Goal: Task Accomplishment & Management: Use online tool/utility

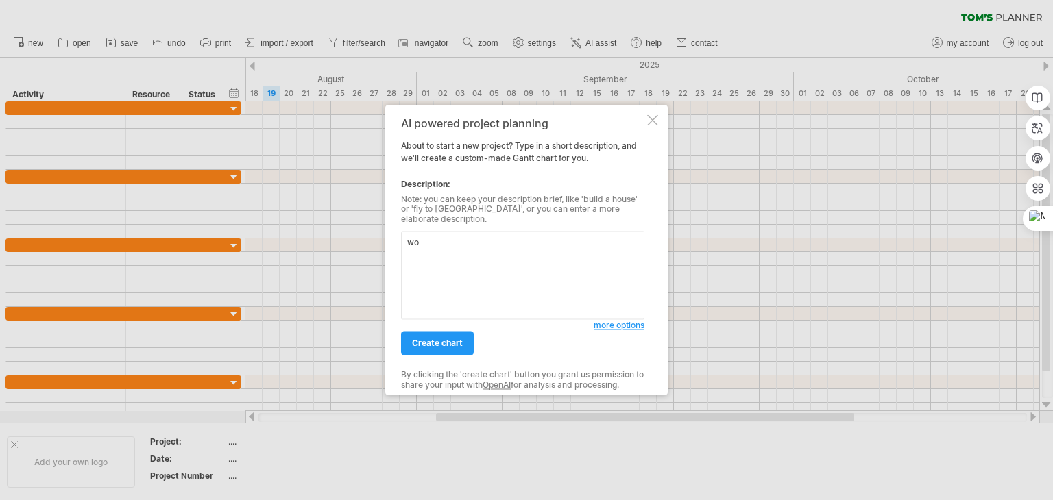
type textarea "w"
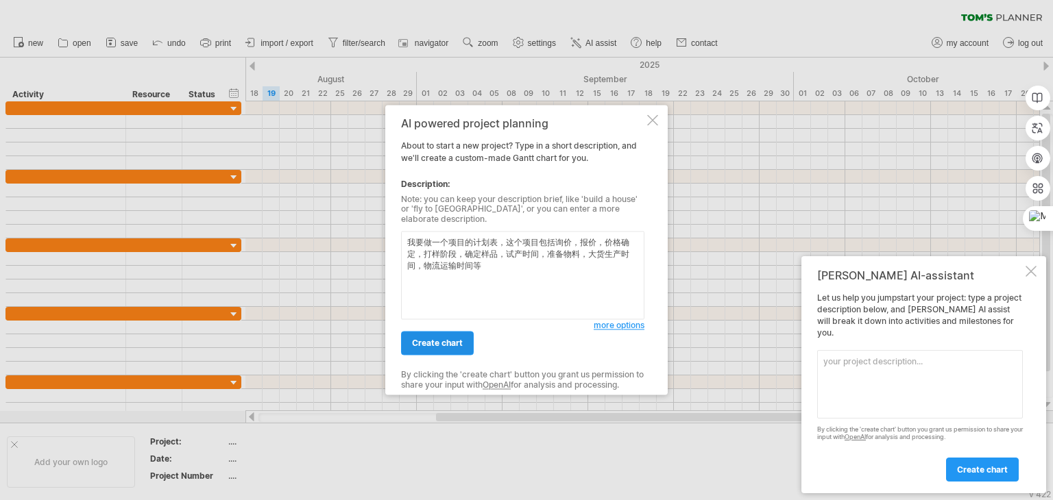
type textarea "我要做一个项目的计划表，这个项目包括询价，报价，价格确定，打样阶段，确定样品，试产时间，准备物料，大货生产时间，物流运输时间等"
click at [456, 332] on link "create chart" at bounding box center [437, 344] width 73 height 24
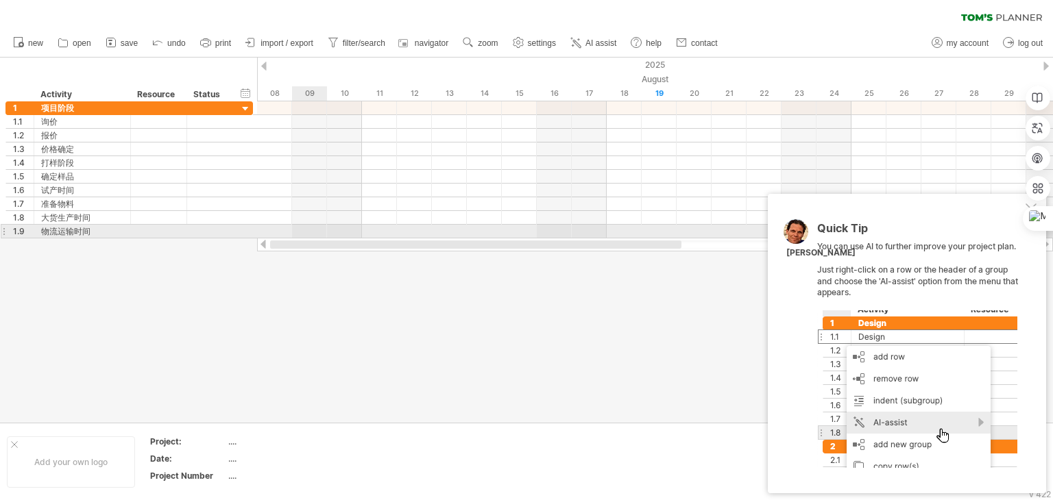
drag, startPoint x: 552, startPoint y: 242, endPoint x: 310, endPoint y: 236, distance: 241.3
click at [310, 236] on div "Trying to reach [DOMAIN_NAME] Connected again... 0% clear filter new 1" at bounding box center [526, 250] width 1053 height 500
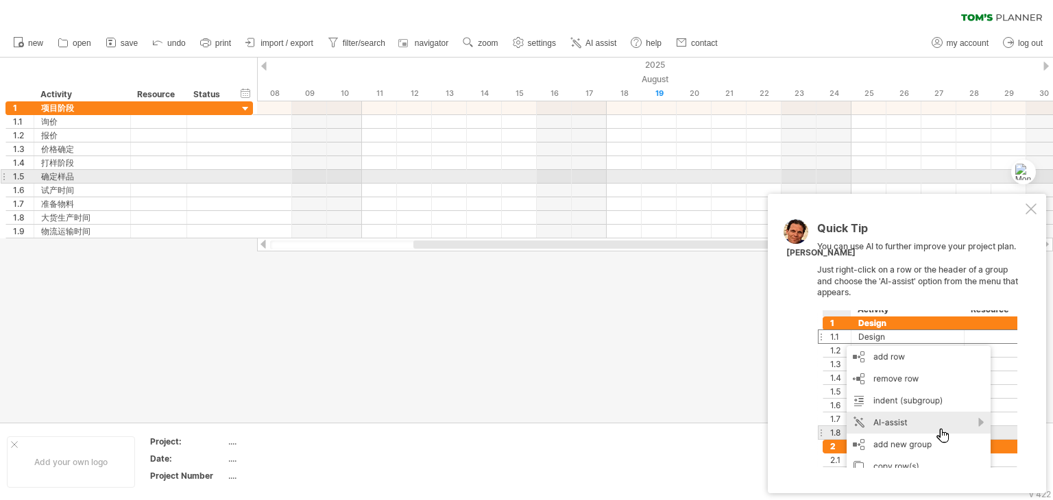
drag, startPoint x: 1019, startPoint y: 217, endPoint x: 1021, endPoint y: 158, distance: 58.3
click at [1020, 160] on div "Ctrl+M" at bounding box center [1020, 172] width 66 height 25
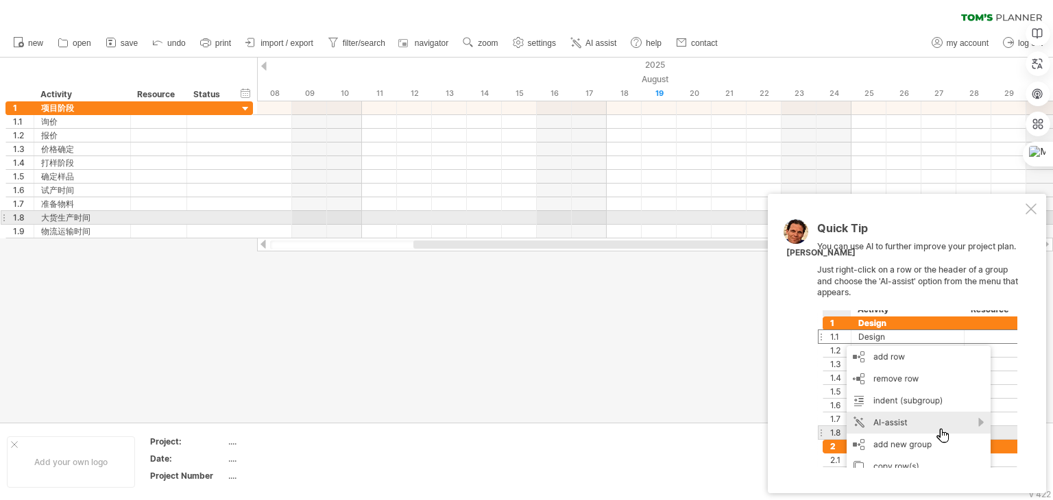
click at [1033, 212] on div at bounding box center [1030, 209] width 11 height 11
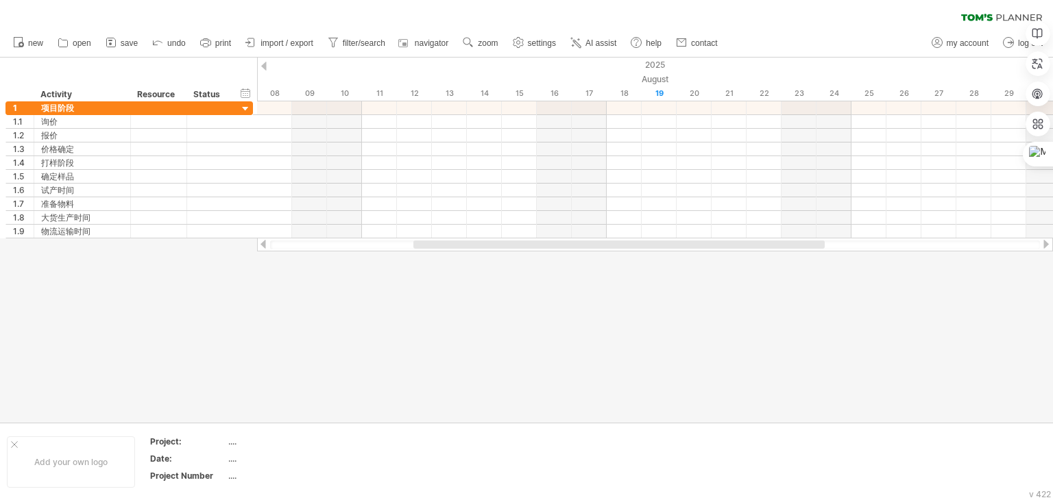
click at [368, 241] on div at bounding box center [655, 245] width 770 height 9
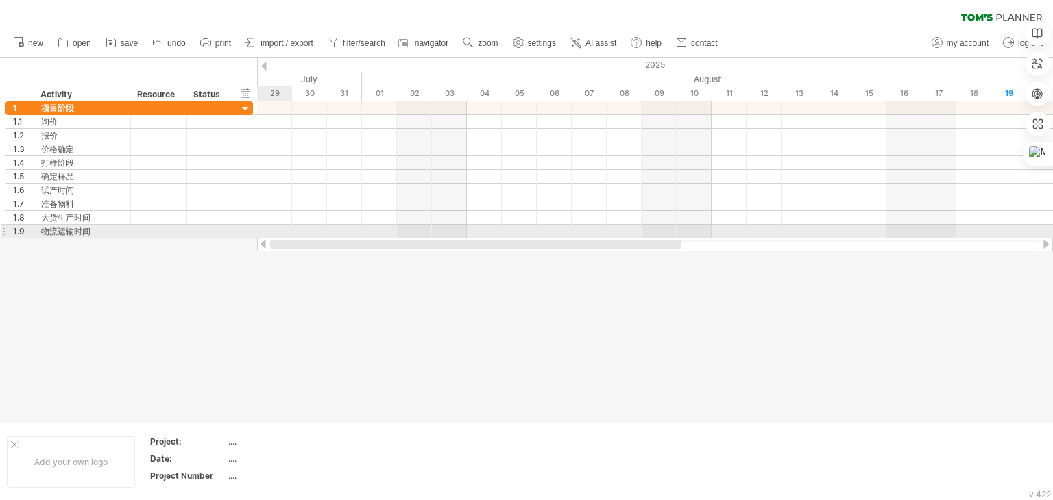
drag, startPoint x: 426, startPoint y: 248, endPoint x: 287, endPoint y: 177, distance: 156.3
click at [269, 236] on div "Trying to reach [DOMAIN_NAME] Connected again... 0% clear filter new 1" at bounding box center [526, 250] width 1053 height 500
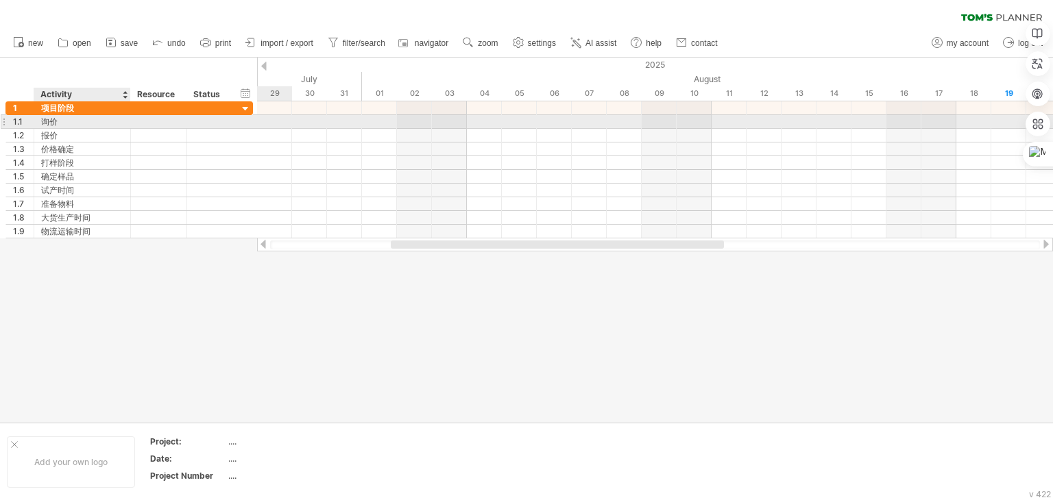
click at [66, 123] on div "询价" at bounding box center [82, 121] width 82 height 13
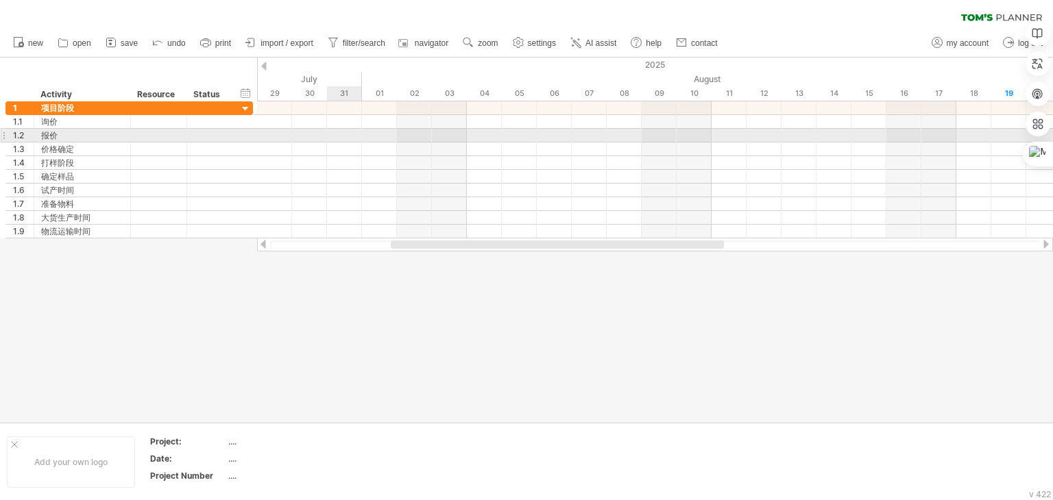
click at [332, 138] on div at bounding box center [655, 136] width 796 height 14
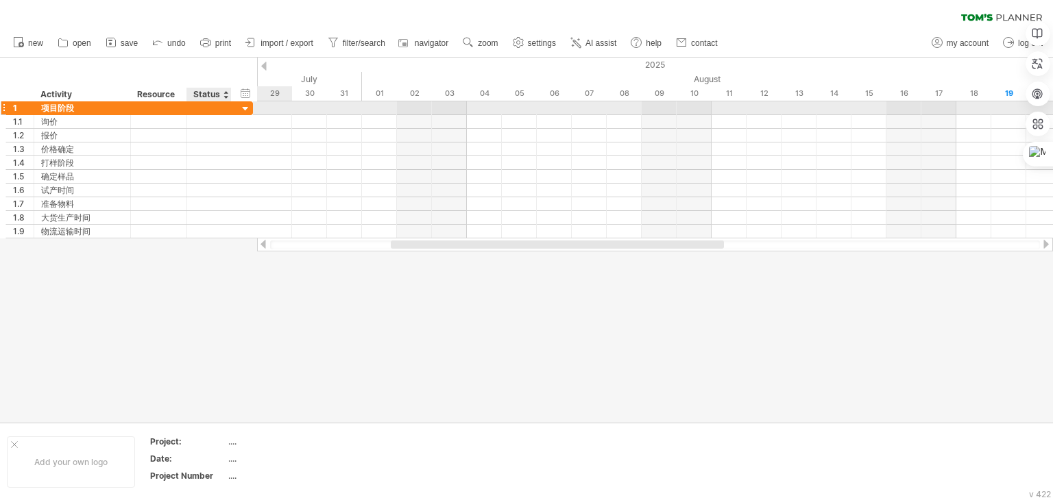
click at [234, 106] on div "1 **** 项目阶段" at bounding box center [128, 108] width 247 height 14
click at [243, 108] on div at bounding box center [245, 109] width 13 height 13
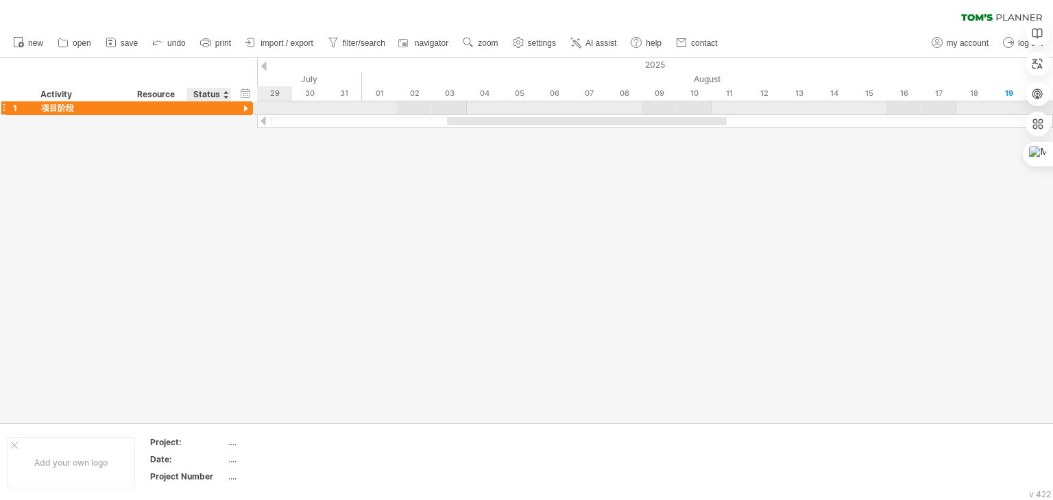
click at [243, 108] on div at bounding box center [245, 109] width 13 height 13
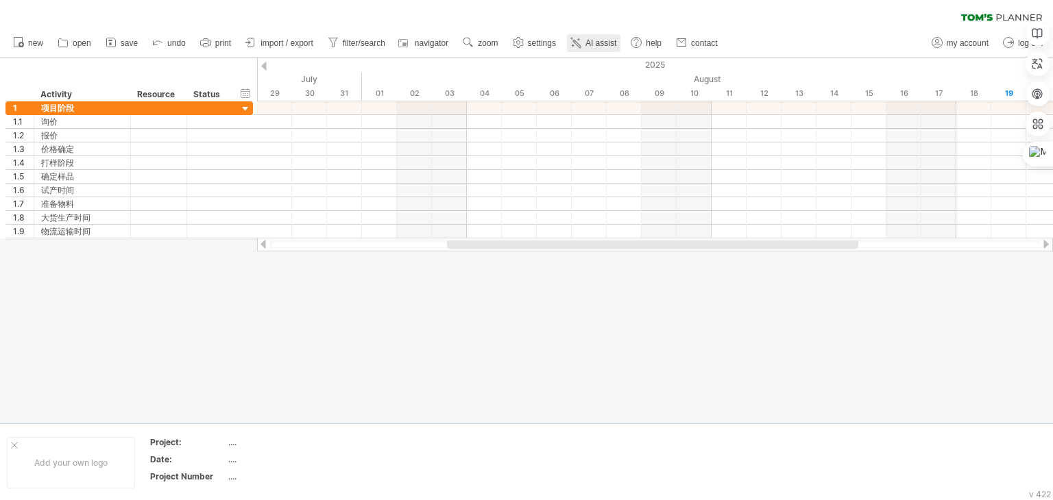
click at [610, 45] on span "AI assist" at bounding box center [600, 43] width 31 height 10
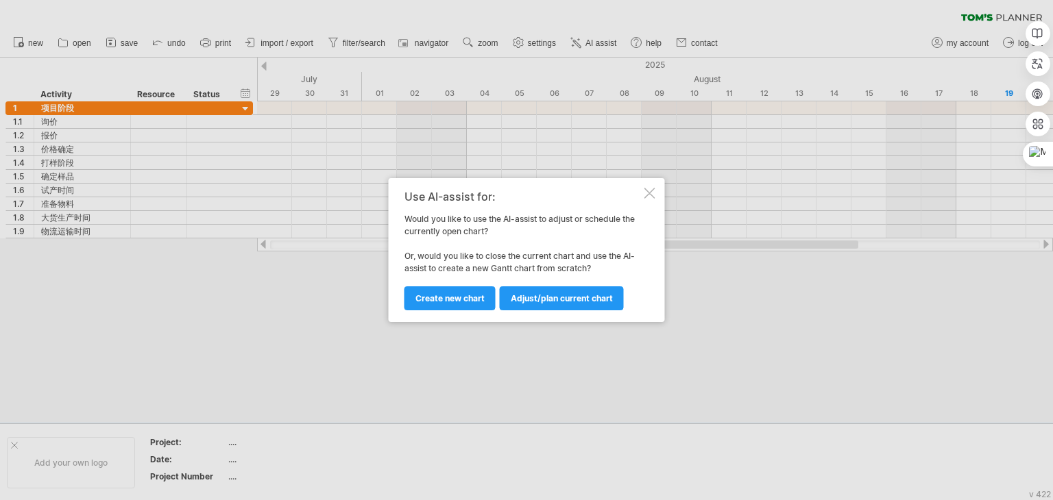
drag, startPoint x: 452, startPoint y: 303, endPoint x: 554, endPoint y: 276, distance: 105.7
click at [543, 259] on div "Use AI-assist for: Would you like to use the AI-assist to adjust or schedule th…" at bounding box center [522, 250] width 237 height 119
click at [567, 297] on span "Adjust/plan current chart" at bounding box center [562, 298] width 102 height 10
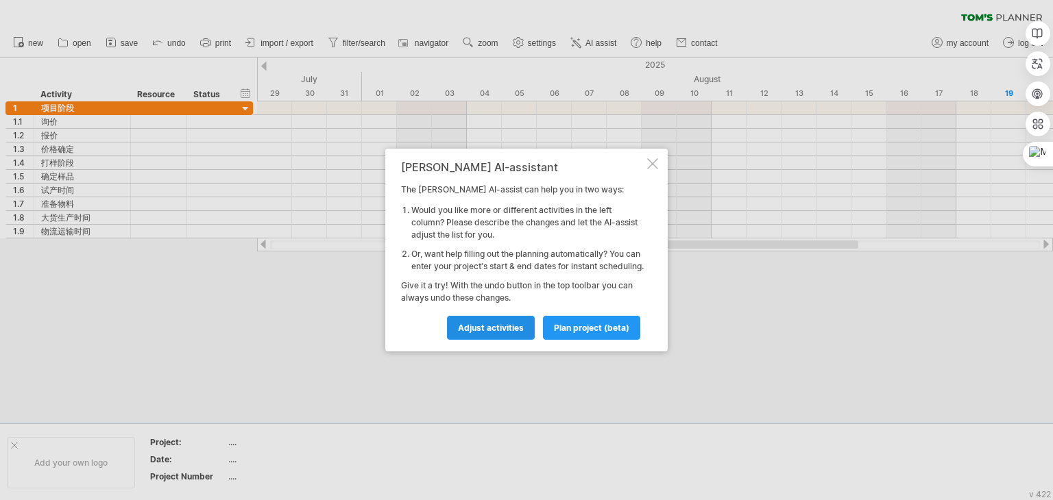
click at [509, 333] on span "Adjust activities" at bounding box center [491, 328] width 66 height 10
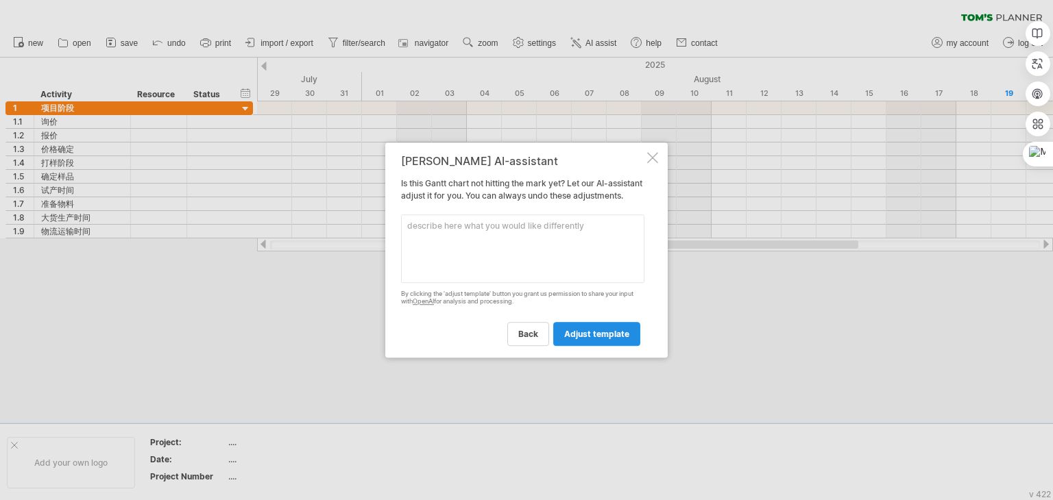
click at [613, 337] on span "adjust template" at bounding box center [596, 334] width 65 height 10
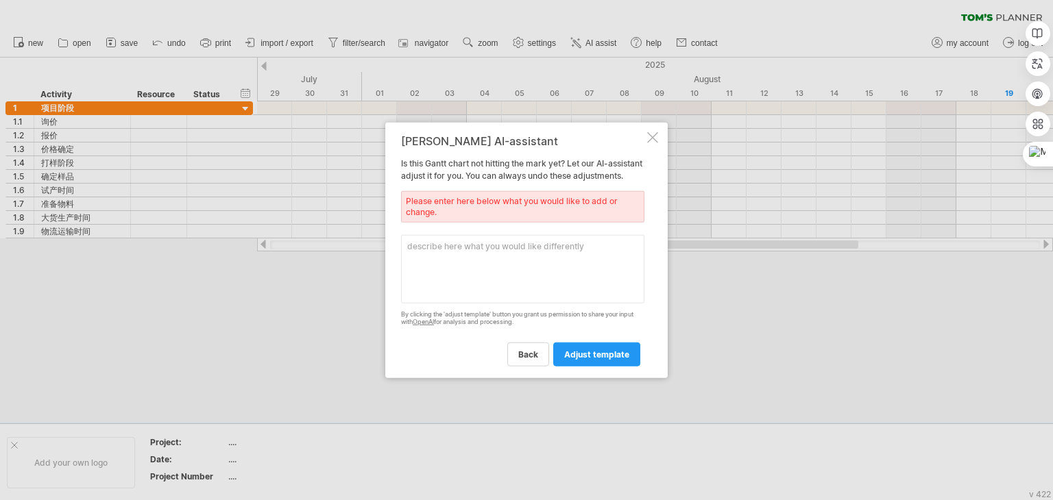
click at [573, 261] on textarea at bounding box center [522, 269] width 243 height 69
click at [533, 359] on span "back" at bounding box center [528, 354] width 20 height 10
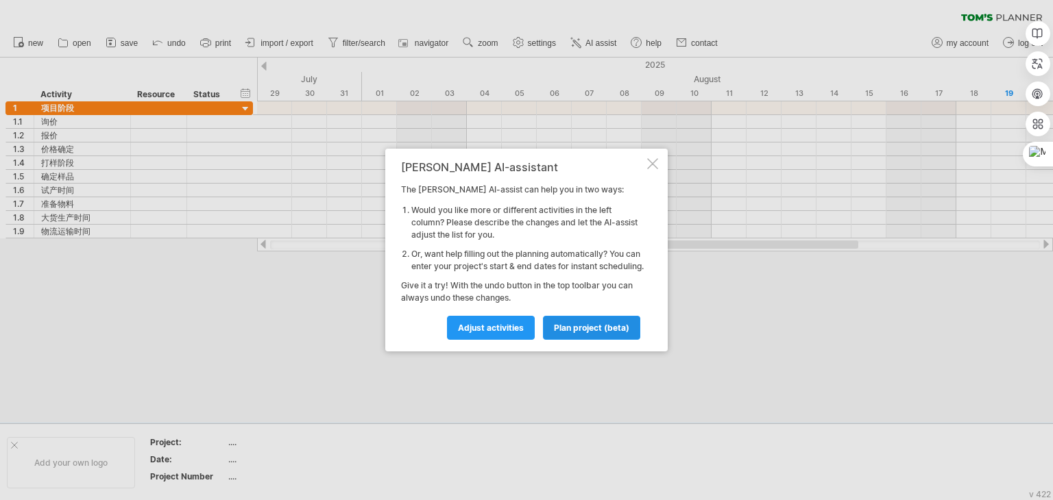
click at [584, 333] on span "plan project (beta)" at bounding box center [591, 328] width 75 height 10
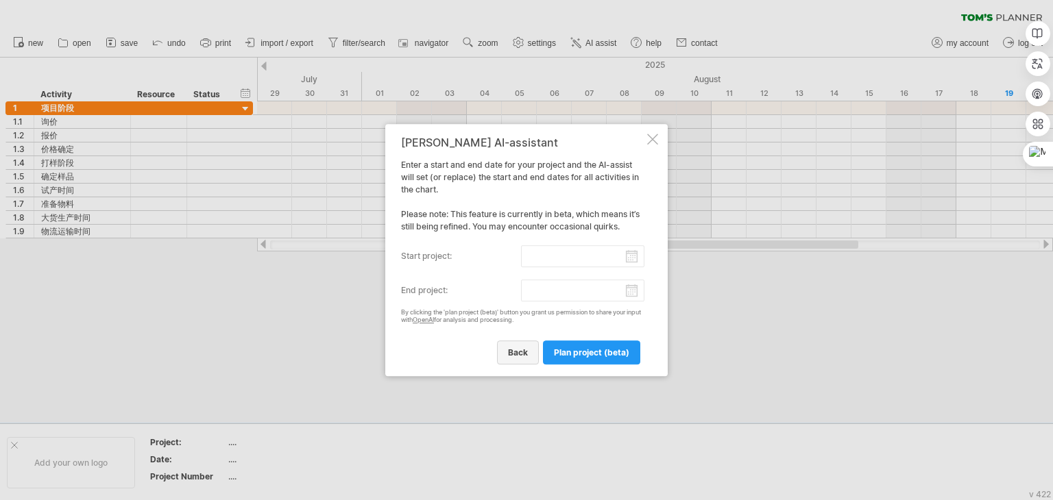
click at [522, 354] on span "back" at bounding box center [518, 352] width 20 height 10
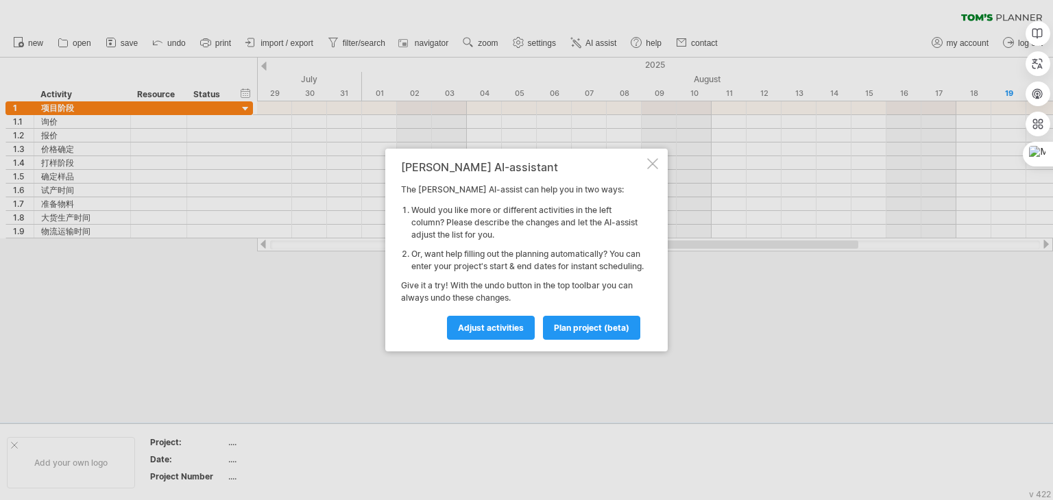
click at [650, 158] on div at bounding box center [652, 163] width 11 height 11
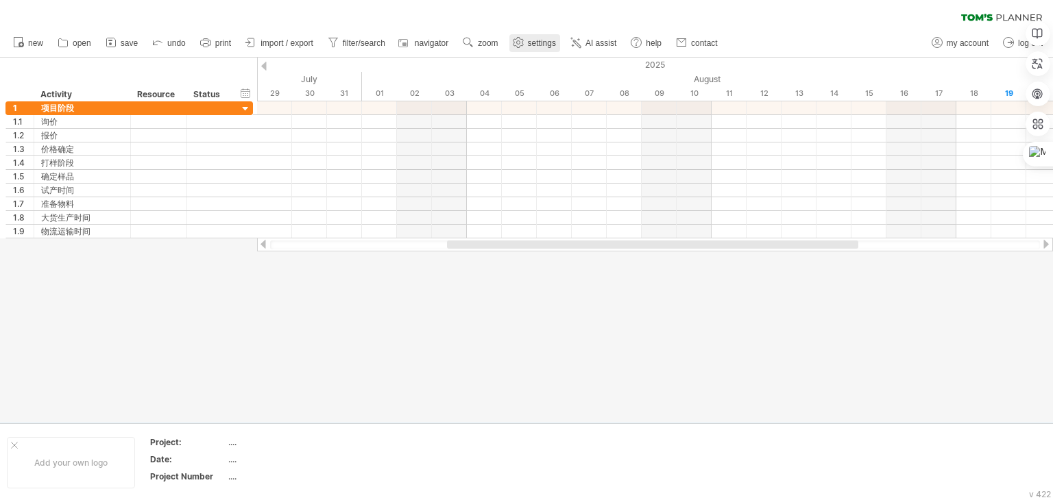
click at [554, 42] on span "settings" at bounding box center [542, 43] width 28 height 10
select select "*"
select select "**"
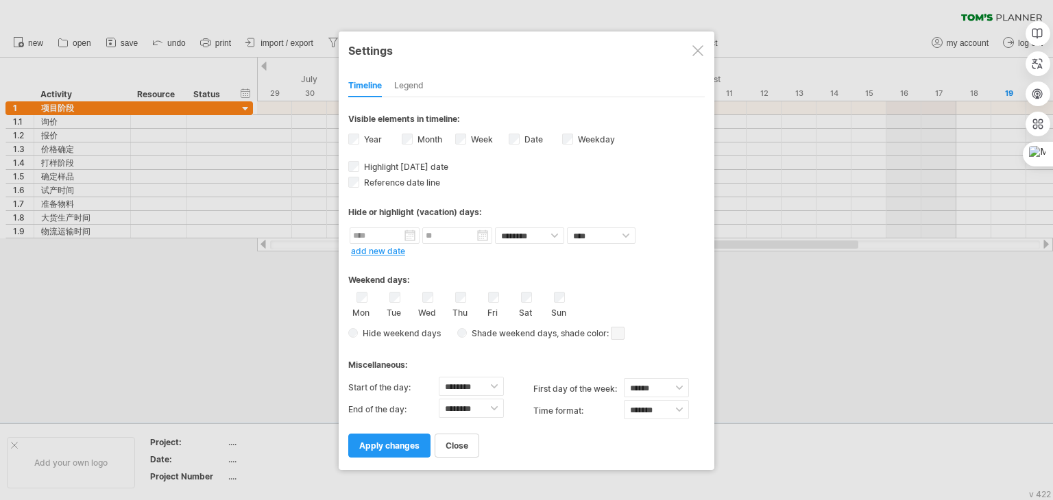
click at [694, 49] on div at bounding box center [697, 50] width 11 height 11
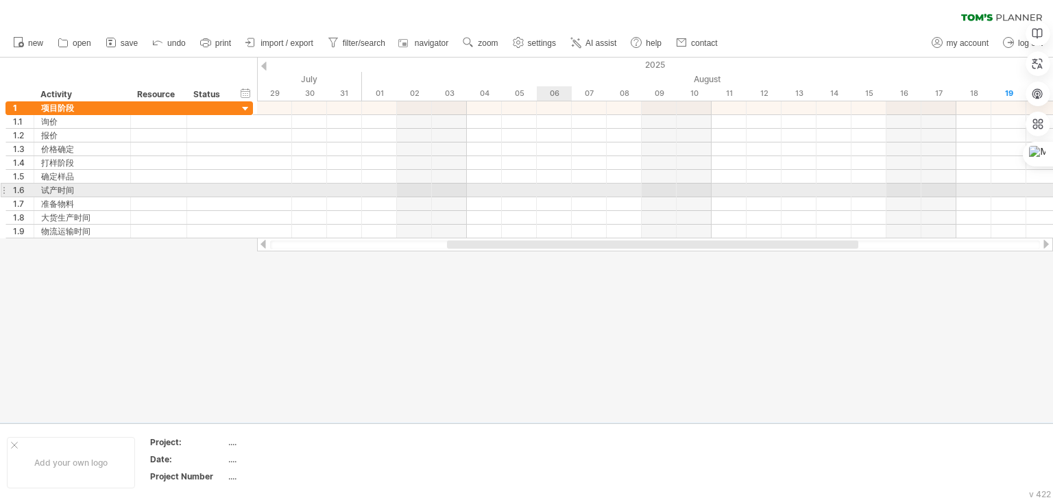
click at [554, 197] on div at bounding box center [655, 204] width 796 height 14
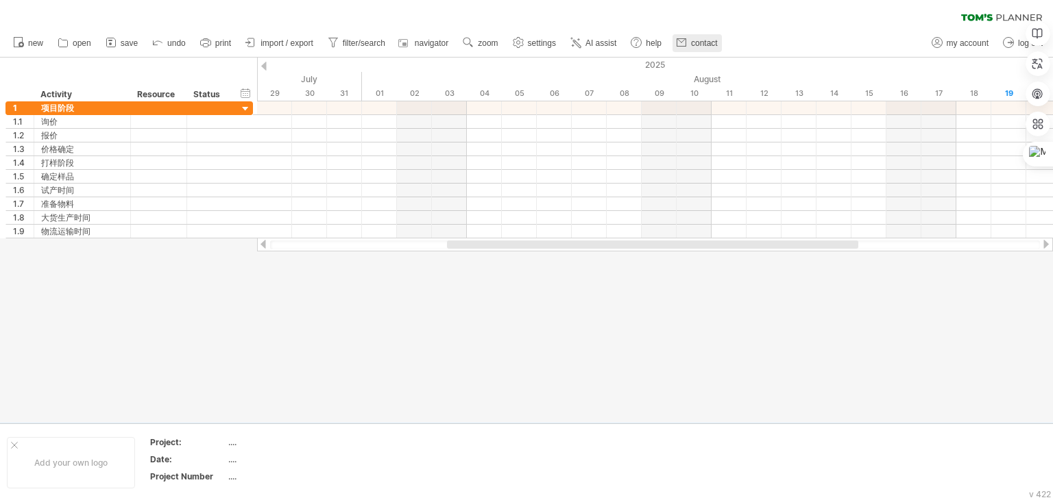
click at [718, 42] on span "contact" at bounding box center [704, 43] width 27 height 10
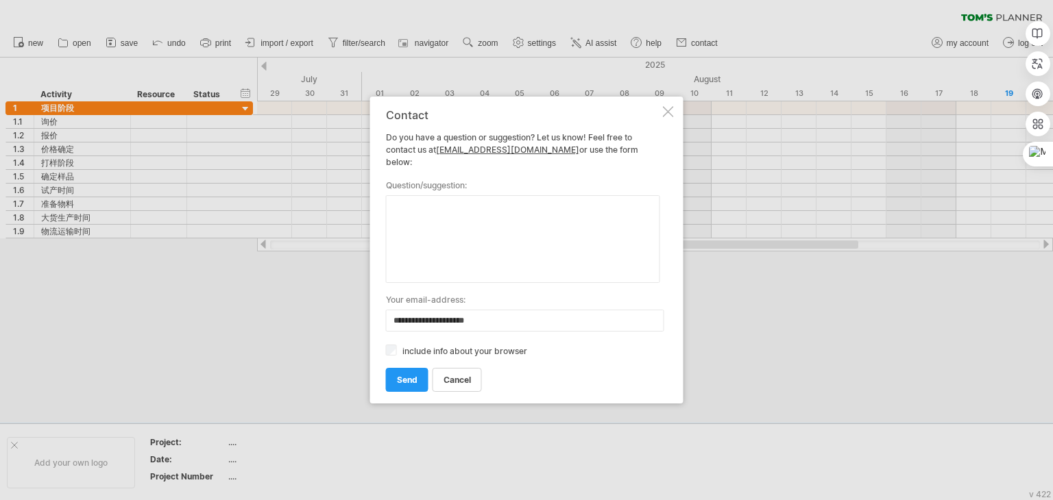
click at [668, 117] on div at bounding box center [668, 111] width 11 height 11
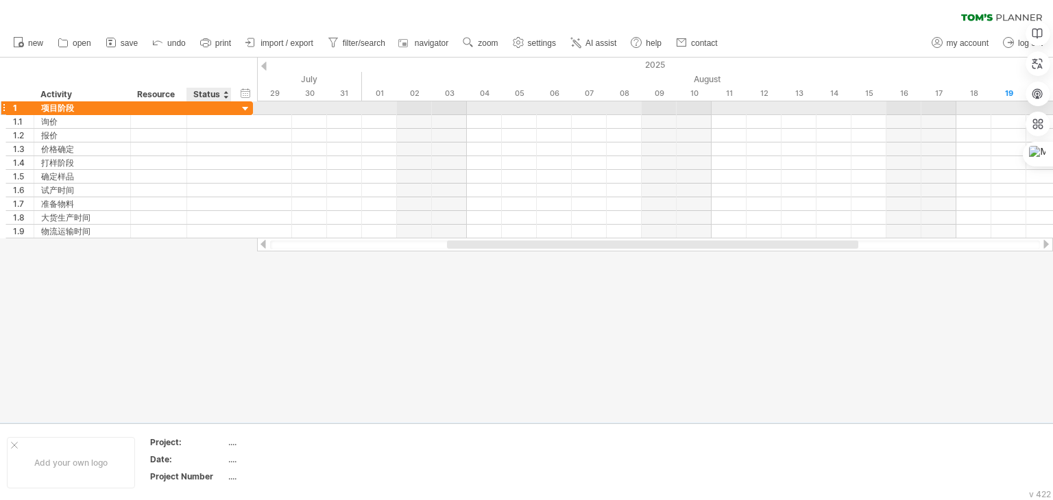
click at [243, 108] on div at bounding box center [245, 109] width 13 height 13
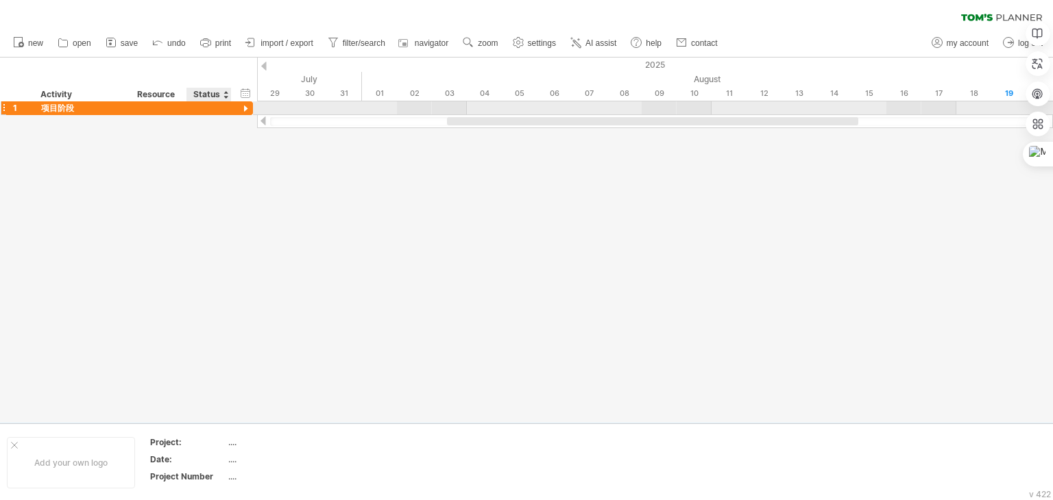
click at [243, 108] on div at bounding box center [245, 109] width 13 height 13
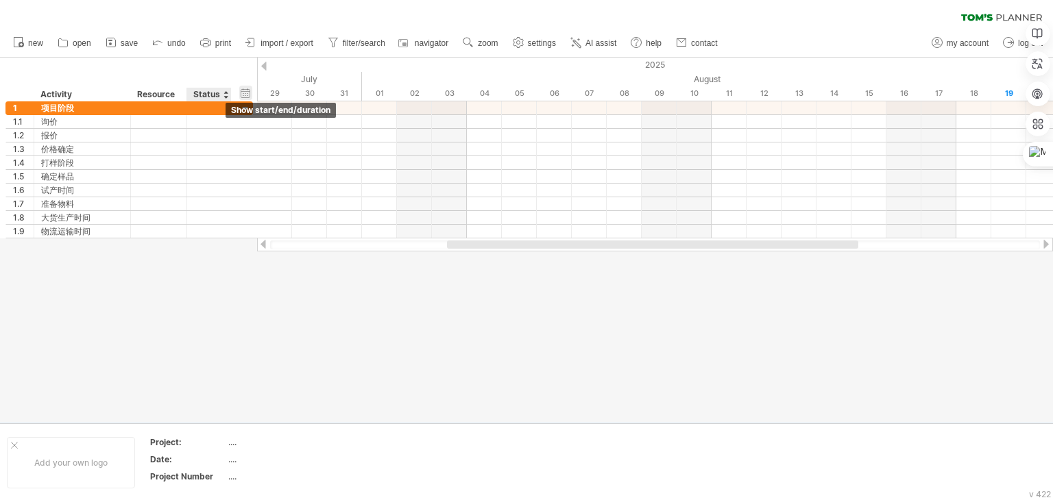
click at [245, 94] on div "hide start/end/duration show start/end/duration" at bounding box center [245, 93] width 13 height 14
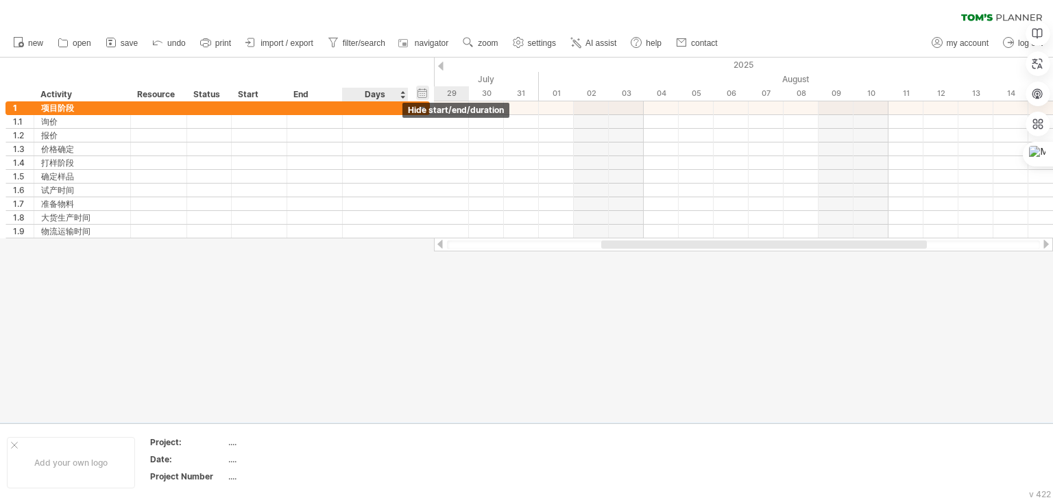
click at [418, 97] on div "hide start/end/duration show start/end/duration" at bounding box center [422, 93] width 13 height 14
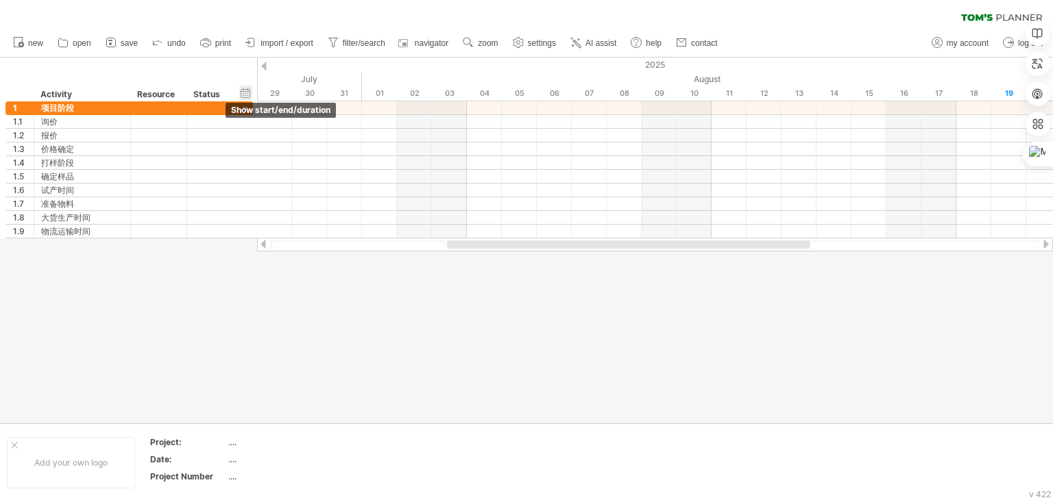
click at [248, 94] on div "hide start/end/duration show start/end/duration" at bounding box center [245, 93] width 13 height 14
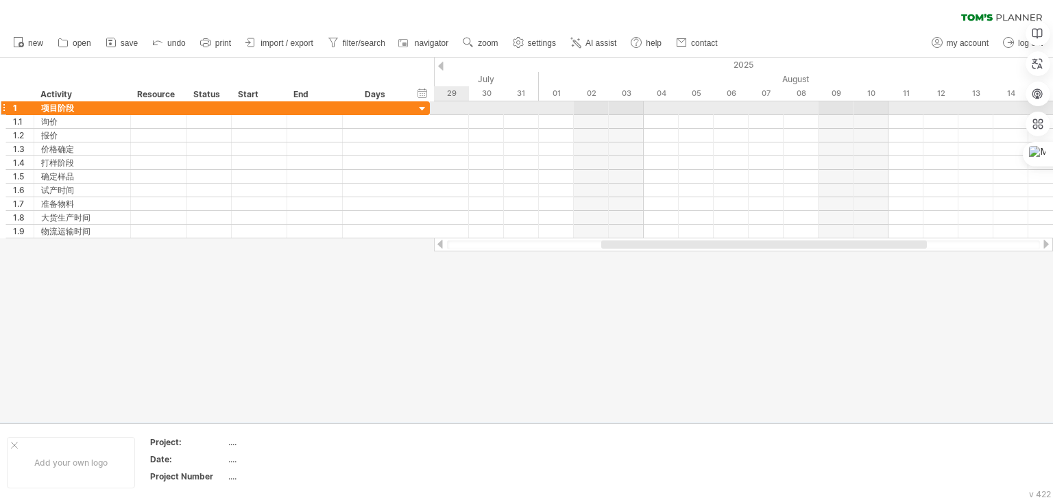
click at [419, 110] on div at bounding box center [422, 109] width 13 height 13
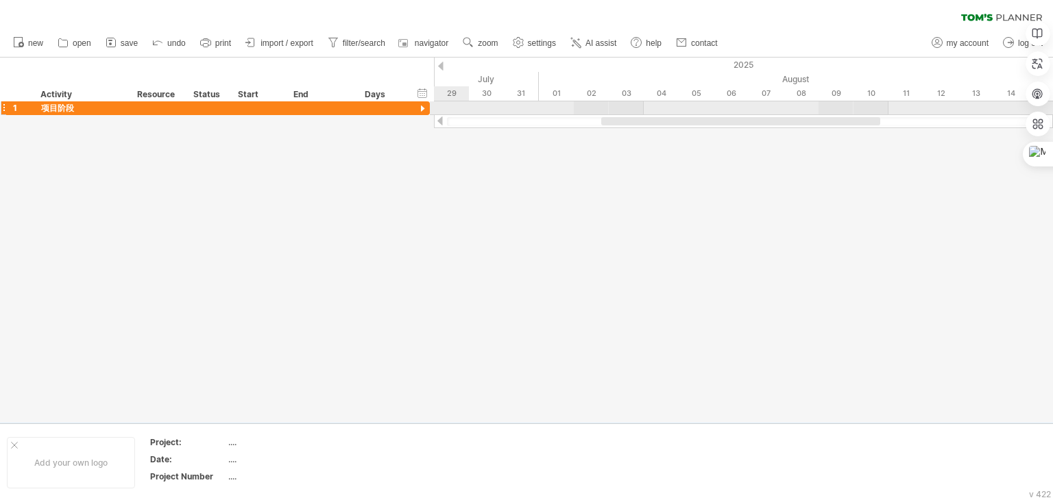
click at [419, 110] on div at bounding box center [422, 109] width 13 height 13
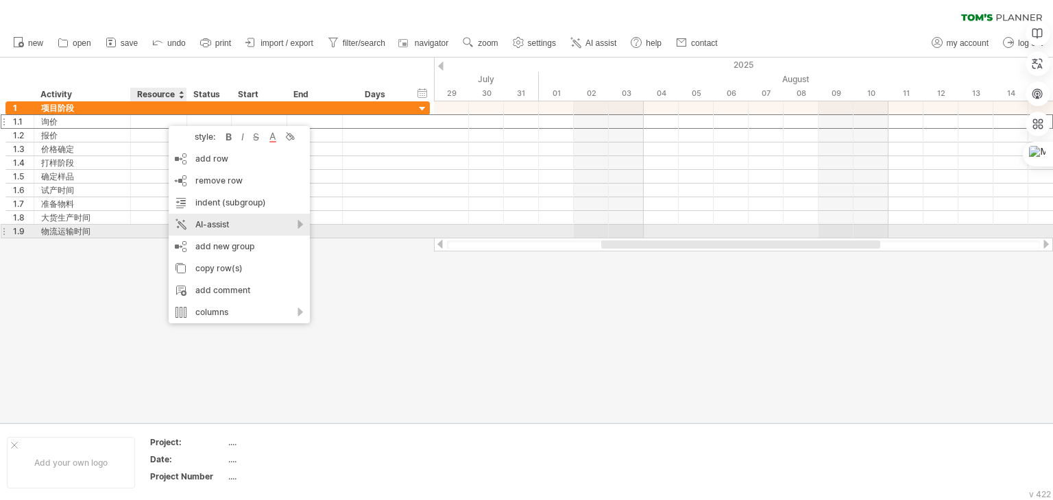
click at [282, 225] on div "AI-assist" at bounding box center [239, 225] width 141 height 22
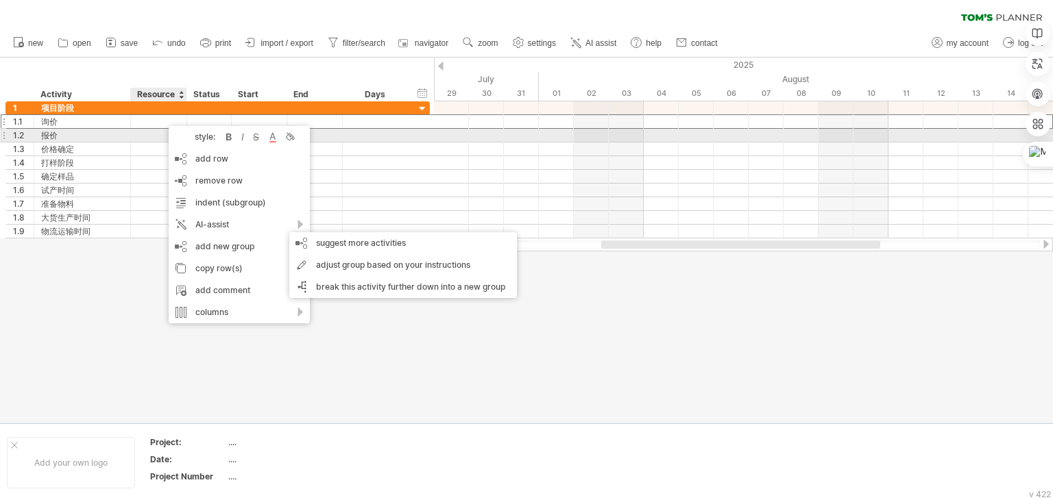
click at [88, 138] on div "报价" at bounding box center [82, 135] width 82 height 13
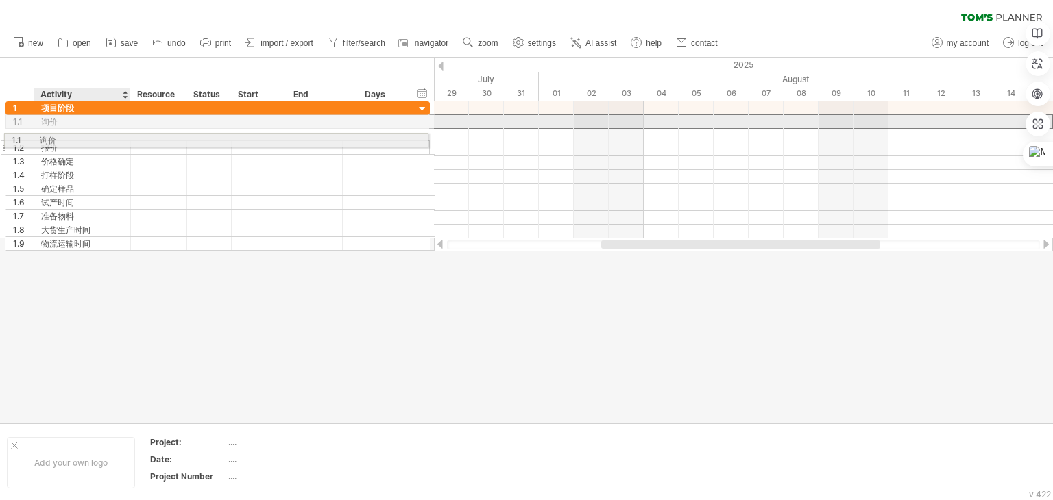
drag, startPoint x: 78, startPoint y: 121, endPoint x: 74, endPoint y: 138, distance: 17.0
click at [74, 138] on div "1 **** 项目阶段 1.1 ** 询价 1.2 ** 报价 1.3 **** 价格确定 1.4 **** 打样阶段 1.5 **** 确定样品 1.6 *…" at bounding box center [217, 175] width 424 height 149
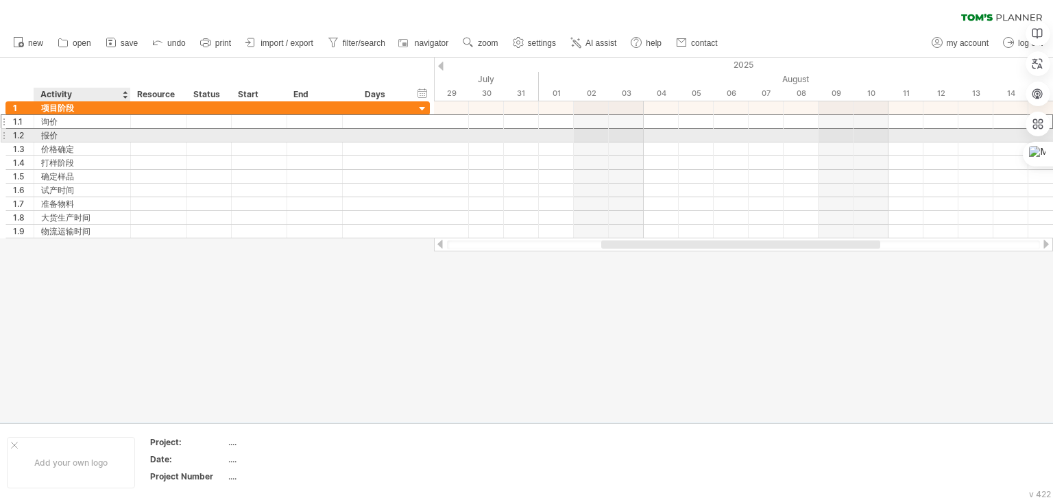
drag, startPoint x: 79, startPoint y: 120, endPoint x: 84, endPoint y: 135, distance: 15.8
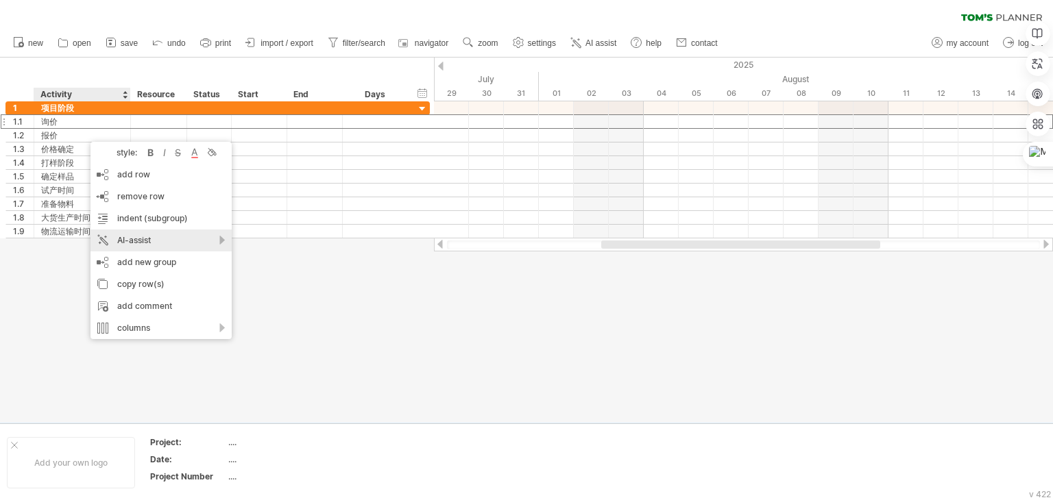
click at [189, 245] on div "AI-assist" at bounding box center [160, 241] width 141 height 22
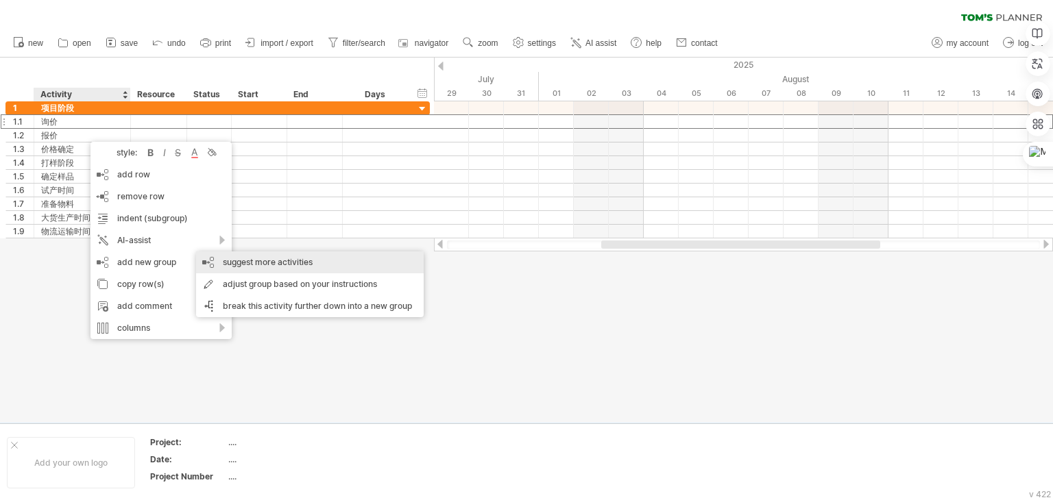
click at [256, 263] on div "suggest more activities" at bounding box center [310, 263] width 228 height 22
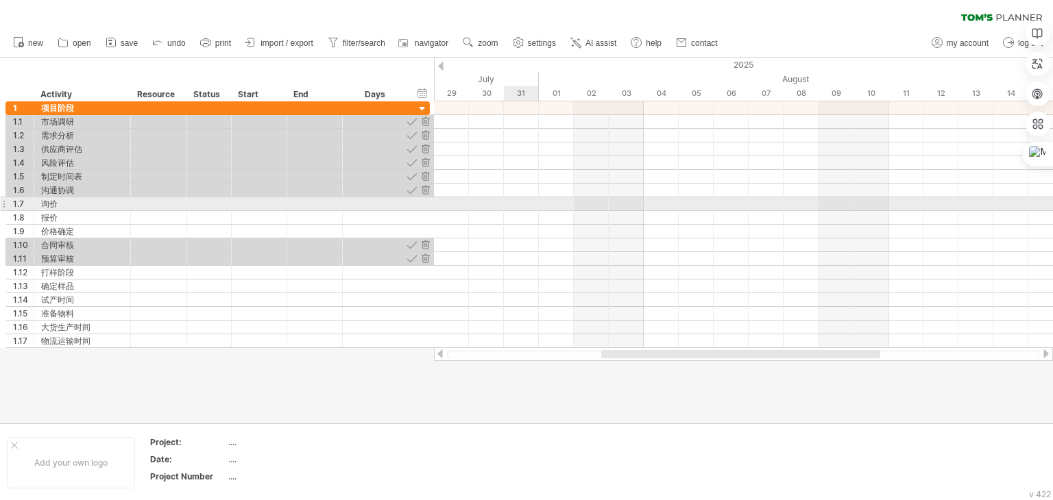
click at [530, 211] on div at bounding box center [743, 218] width 619 height 14
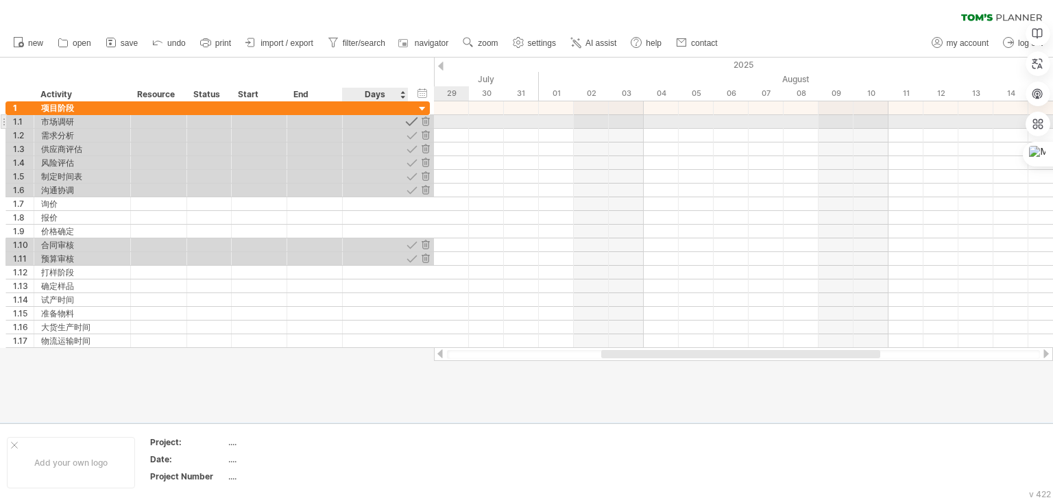
click at [409, 120] on div at bounding box center [411, 121] width 13 height 13
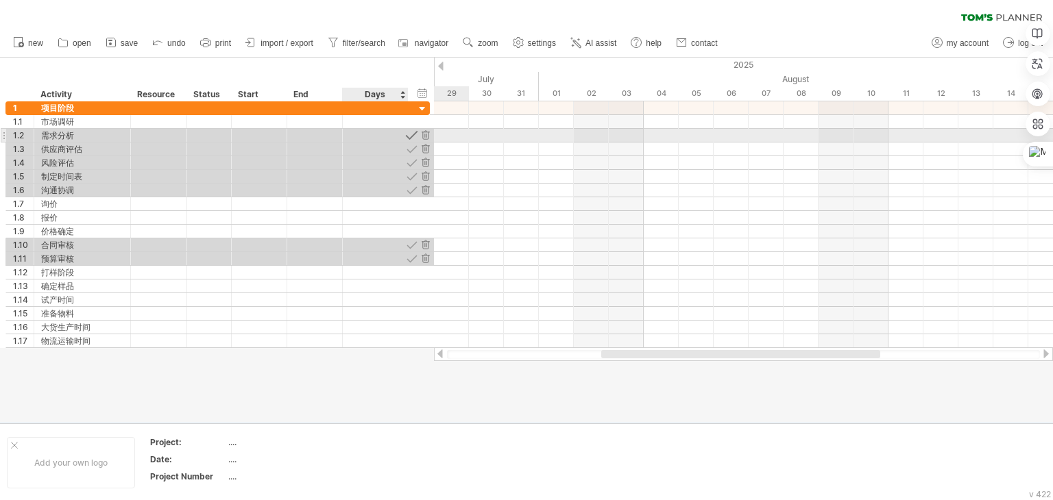
click at [412, 135] on div at bounding box center [411, 135] width 13 height 13
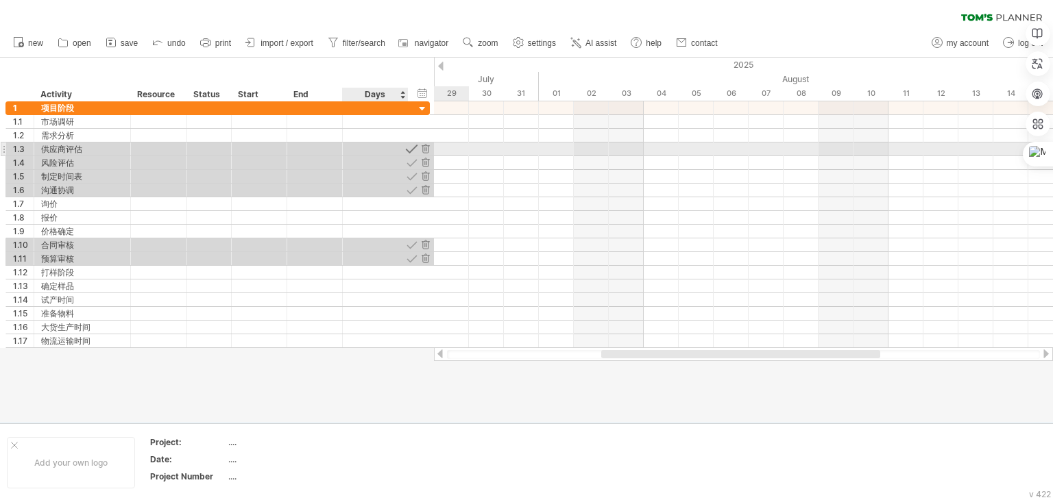
click at [413, 148] on div at bounding box center [411, 149] width 13 height 13
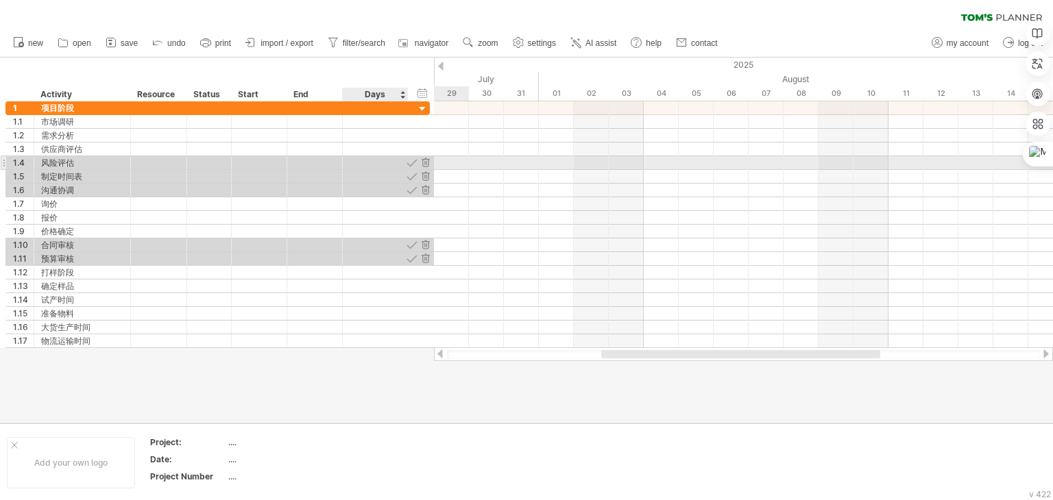
click at [409, 162] on div at bounding box center [411, 162] width 13 height 13
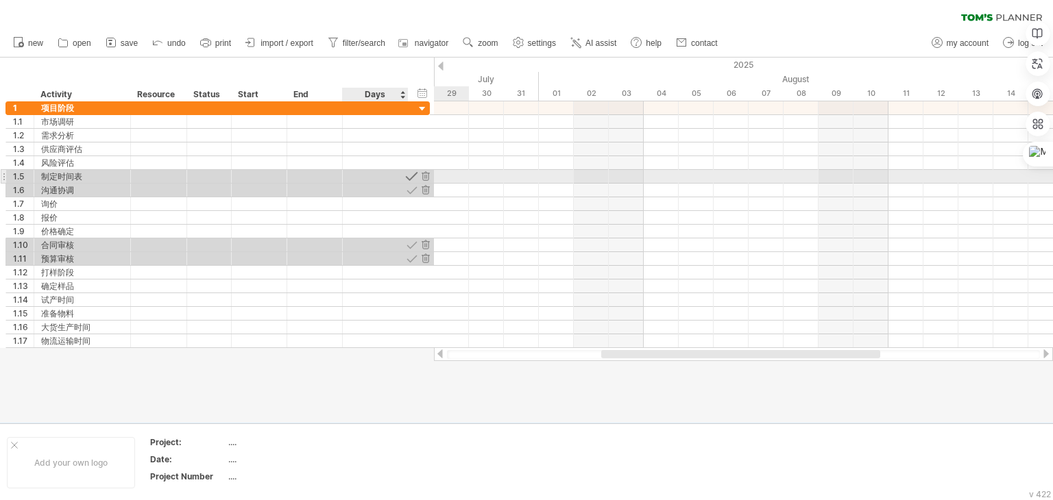
click at [410, 173] on div at bounding box center [411, 176] width 13 height 13
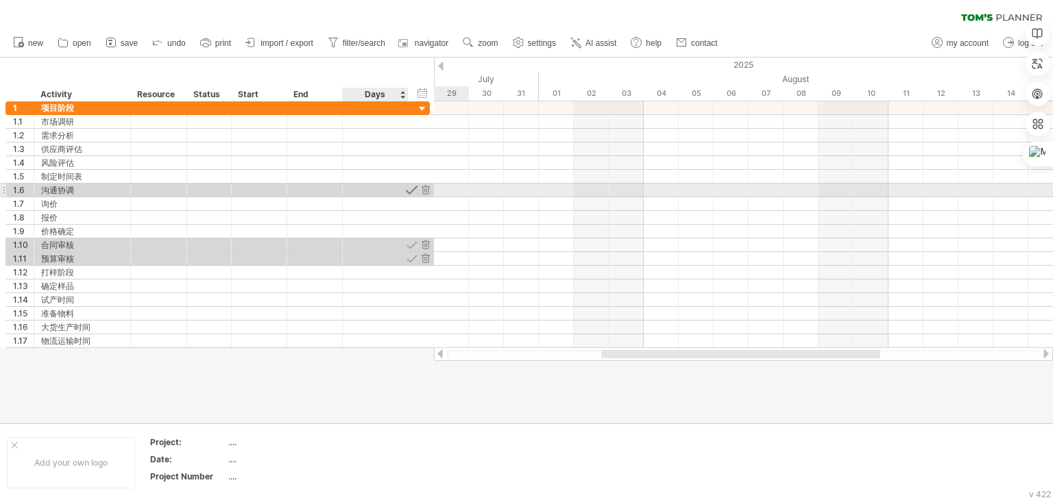
click at [411, 188] on div at bounding box center [411, 190] width 13 height 13
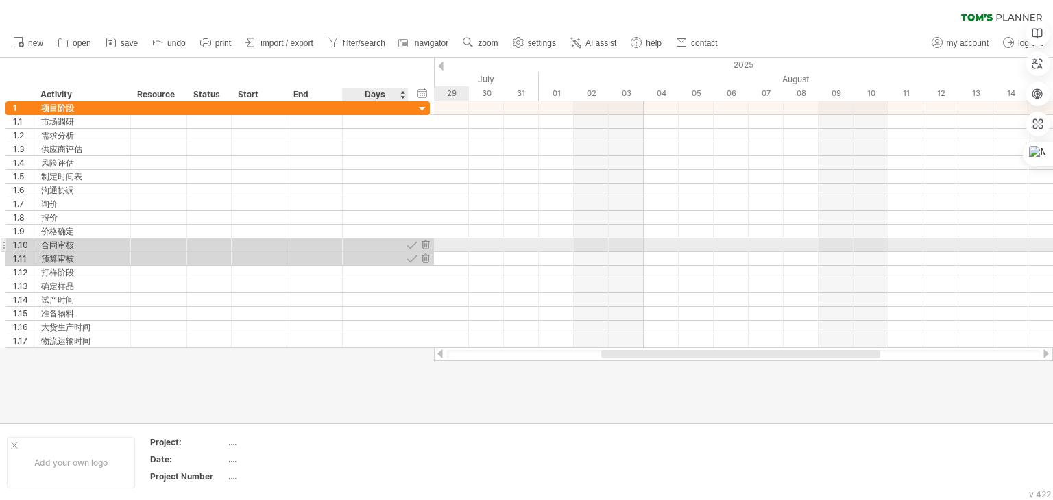
click at [410, 243] on div at bounding box center [411, 245] width 13 height 13
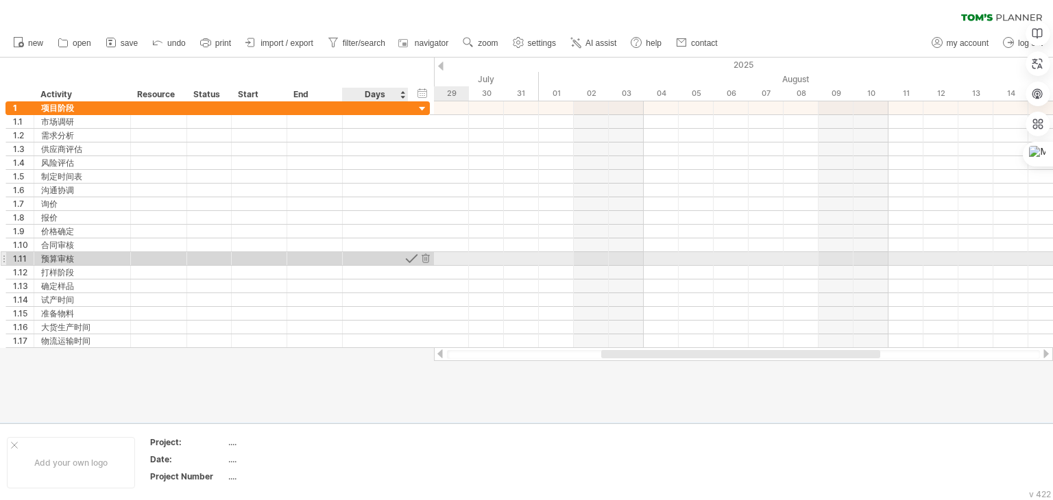
click at [412, 253] on div at bounding box center [411, 258] width 13 height 13
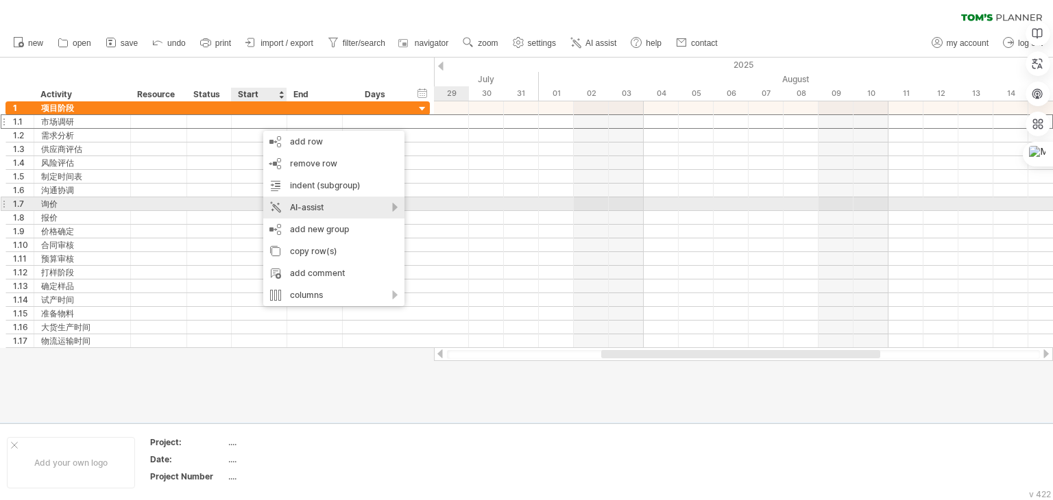
click at [358, 209] on div "AI-assist" at bounding box center [333, 208] width 141 height 22
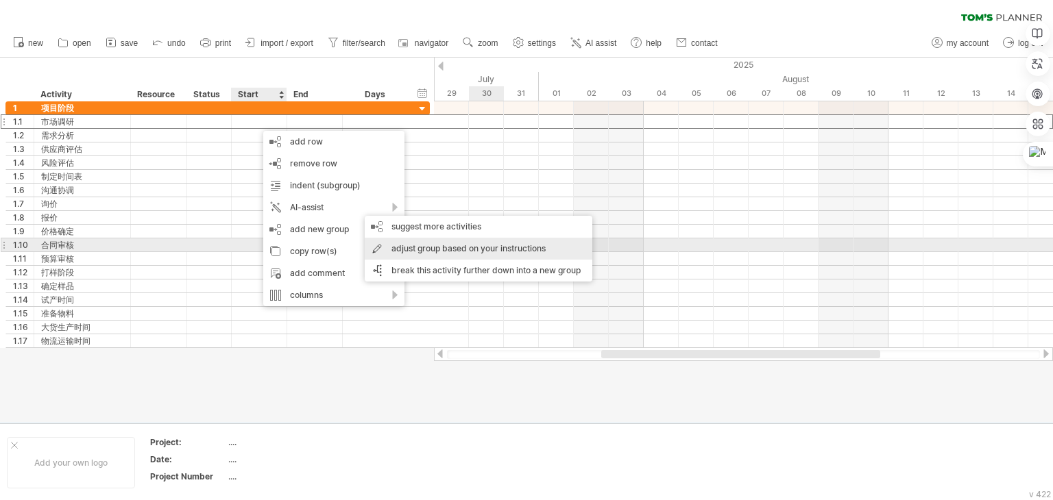
click at [517, 247] on div "adjust group based on your instructions" at bounding box center [479, 249] width 228 height 22
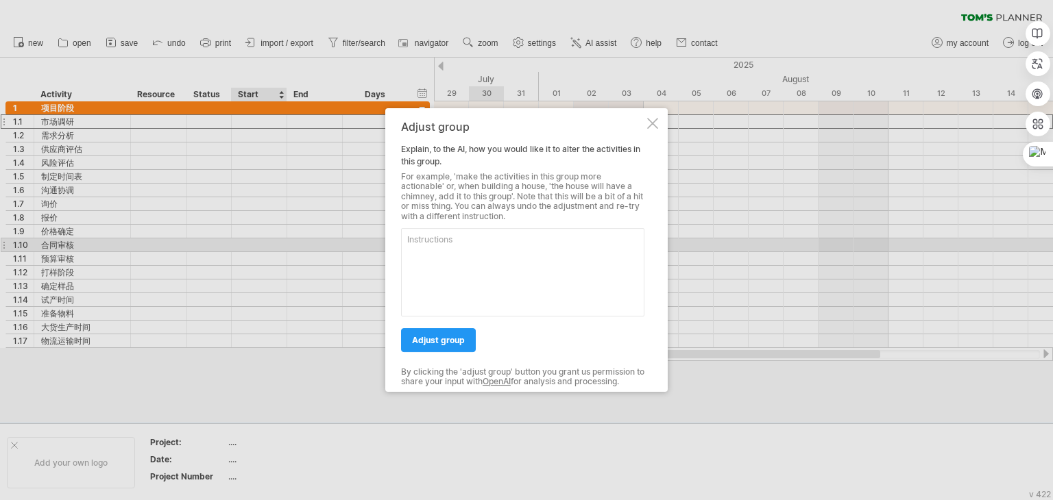
click at [651, 123] on div at bounding box center [652, 123] width 11 height 11
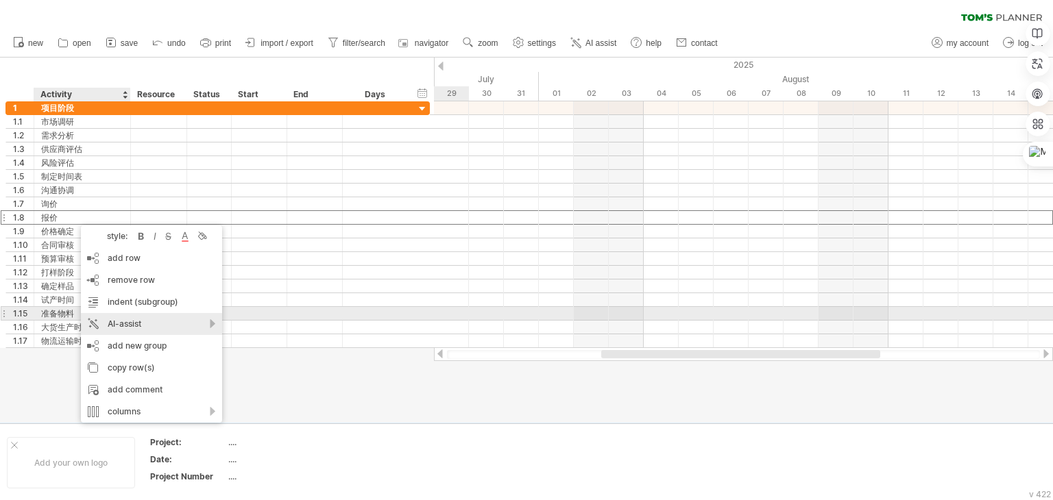
click at [181, 317] on div "AI-assist" at bounding box center [151, 324] width 141 height 22
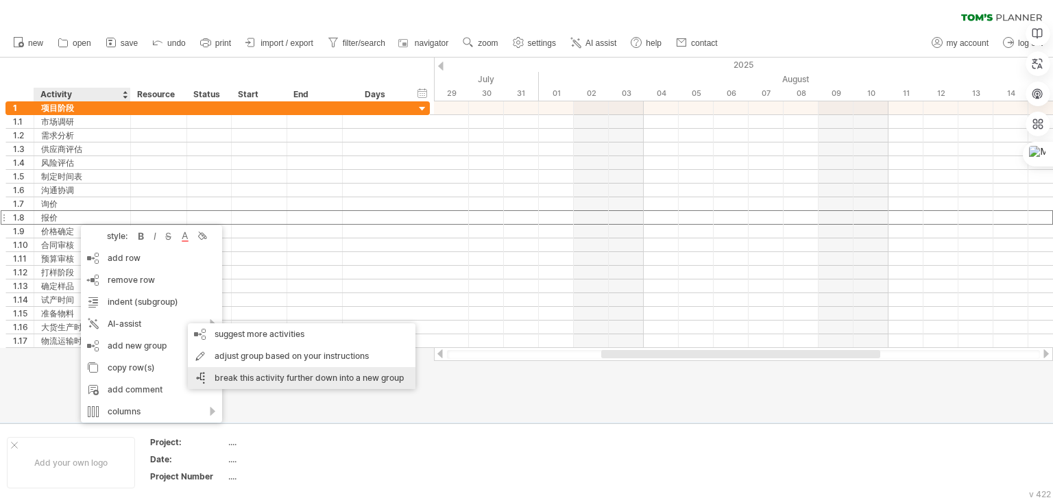
click at [263, 376] on div "break this activity further down into a new group" at bounding box center [302, 378] width 228 height 22
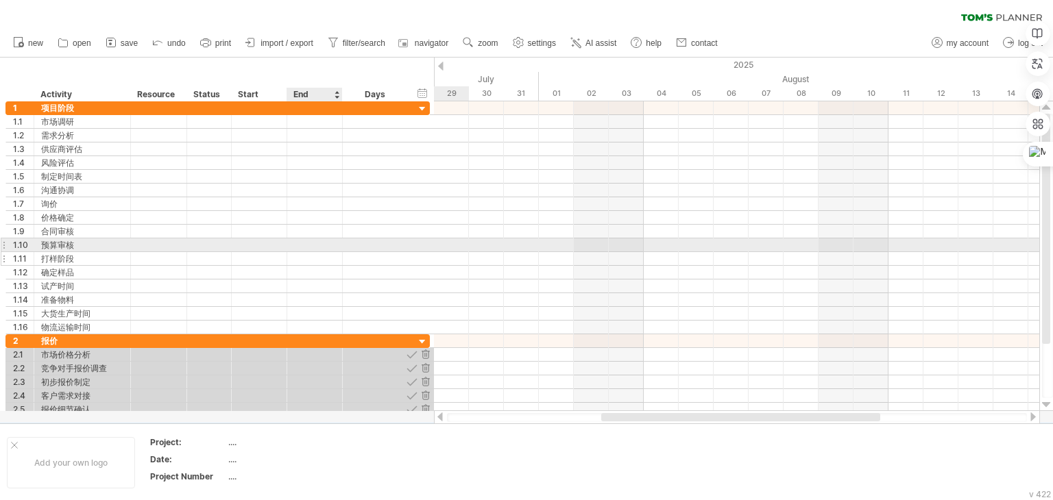
click at [346, 252] on div at bounding box center [376, 258] width 66 height 13
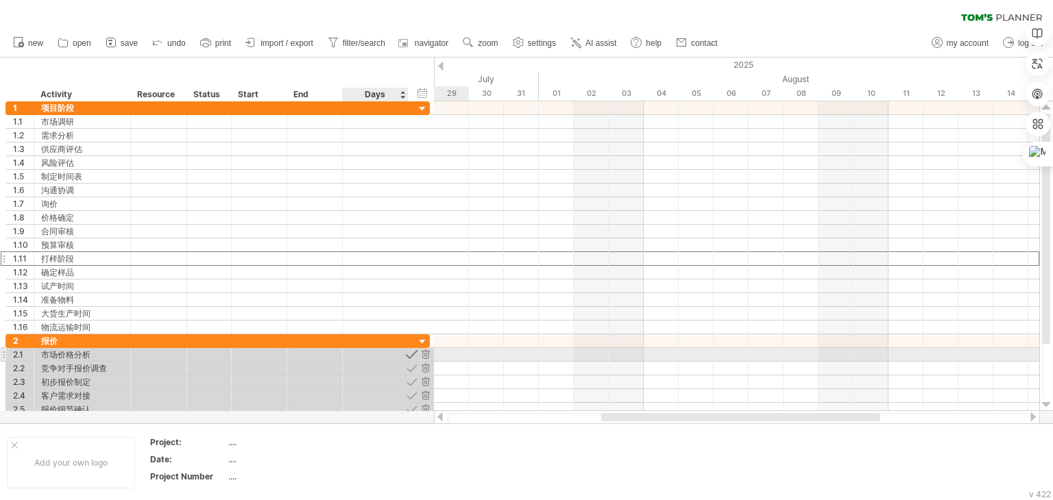
click at [413, 354] on div at bounding box center [411, 354] width 13 height 13
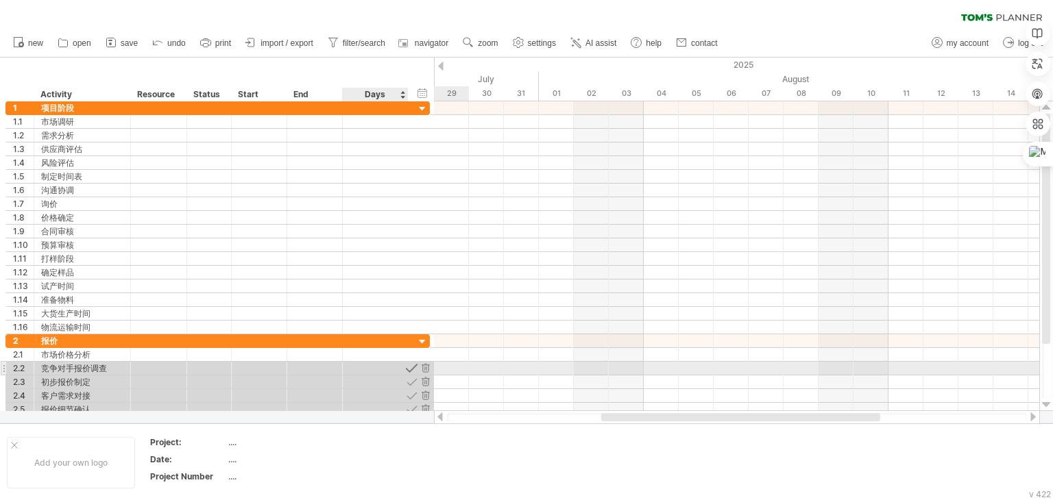
click at [412, 365] on div at bounding box center [411, 368] width 13 height 13
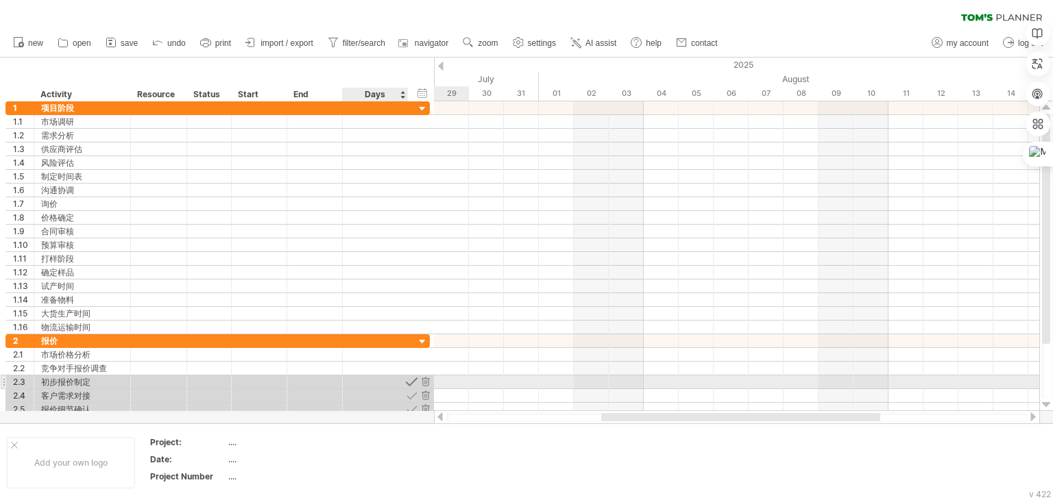
click at [411, 376] on div at bounding box center [411, 382] width 13 height 13
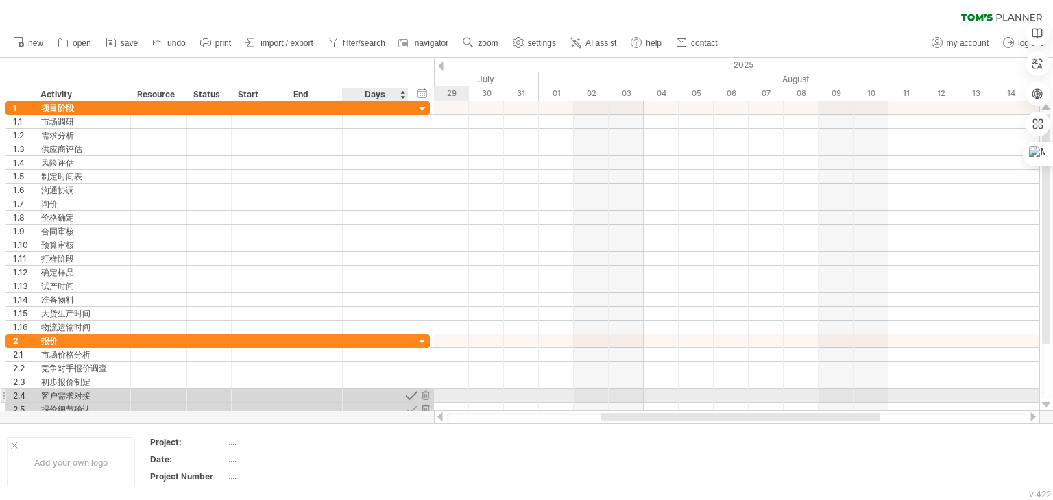
click at [411, 395] on div at bounding box center [411, 395] width 13 height 13
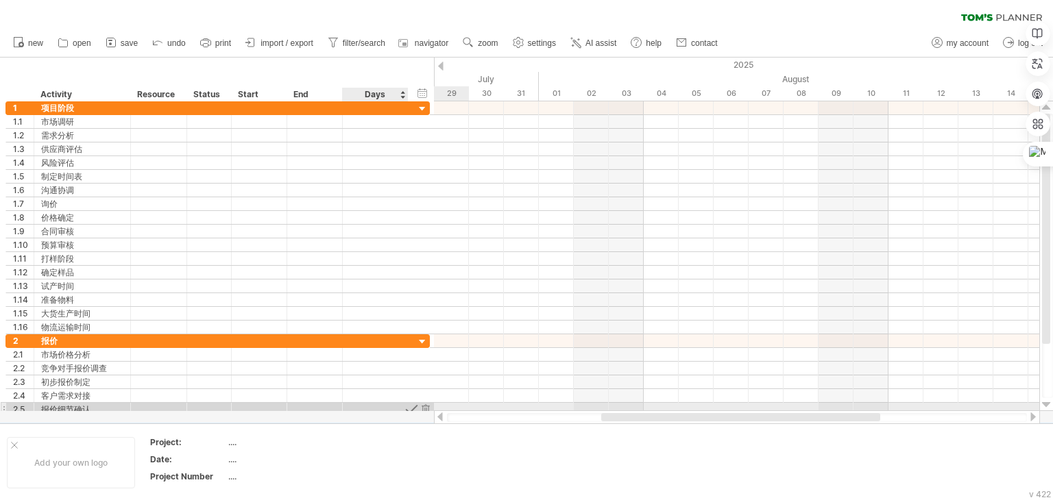
click at [412, 406] on div at bounding box center [411, 409] width 13 height 13
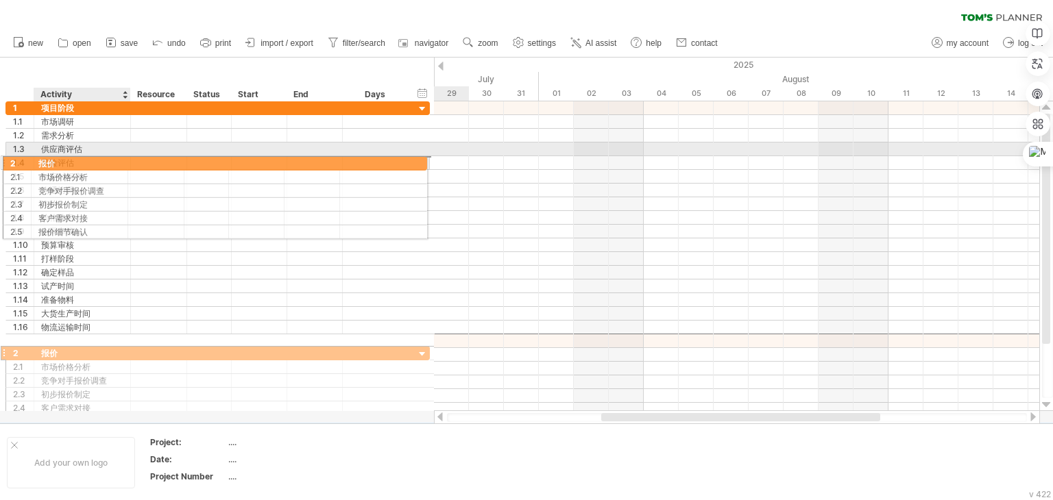
drag, startPoint x: 44, startPoint y: 337, endPoint x: 43, endPoint y: 161, distance: 175.5
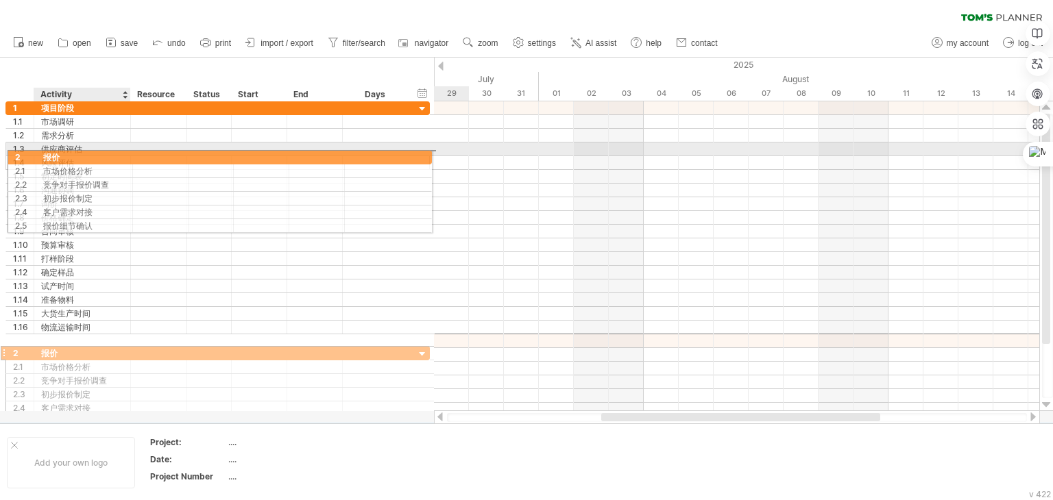
drag, startPoint x: 47, startPoint y: 343, endPoint x: 44, endPoint y: 154, distance: 189.2
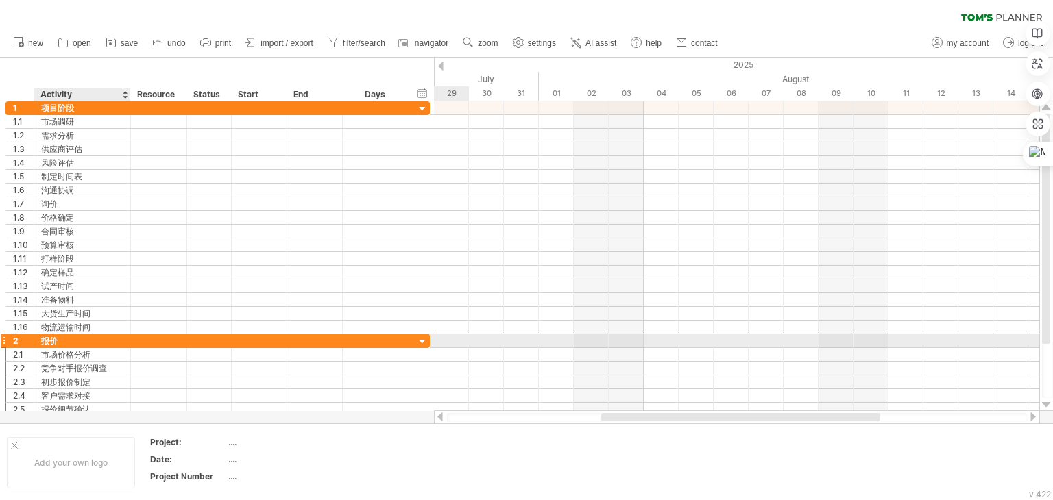
click at [46, 337] on div "报价" at bounding box center [82, 340] width 82 height 13
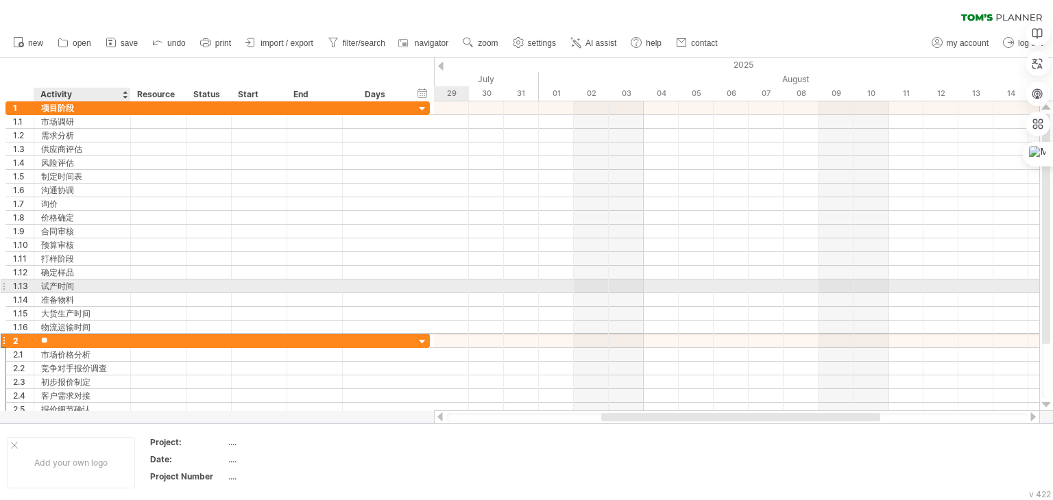
drag, startPoint x: 46, startPoint y: 337, endPoint x: 61, endPoint y: 288, distance: 51.6
click at [60, 289] on div "1 **** 项目阶段 1.1 **** 市场调研 1.2 **** 需求分析 1.3 ***** 供应商评估 1.4 **** 风险评估 1.5 *****…" at bounding box center [217, 258] width 425 height 315
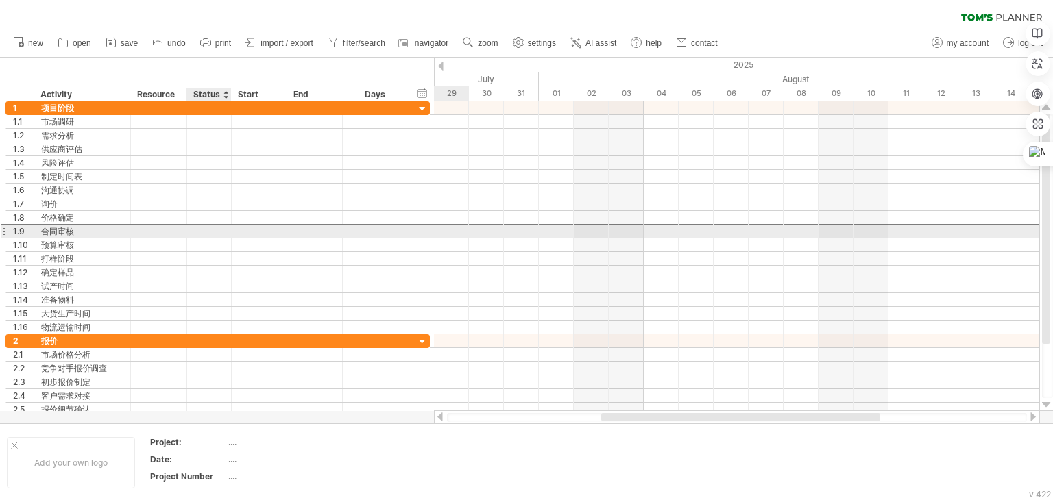
click at [203, 232] on div at bounding box center [209, 231] width 30 height 13
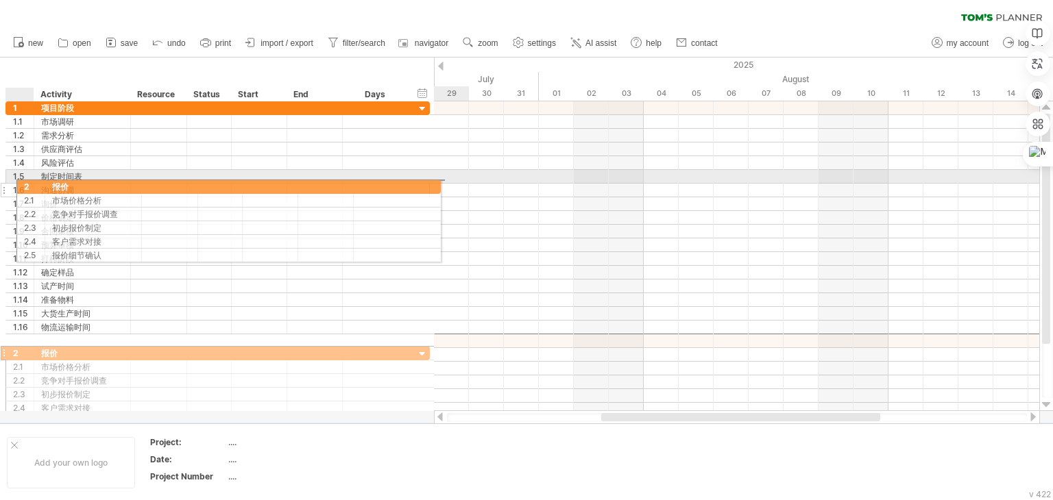
drag, startPoint x: 3, startPoint y: 342, endPoint x: 11, endPoint y: 184, distance: 157.8
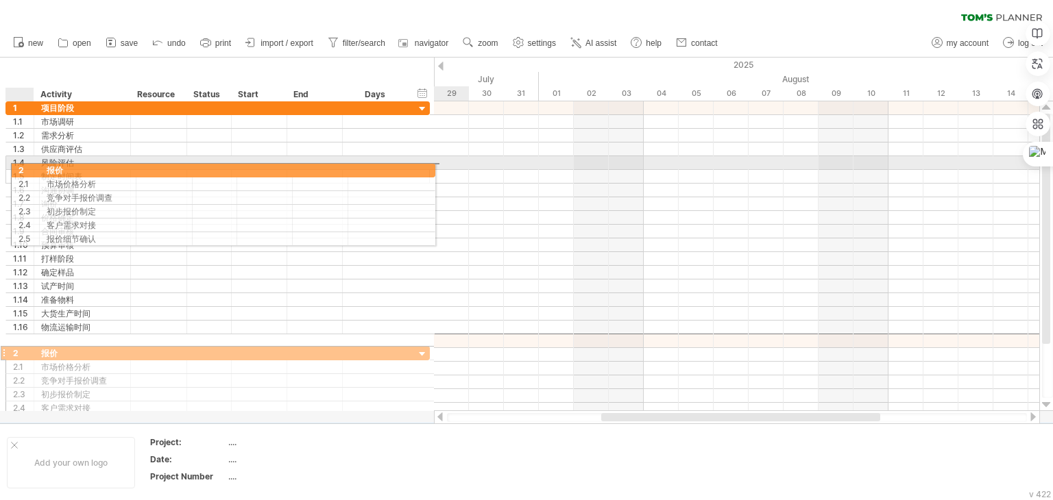
drag, startPoint x: 16, startPoint y: 337, endPoint x: 17, endPoint y: 168, distance: 169.3
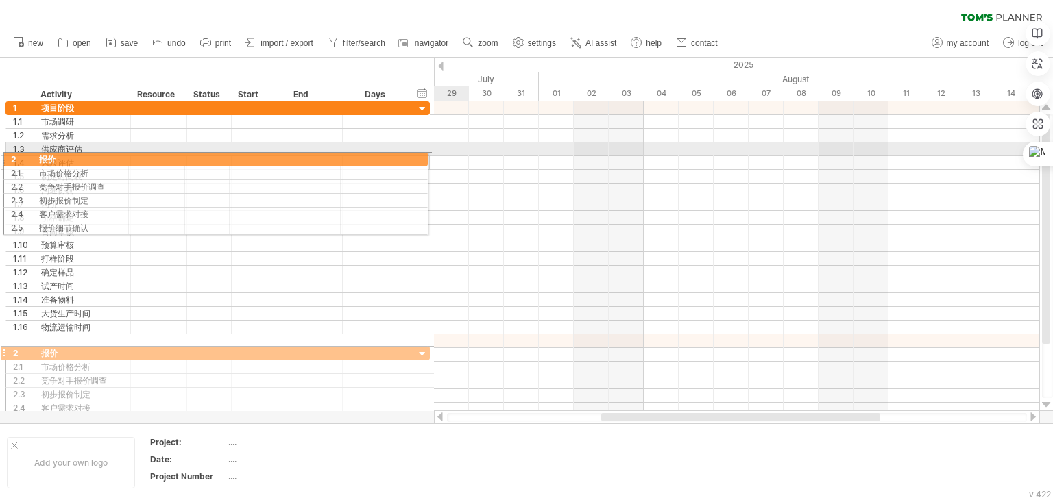
drag, startPoint x: 14, startPoint y: 341, endPoint x: 8, endPoint y: 157, distance: 184.5
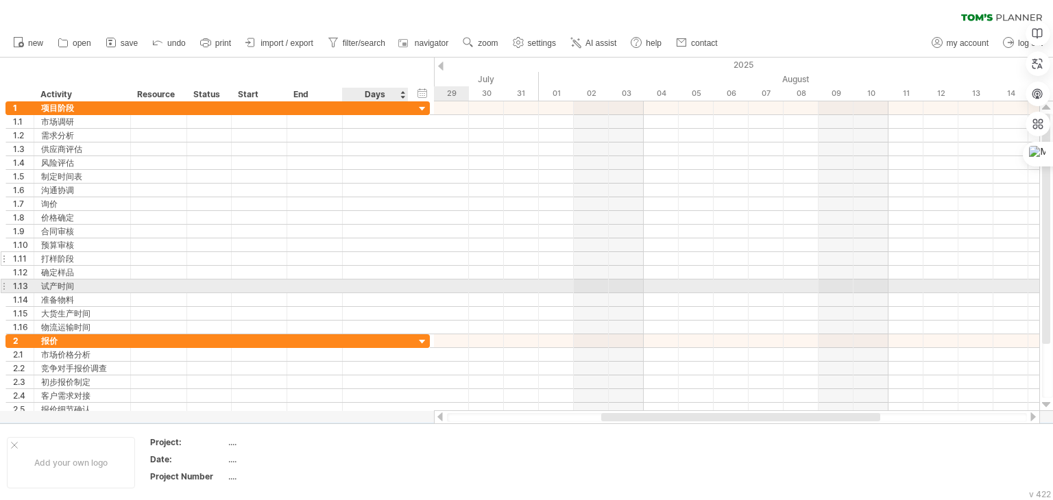
drag, startPoint x: 422, startPoint y: 341, endPoint x: 402, endPoint y: 262, distance: 82.1
click at [402, 262] on div "1 **** 项目阶段 1.1 **** 市场调研 1.2 **** 需求分析 1.3 ***** 供应商评估 1.4 **** 风险评估 1.5 *****…" at bounding box center [217, 258] width 425 height 315
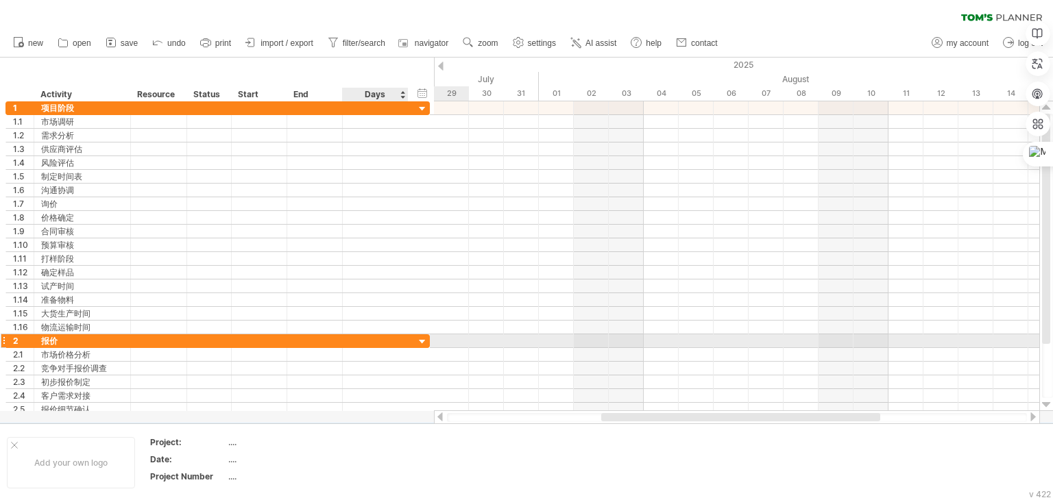
click at [419, 337] on div at bounding box center [422, 342] width 13 height 13
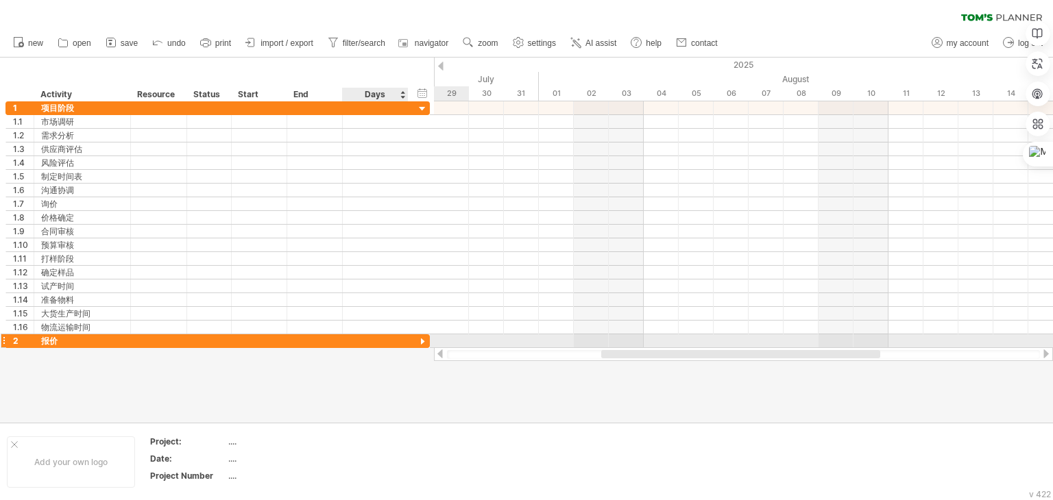
click at [419, 337] on div at bounding box center [422, 342] width 13 height 13
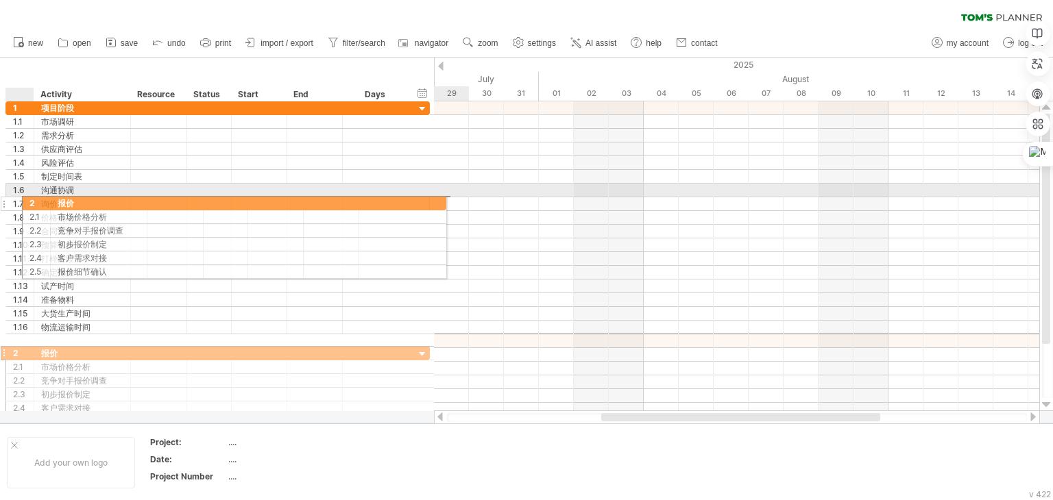
drag, startPoint x: 3, startPoint y: 337, endPoint x: 16, endPoint y: 201, distance: 137.1
click at [16, 201] on div "1.7" at bounding box center [23, 203] width 21 height 13
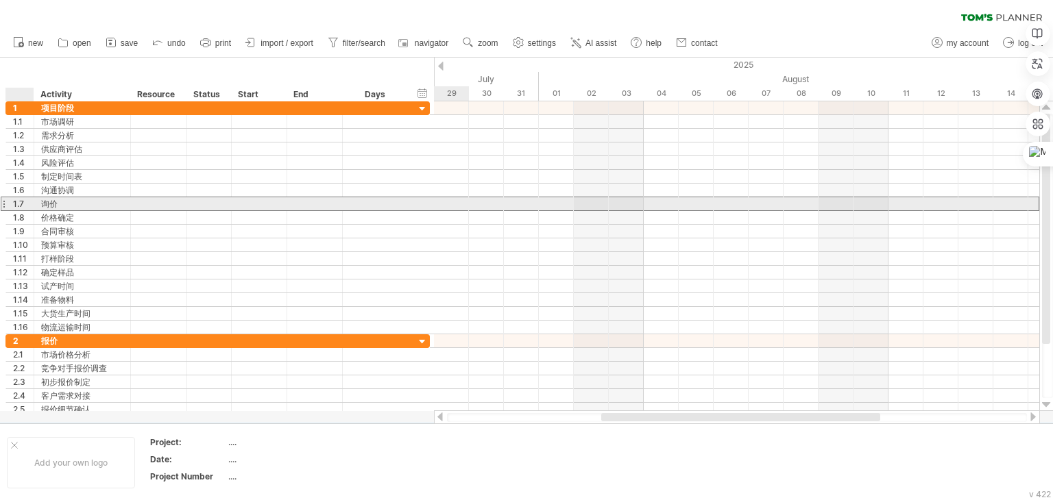
click at [16, 201] on div "1.7" at bounding box center [23, 203] width 21 height 13
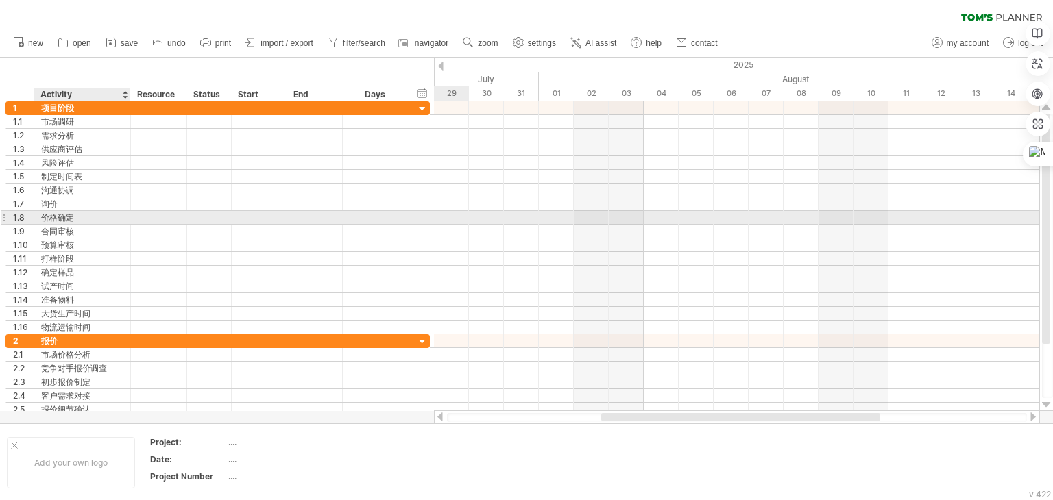
click at [83, 212] on div "价格确定" at bounding box center [82, 217] width 82 height 13
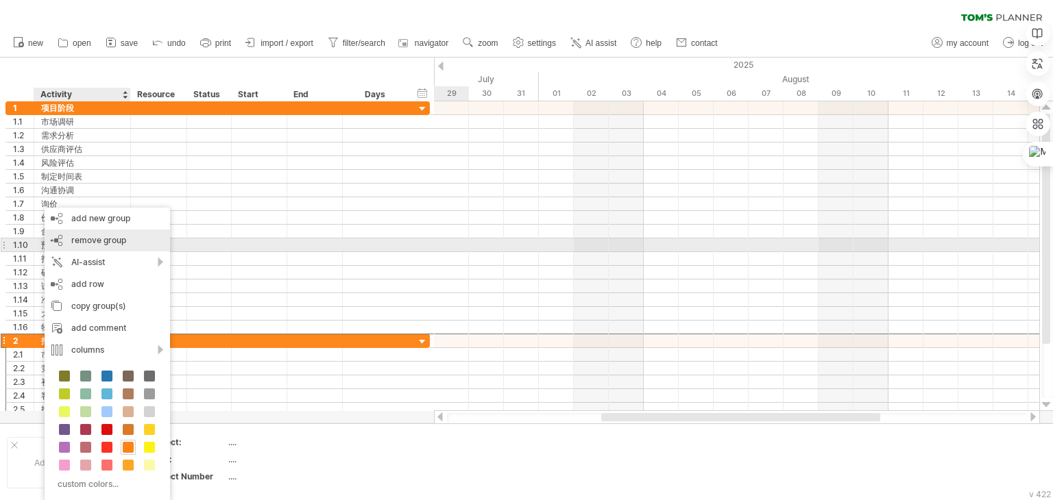
click at [127, 241] on div "remove group remove selected groups" at bounding box center [107, 241] width 125 height 22
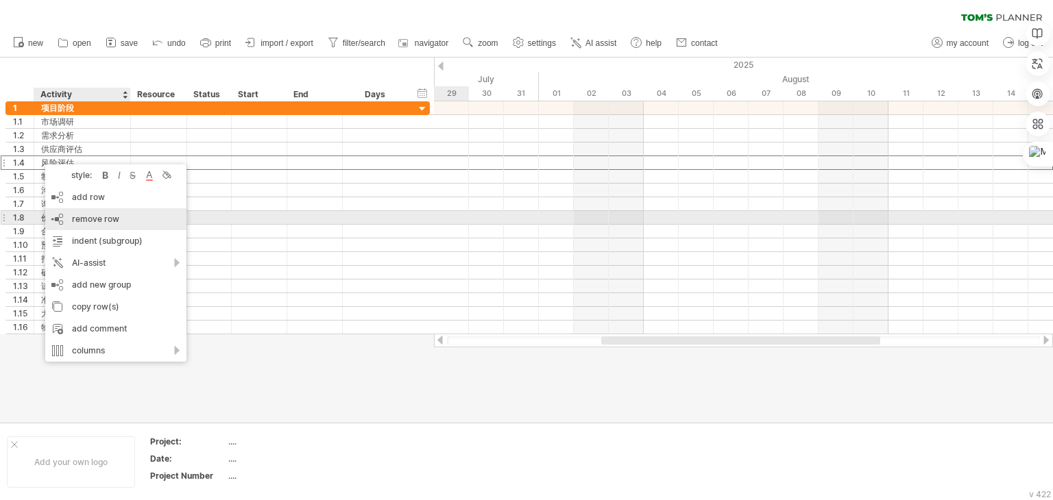
click at [117, 221] on span "remove row" at bounding box center [95, 219] width 47 height 10
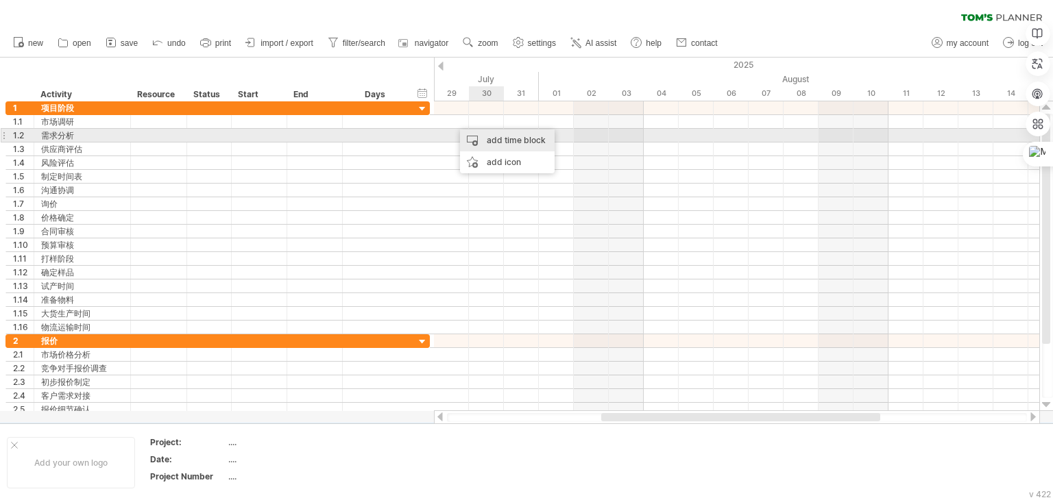
click at [504, 139] on div "add time block" at bounding box center [507, 141] width 95 height 22
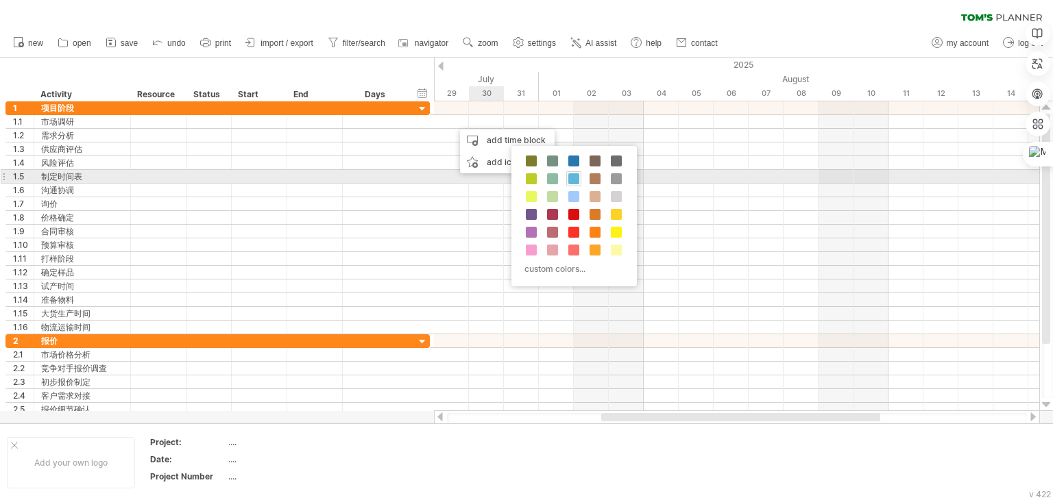
click at [573, 175] on span at bounding box center [573, 178] width 11 height 11
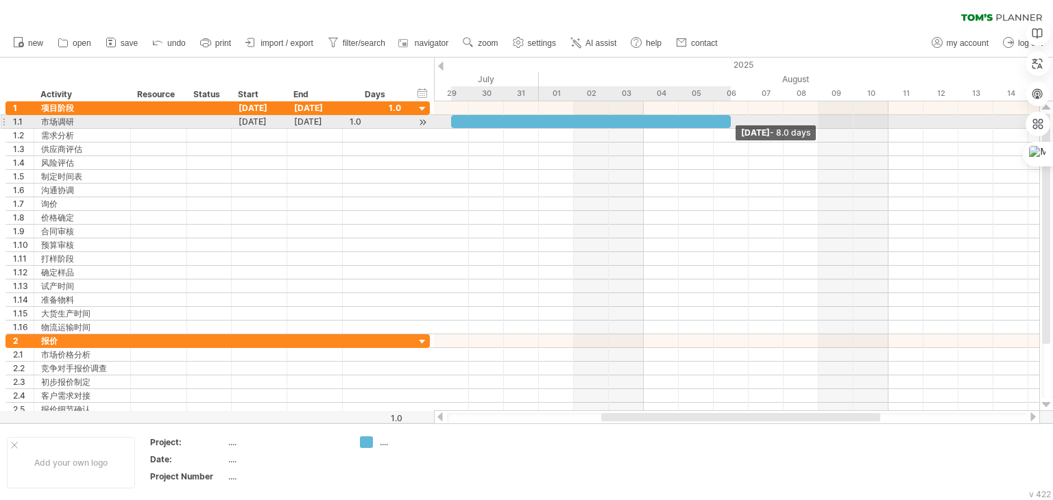
drag, startPoint x: 483, startPoint y: 119, endPoint x: 724, endPoint y: 123, distance: 242.0
click at [724, 123] on div at bounding box center [591, 121] width 280 height 13
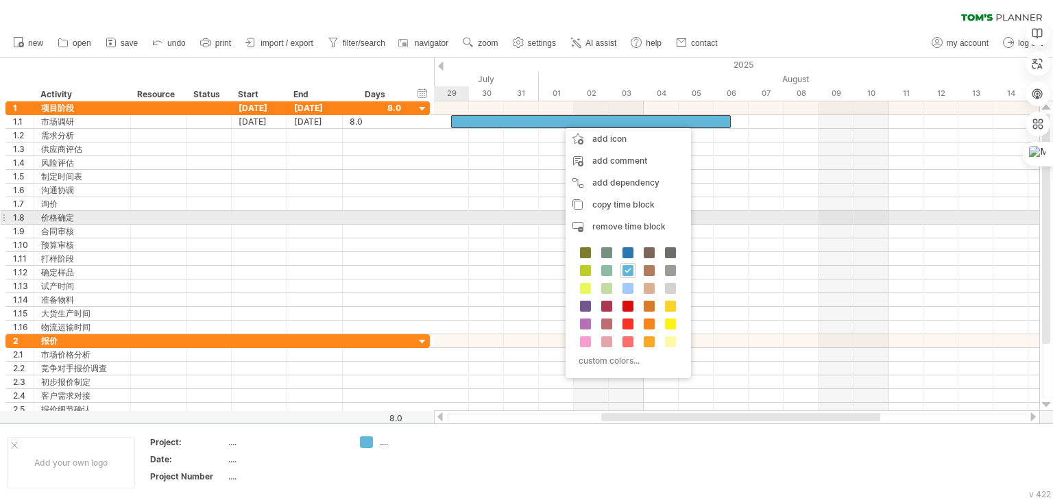
click at [466, 217] on div at bounding box center [736, 218] width 605 height 14
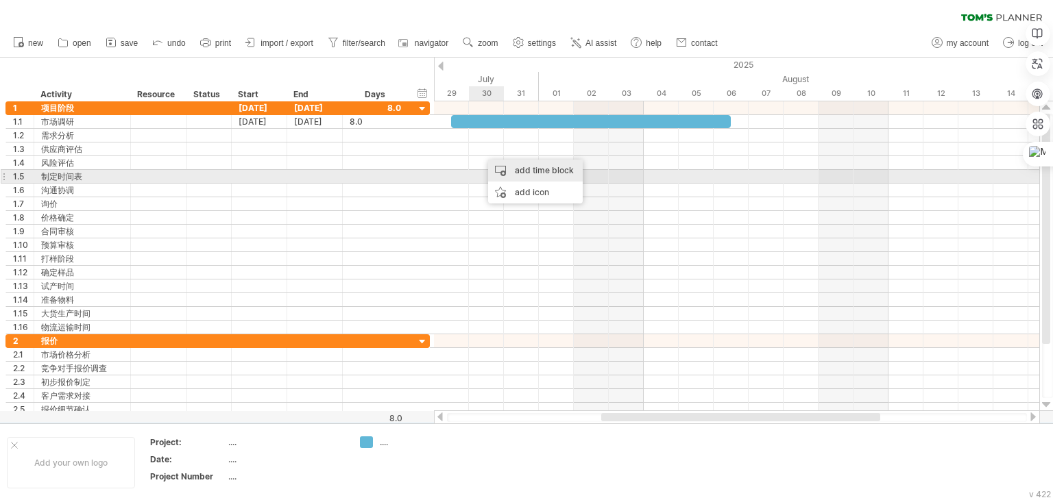
click at [533, 173] on div "add time block" at bounding box center [535, 171] width 95 height 22
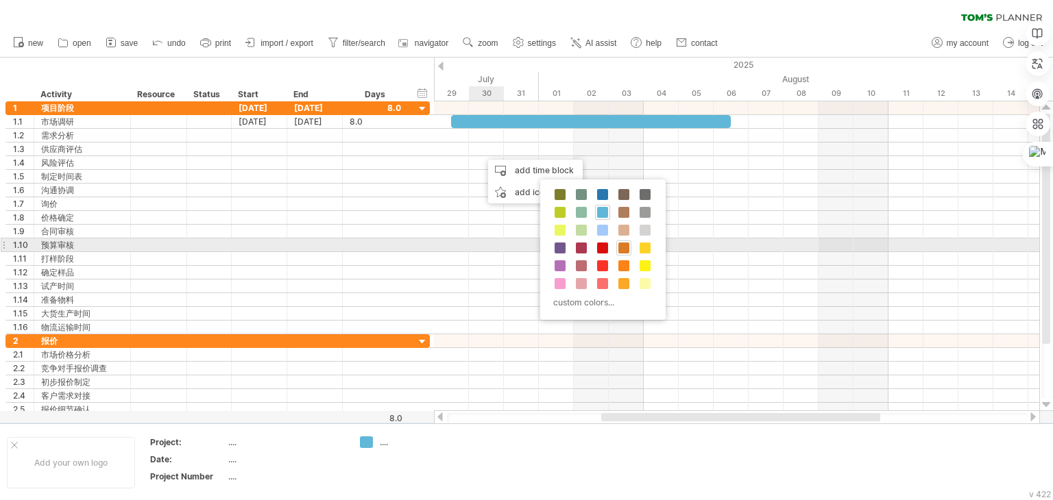
click at [624, 245] on span at bounding box center [623, 248] width 11 height 11
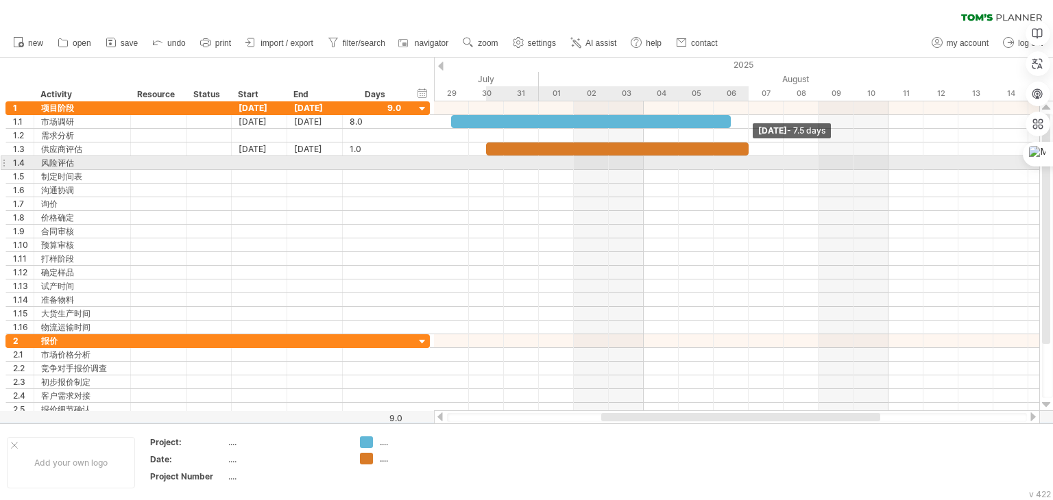
drag, startPoint x: 518, startPoint y: 150, endPoint x: 746, endPoint y: 157, distance: 227.7
click at [746, 157] on div "[DATE] - 7.5 days" at bounding box center [736, 256] width 605 height 310
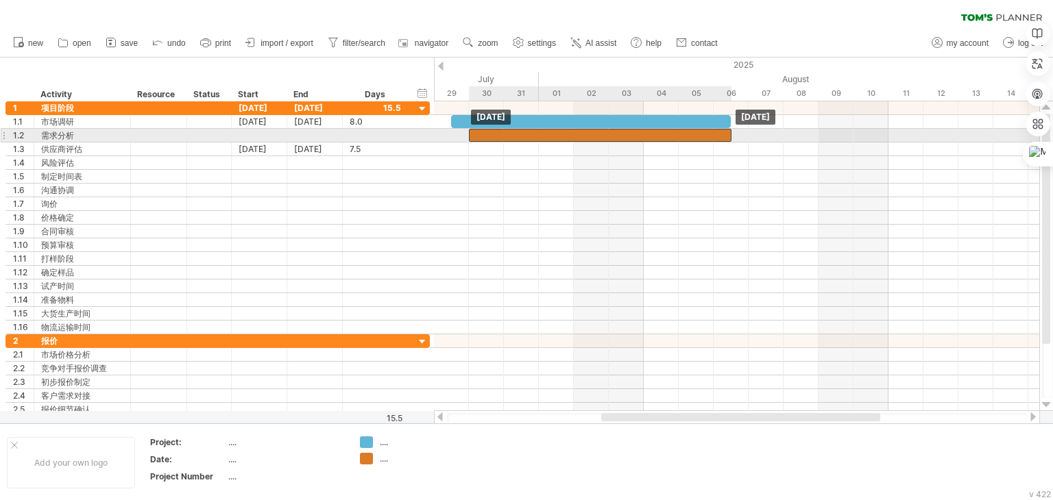
drag, startPoint x: 672, startPoint y: 162, endPoint x: 651, endPoint y: 142, distance: 29.1
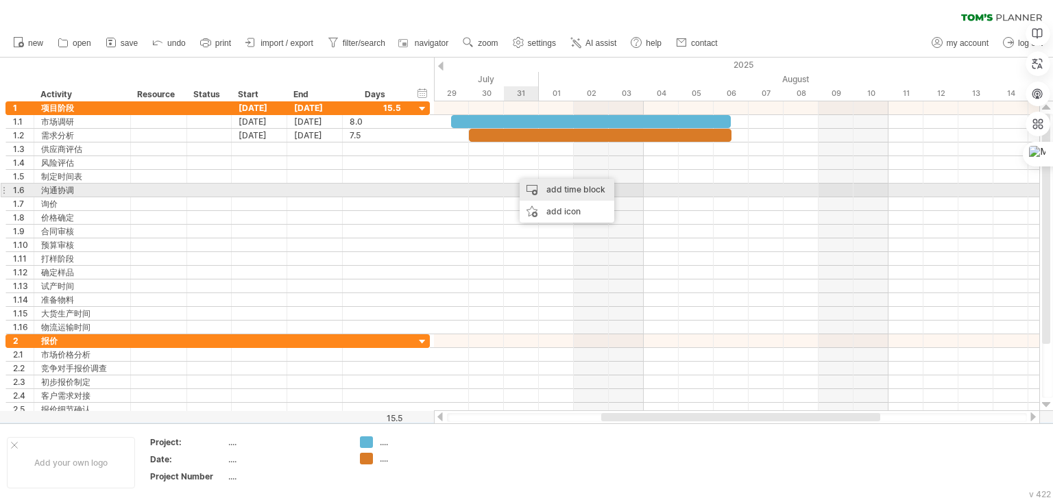
click at [587, 190] on div "add time block" at bounding box center [567, 190] width 95 height 22
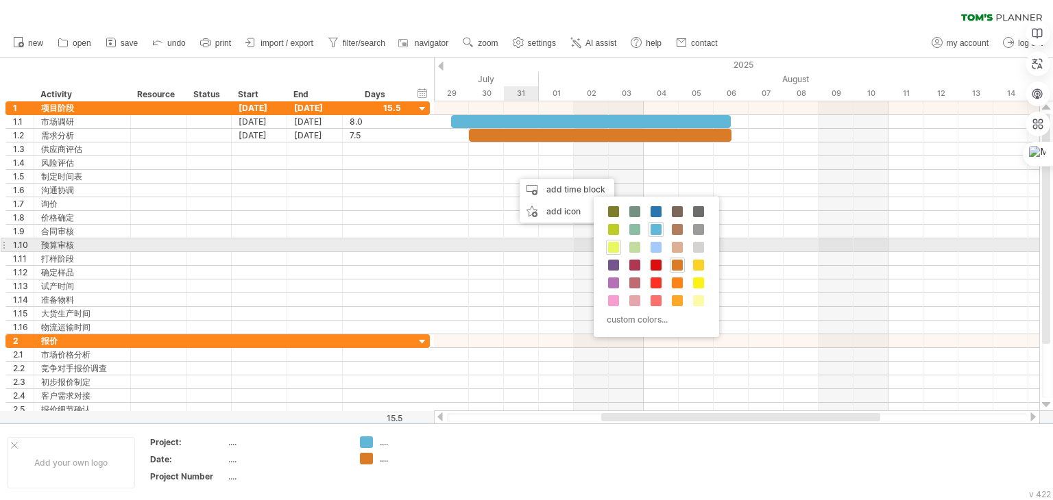
click at [617, 247] on span at bounding box center [613, 247] width 11 height 11
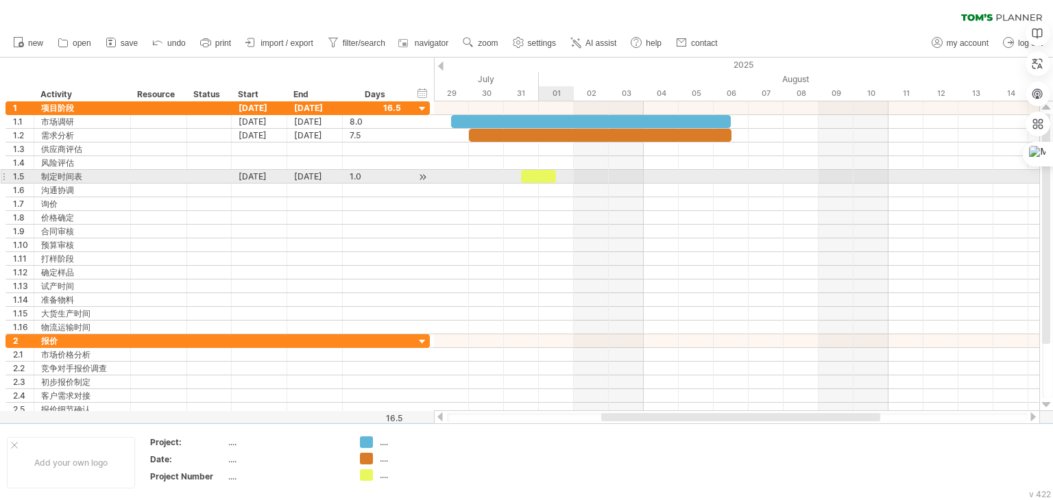
click at [544, 176] on div at bounding box center [538, 176] width 35 height 13
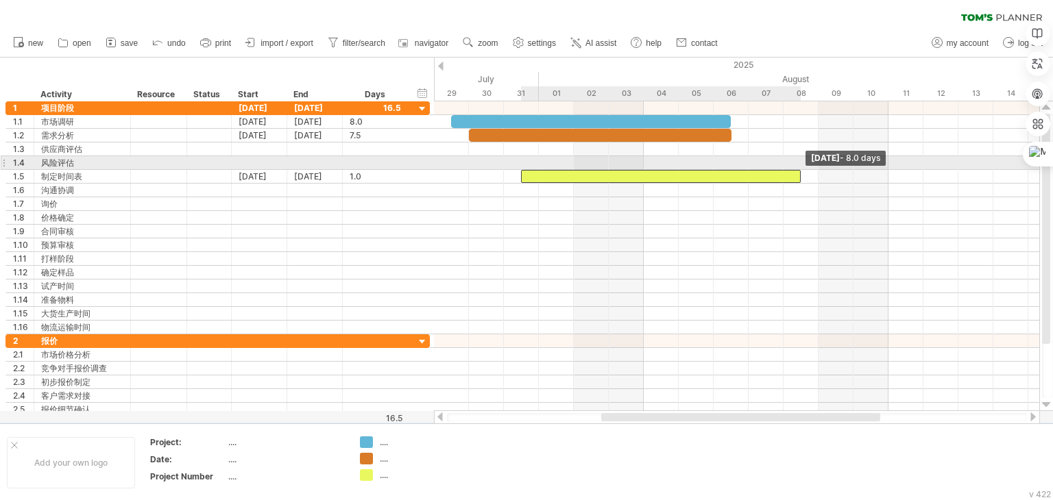
drag, startPoint x: 555, startPoint y: 176, endPoint x: 777, endPoint y: 168, distance: 222.2
click at [798, 165] on div "[DATE] - 8.0 days [DATE]" at bounding box center [736, 256] width 605 height 310
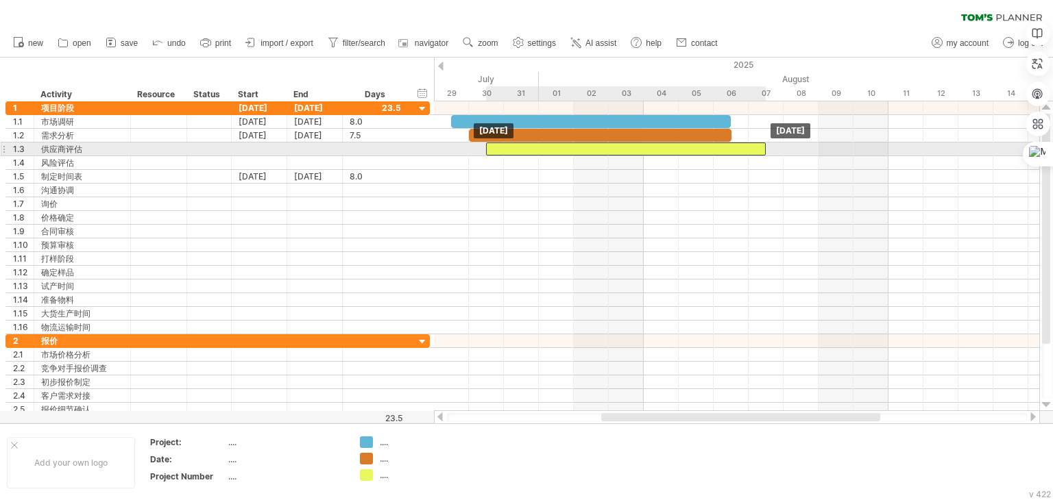
drag, startPoint x: 672, startPoint y: 177, endPoint x: 635, endPoint y: 149, distance: 46.5
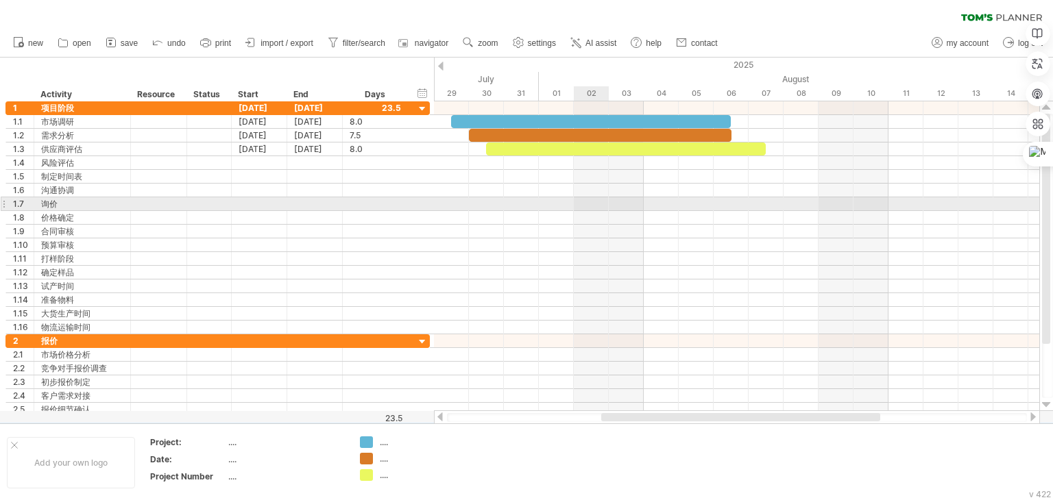
click at [600, 208] on div at bounding box center [736, 204] width 605 height 14
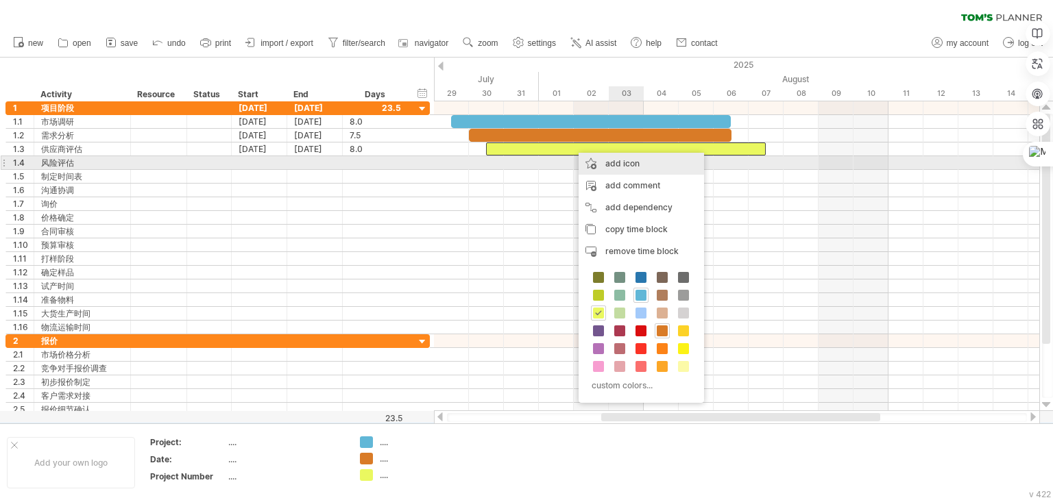
click at [641, 160] on div "add icon" at bounding box center [640, 164] width 125 height 22
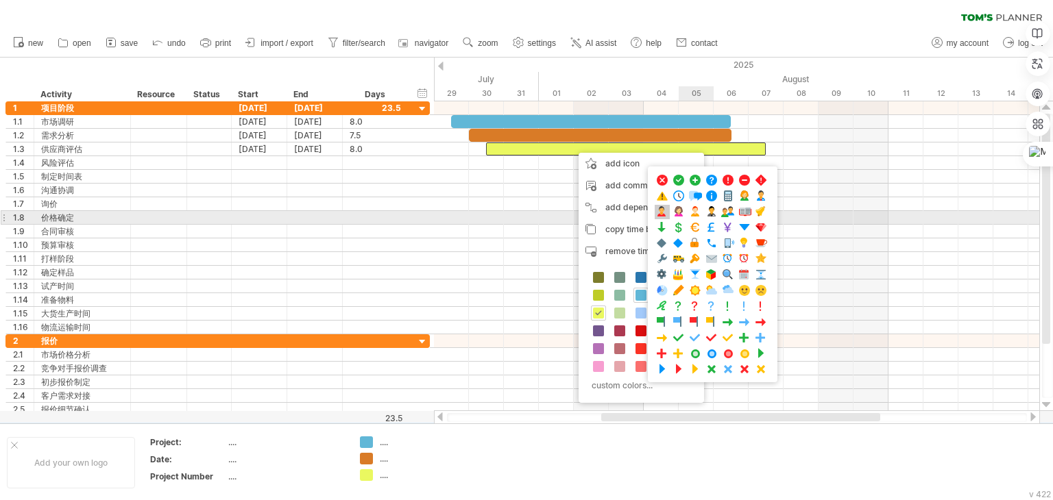
click at [661, 211] on span at bounding box center [662, 212] width 14 height 13
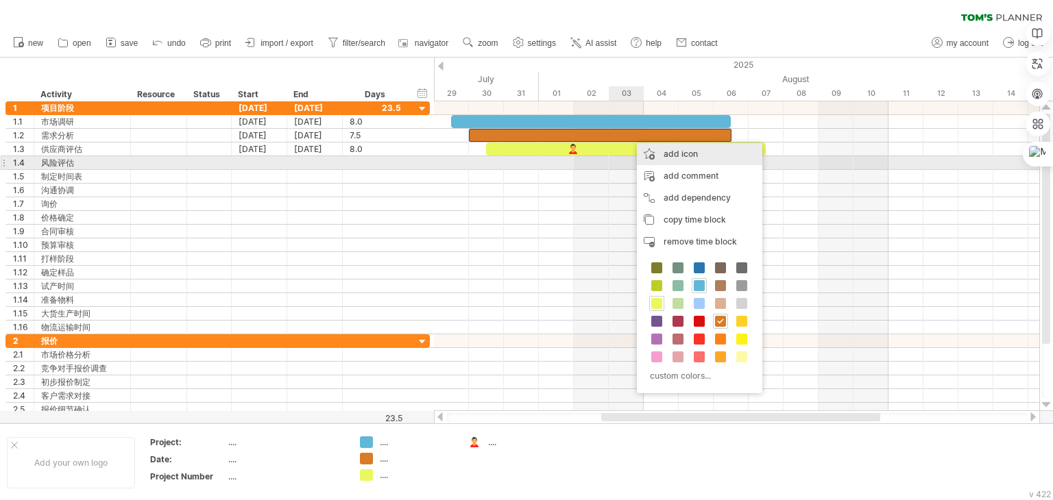
click at [674, 160] on div "add icon" at bounding box center [699, 154] width 125 height 22
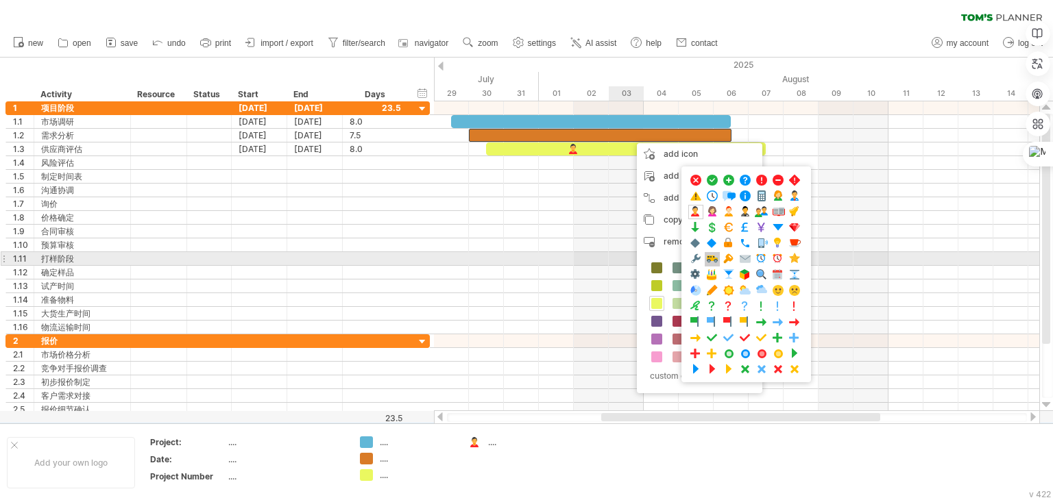
click at [713, 256] on span at bounding box center [712, 259] width 14 height 13
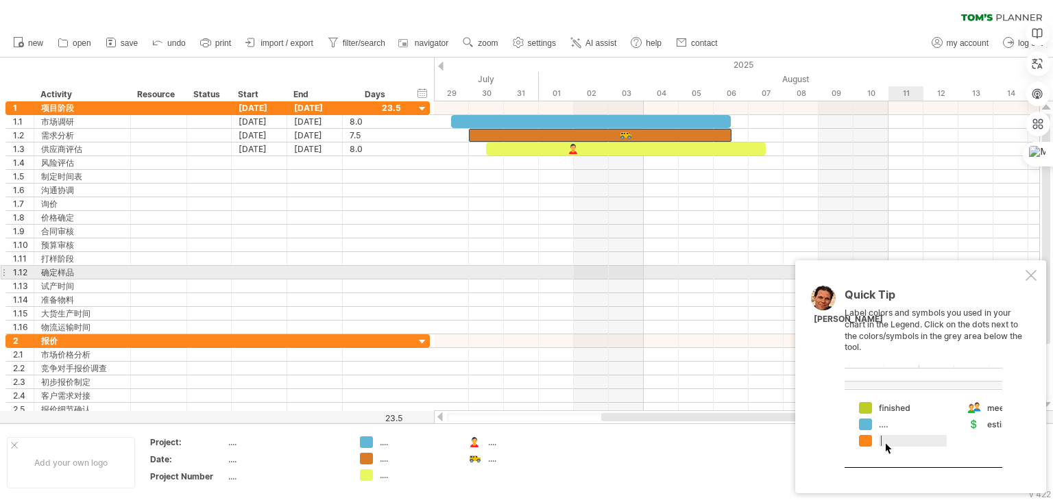
click at [1031, 276] on div at bounding box center [1030, 275] width 11 height 11
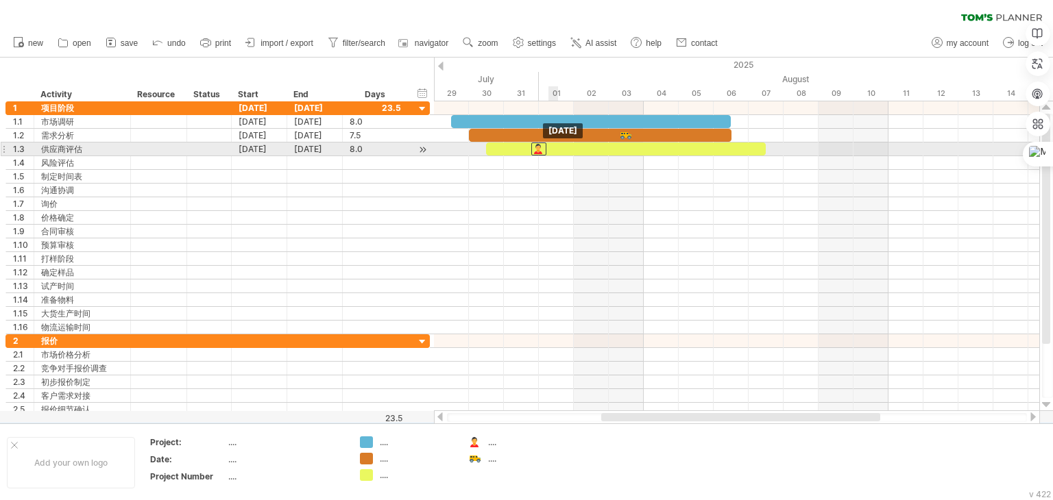
drag, startPoint x: 572, startPoint y: 146, endPoint x: 539, endPoint y: 149, distance: 33.0
click at [539, 149] on div at bounding box center [538, 149] width 15 height 13
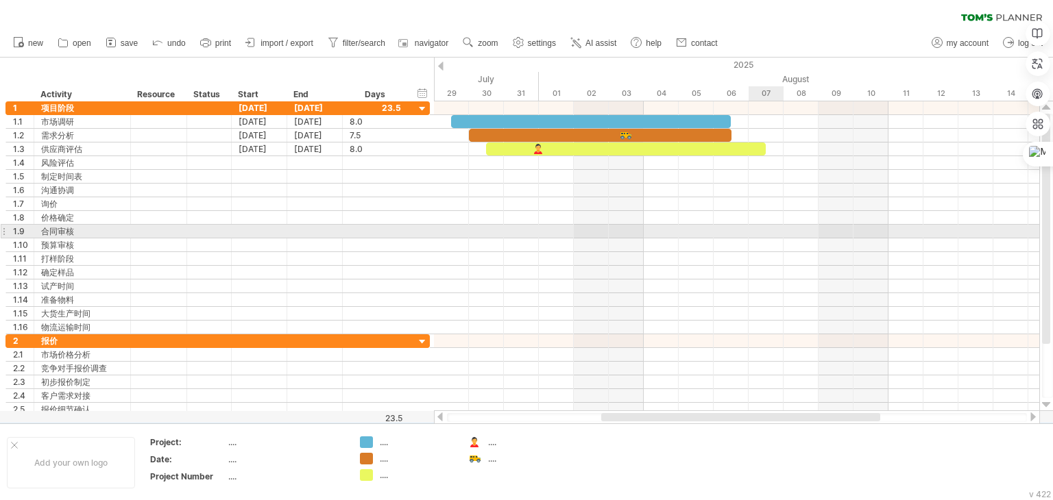
click at [768, 234] on div at bounding box center [736, 232] width 605 height 14
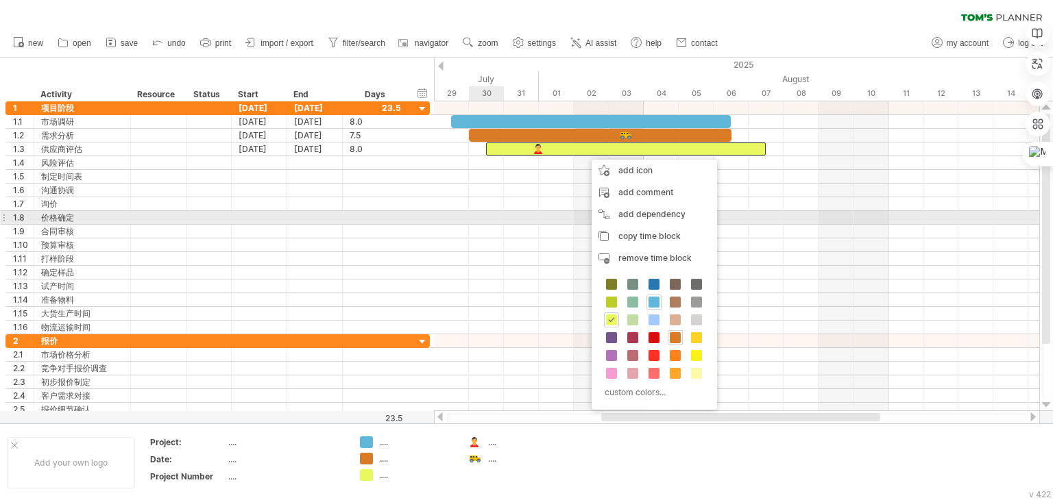
click at [491, 222] on div at bounding box center [736, 218] width 605 height 14
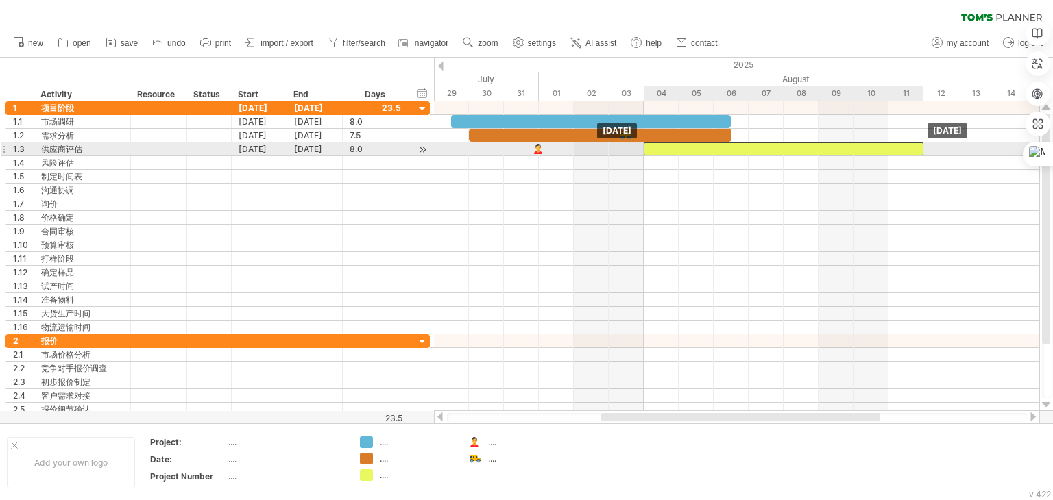
drag, startPoint x: 626, startPoint y: 149, endPoint x: 790, endPoint y: 151, distance: 163.8
click at [790, 151] on div at bounding box center [784, 149] width 280 height 13
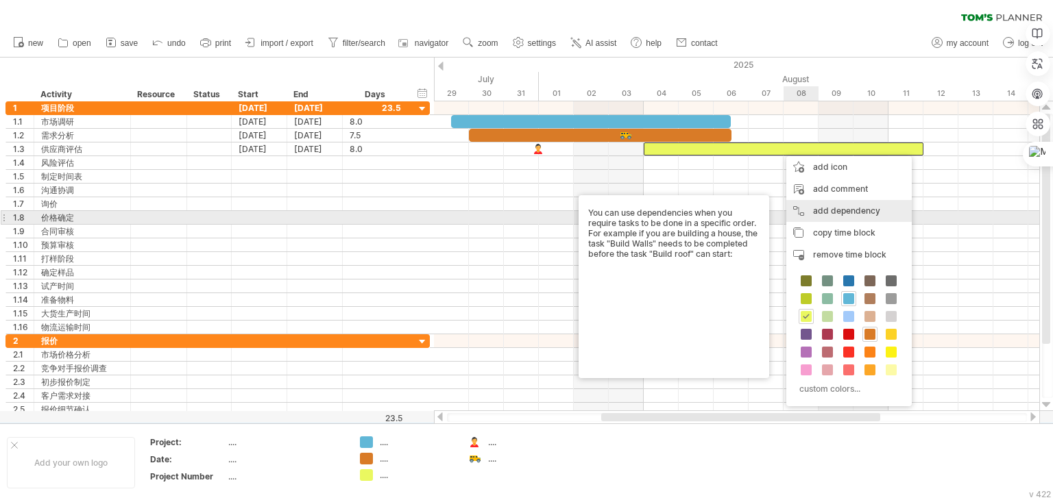
click at [871, 215] on div "add dependency You can use dependencies when you require tasks to be done in a …" at bounding box center [848, 211] width 125 height 22
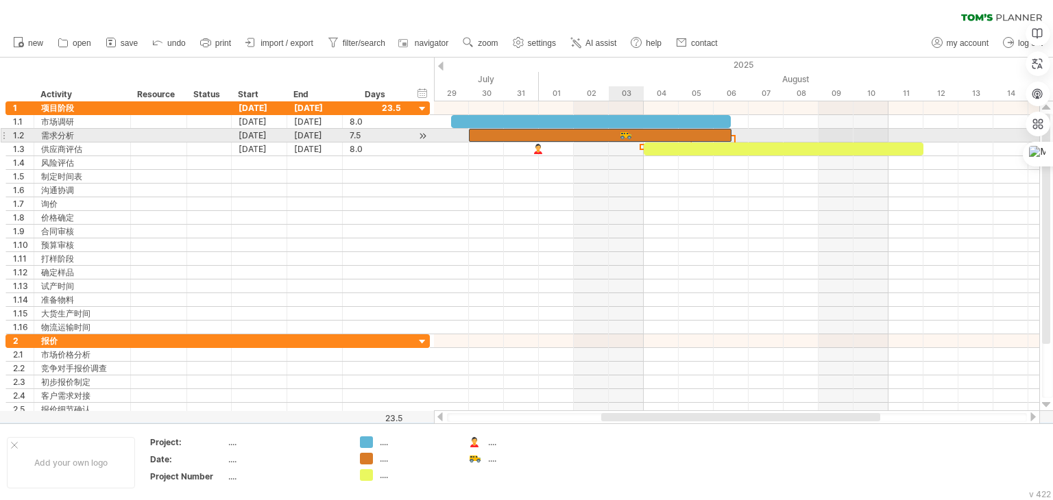
click at [637, 138] on div at bounding box center [600, 135] width 263 height 13
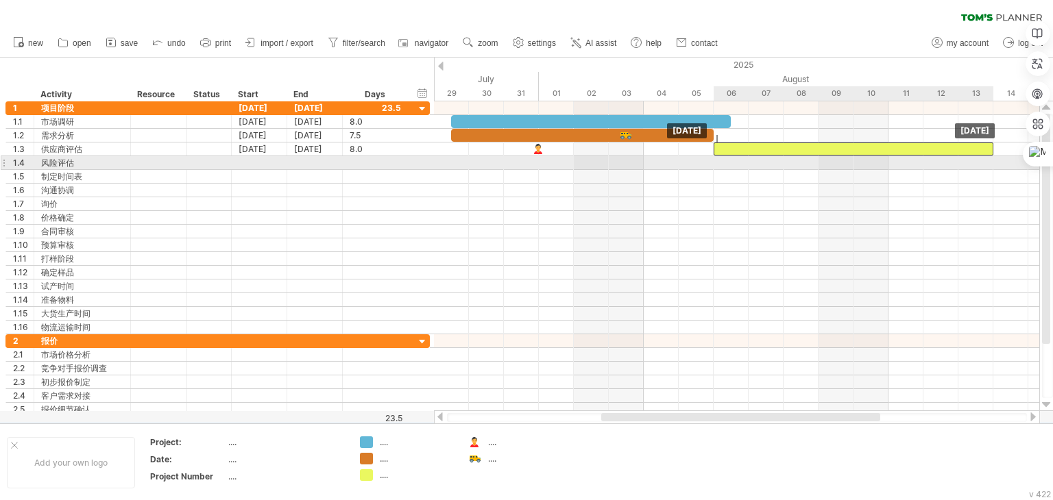
drag, startPoint x: 719, startPoint y: 151, endPoint x: 781, endPoint y: 157, distance: 62.6
click at [781, 157] on div "[DATE] [DATE]" at bounding box center [736, 256] width 605 height 310
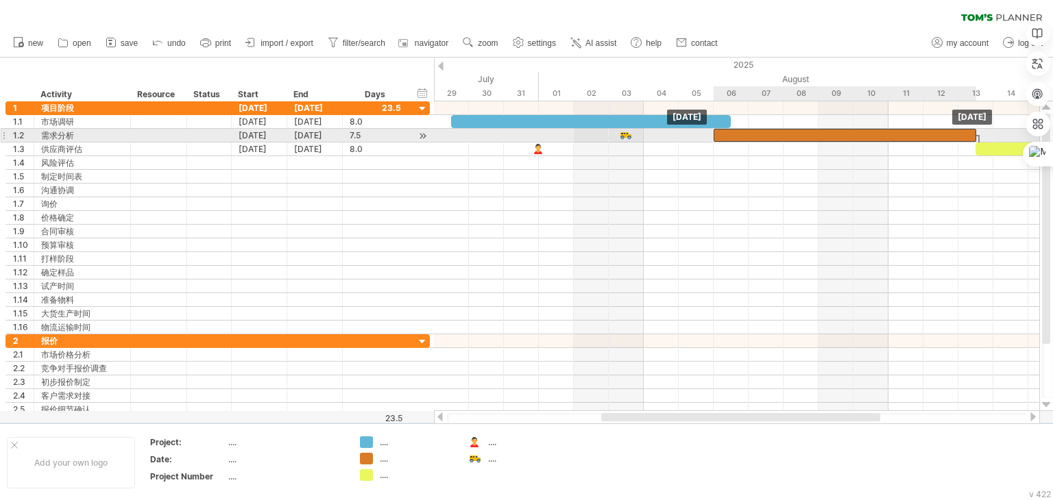
drag, startPoint x: 687, startPoint y: 132, endPoint x: 953, endPoint y: 136, distance: 266.0
click at [953, 136] on div at bounding box center [844, 135] width 263 height 13
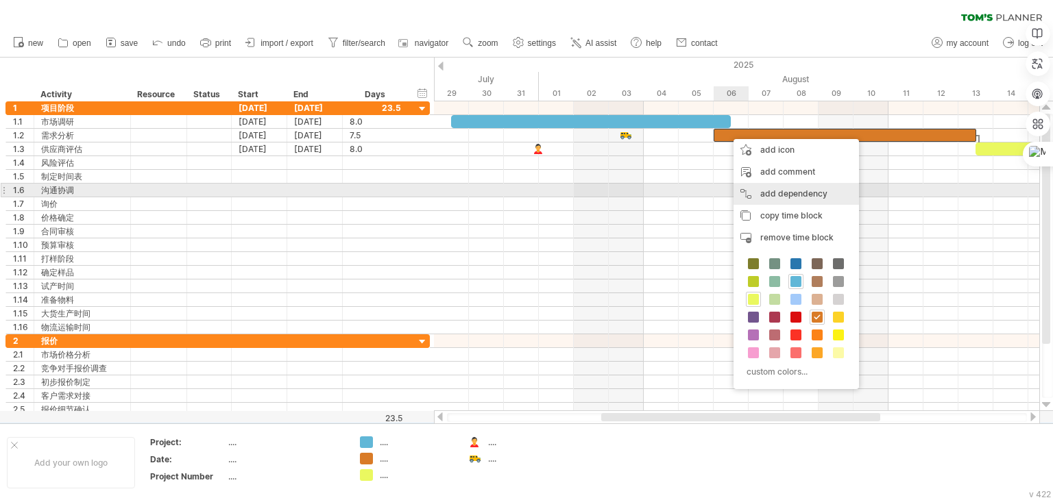
click at [832, 195] on div "add dependency You can use dependencies when you require tasks to be done in a …" at bounding box center [795, 194] width 125 height 22
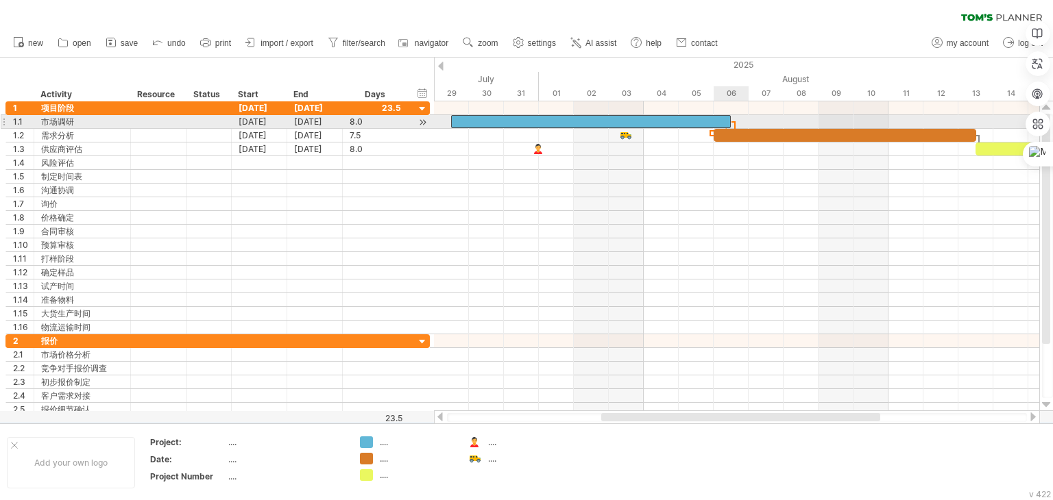
click at [727, 117] on div at bounding box center [591, 121] width 280 height 13
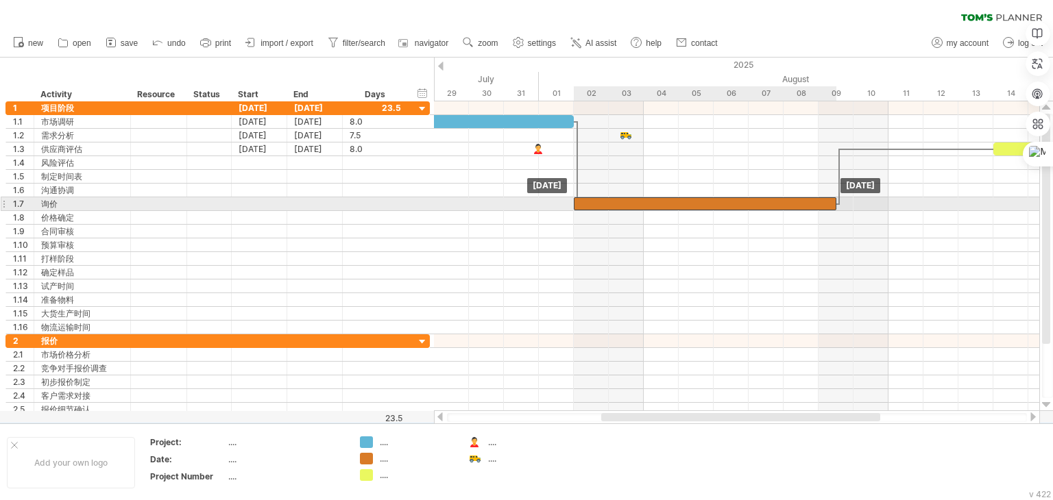
drag, startPoint x: 759, startPoint y: 136, endPoint x: 614, endPoint y: 208, distance: 162.1
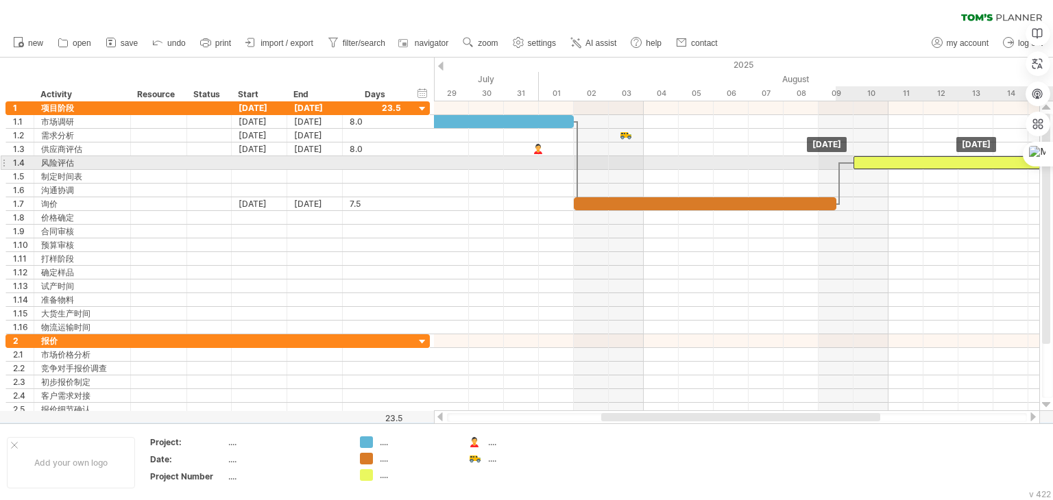
drag, startPoint x: 997, startPoint y: 150, endPoint x: 849, endPoint y: 162, distance: 148.5
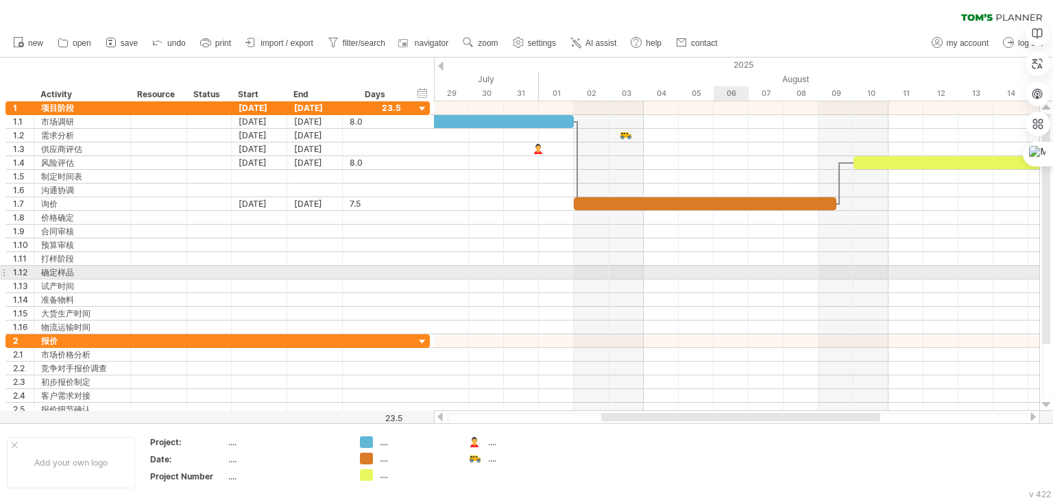
click at [725, 289] on div at bounding box center [736, 287] width 605 height 14
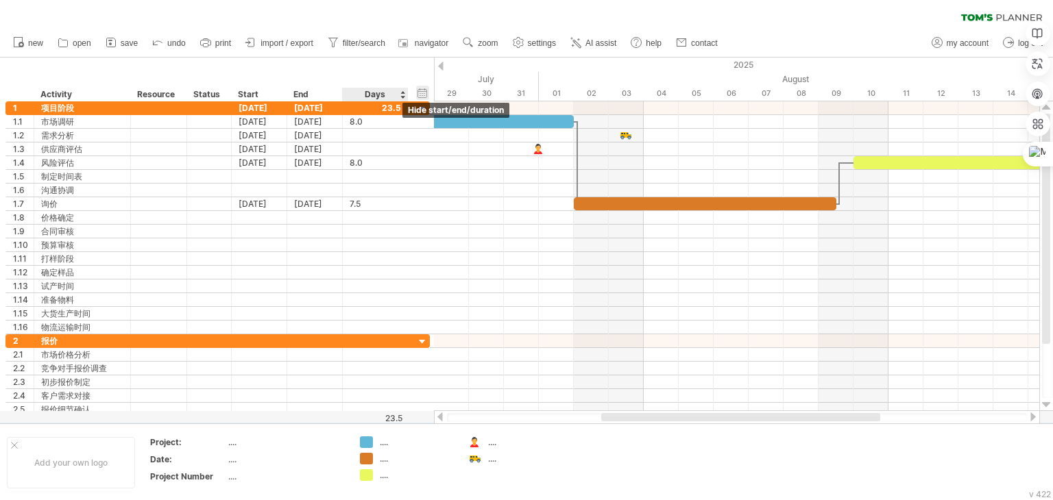
click at [422, 93] on div "hide start/end/duration show start/end/duration" at bounding box center [422, 93] width 13 height 14
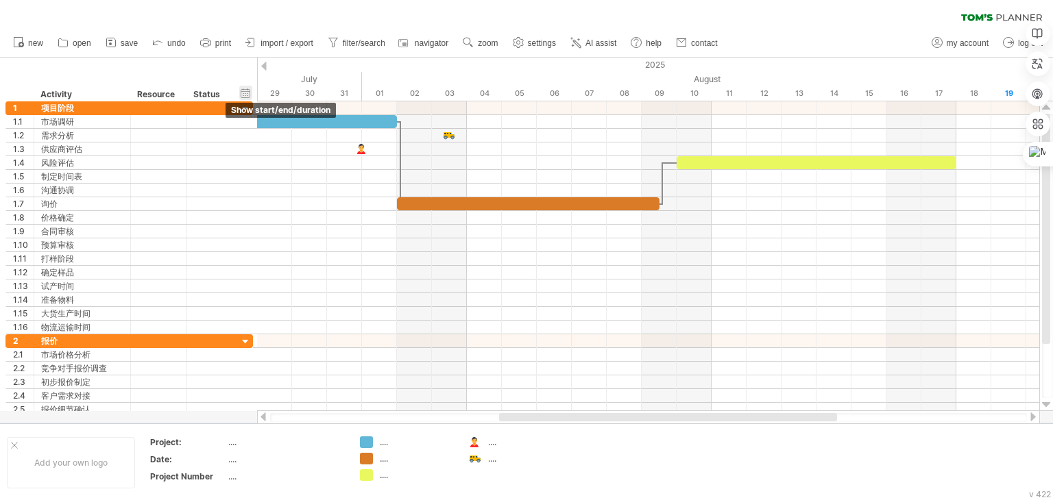
click at [245, 93] on div "hide start/end/duration show start/end/duration" at bounding box center [245, 93] width 13 height 14
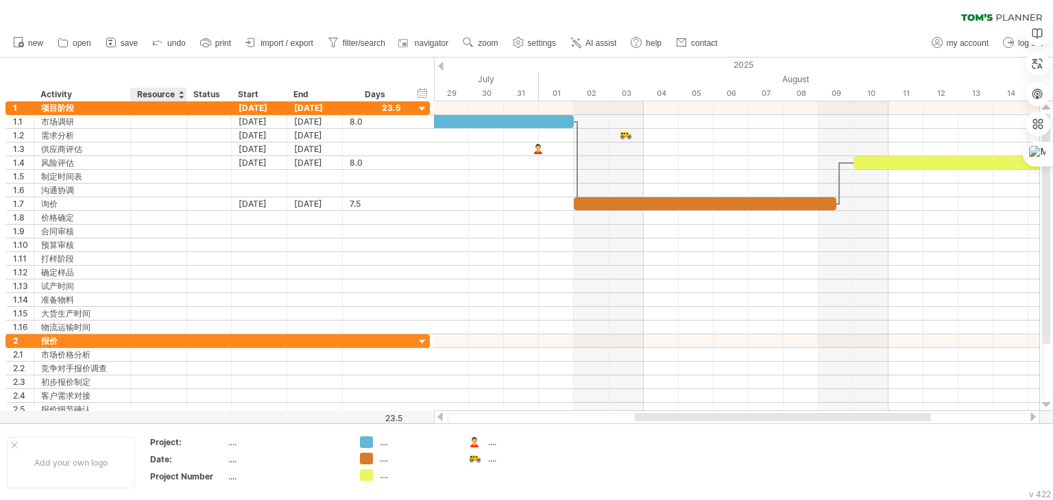
click at [153, 96] on div "Resource" at bounding box center [158, 95] width 42 height 14
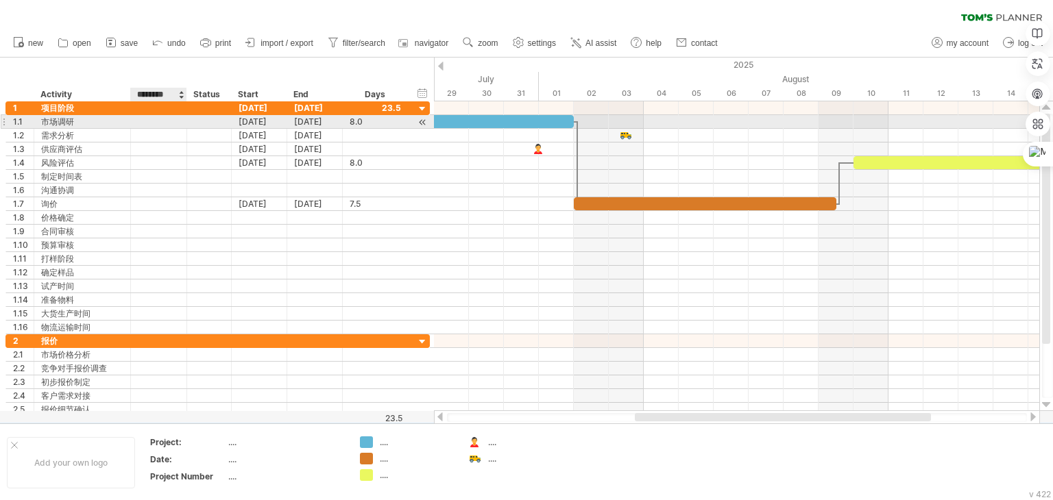
click at [160, 121] on div at bounding box center [159, 121] width 42 height 13
click at [157, 122] on div at bounding box center [159, 121] width 42 height 13
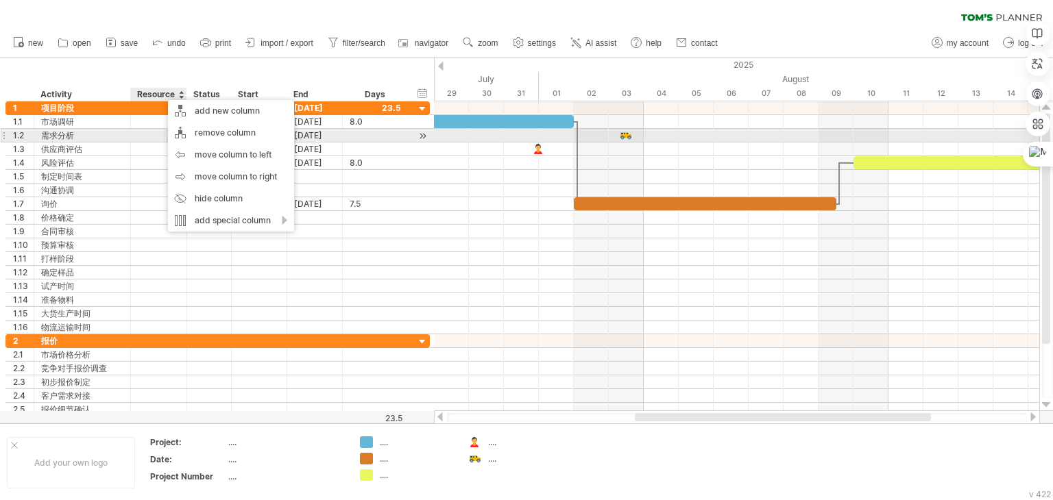
click at [149, 137] on div at bounding box center [159, 135] width 42 height 13
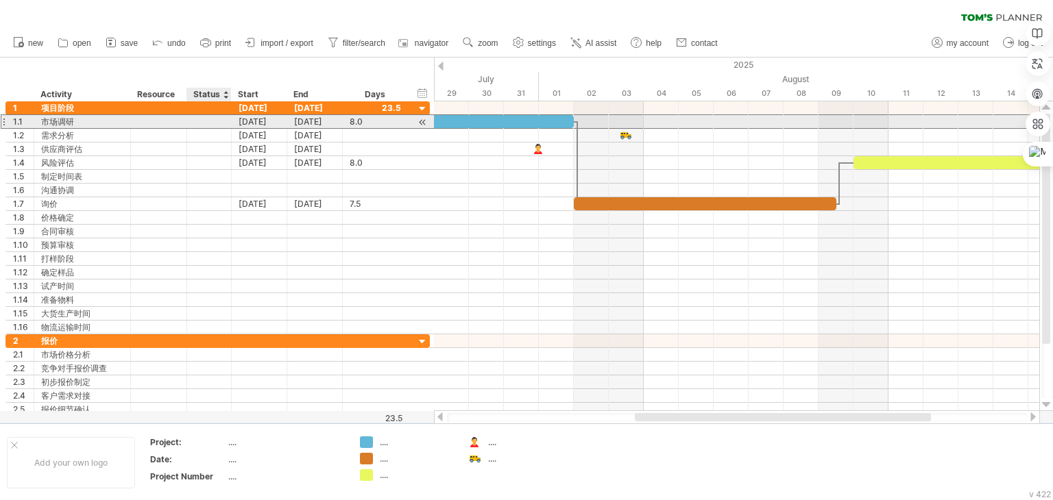
click at [189, 120] on div at bounding box center [209, 121] width 45 height 13
click at [206, 121] on div at bounding box center [209, 121] width 30 height 13
click at [206, 121] on input "text" at bounding box center [209, 121] width 30 height 13
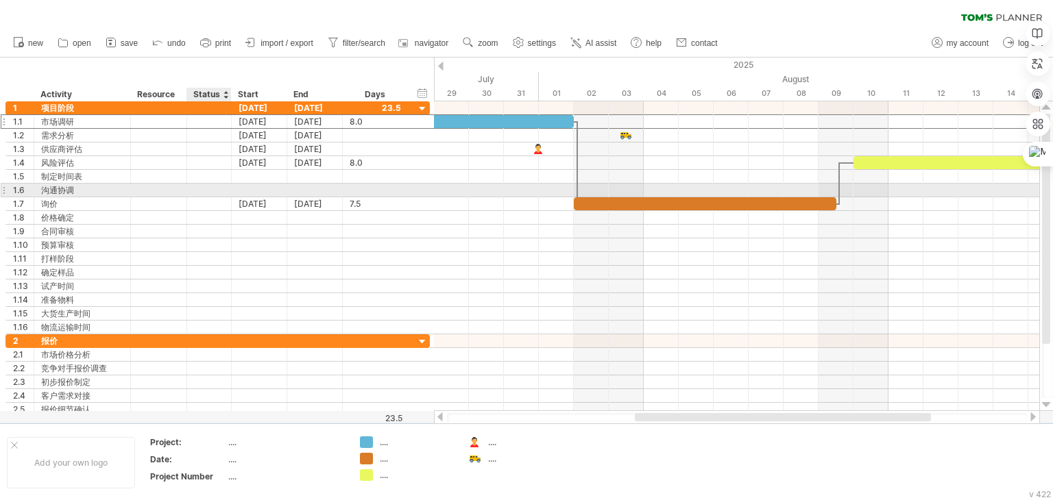
click at [218, 193] on div at bounding box center [209, 190] width 30 height 13
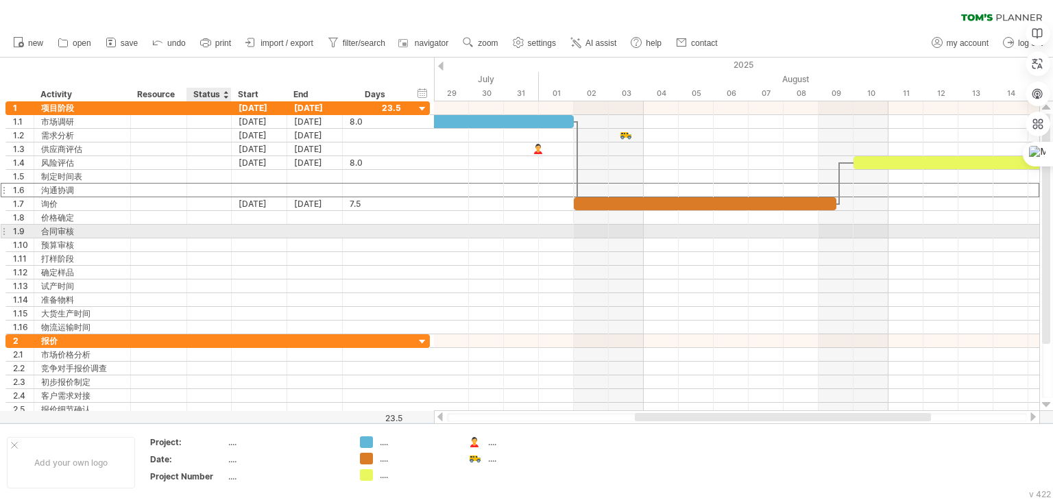
drag, startPoint x: 239, startPoint y: 228, endPoint x: 260, endPoint y: 193, distance: 41.3
click at [239, 225] on div at bounding box center [260, 231] width 56 height 13
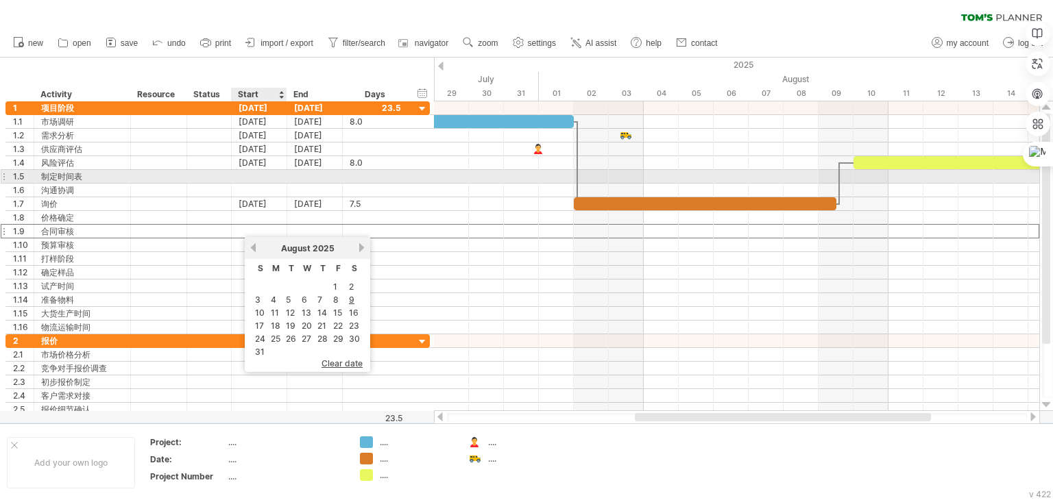
click at [258, 173] on div at bounding box center [260, 176] width 56 height 13
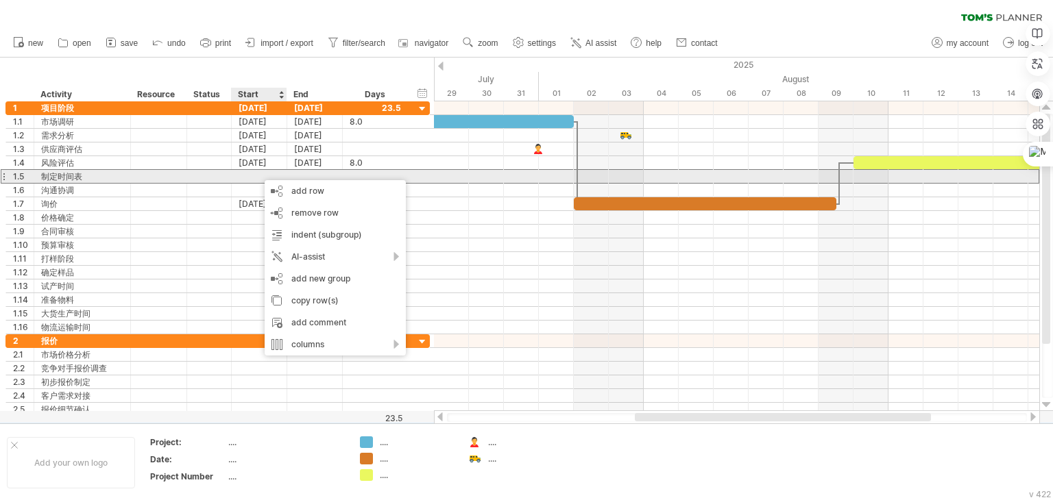
click at [258, 173] on div at bounding box center [260, 176] width 56 height 13
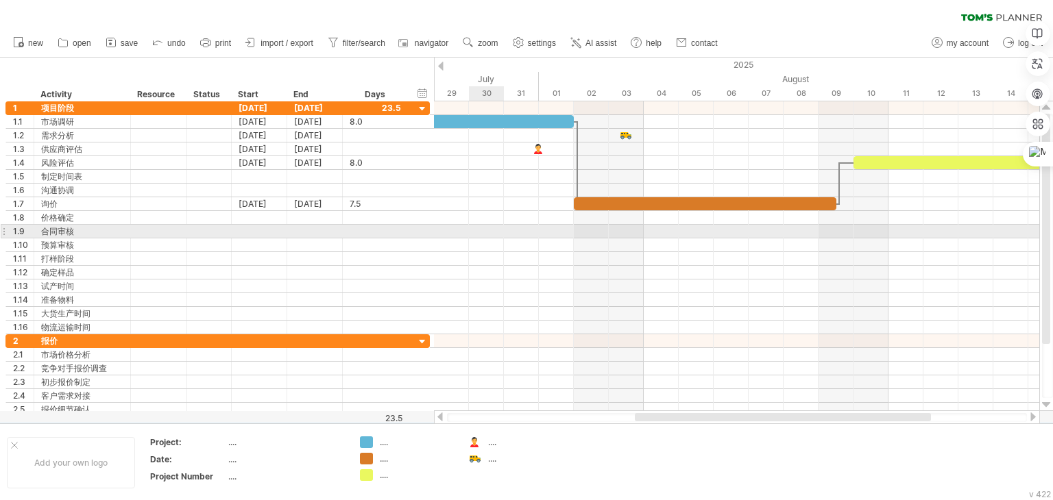
click at [493, 234] on div at bounding box center [736, 232] width 605 height 14
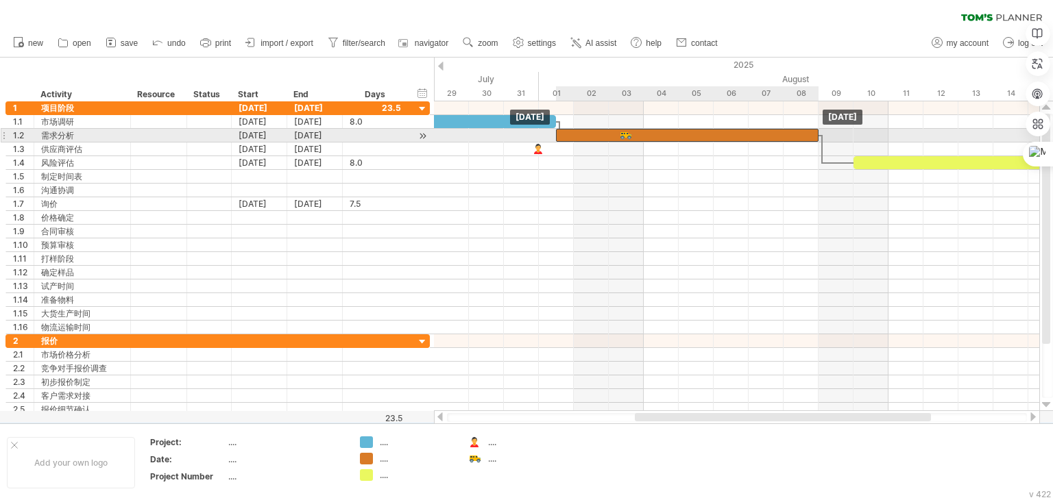
drag, startPoint x: 640, startPoint y: 202, endPoint x: 630, endPoint y: 135, distance: 68.0
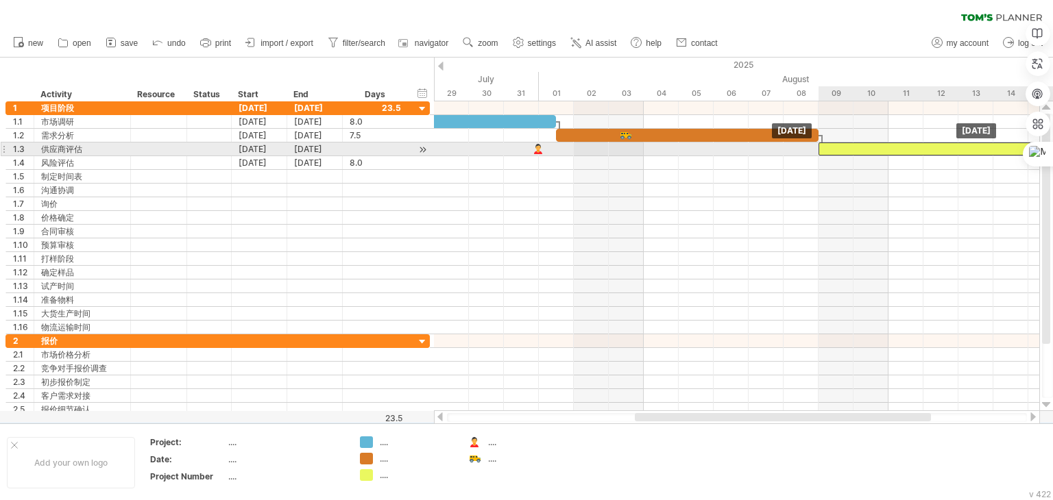
drag, startPoint x: 862, startPoint y: 160, endPoint x: 827, endPoint y: 145, distance: 37.4
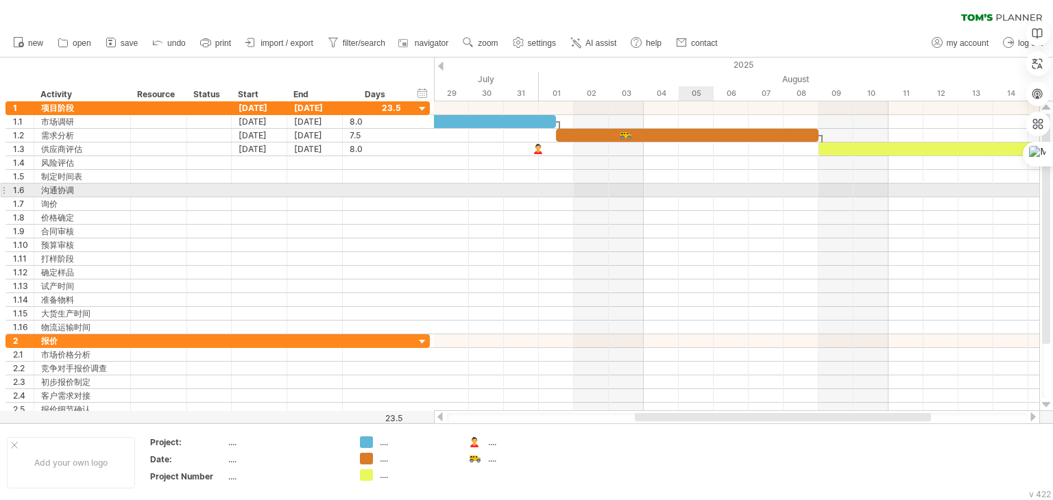
click at [707, 195] on div at bounding box center [736, 191] width 605 height 14
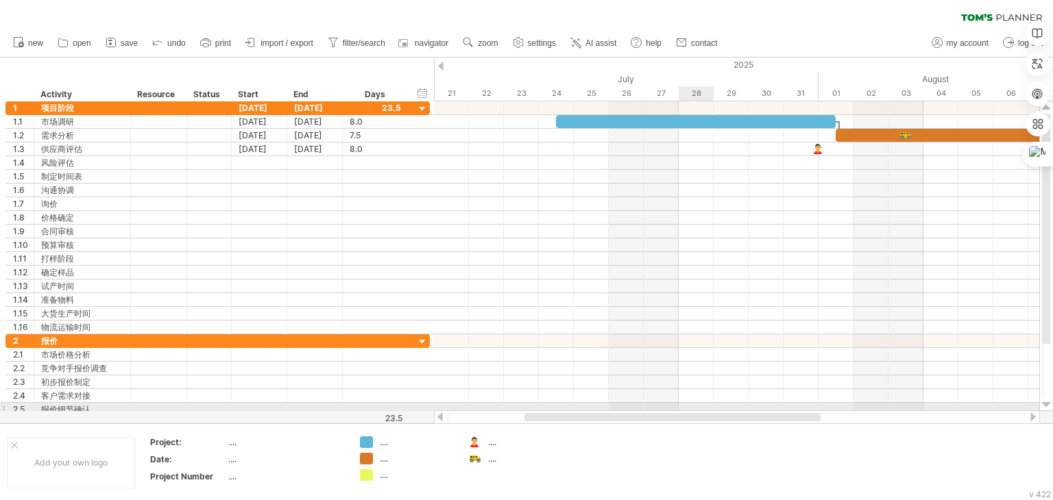
drag, startPoint x: 801, startPoint y: 417, endPoint x: 690, endPoint y: 403, distance: 111.3
click at [690, 403] on div "Trying to reach [DOMAIN_NAME] Connected again... 0% clear filter new 1" at bounding box center [526, 250] width 1053 height 500
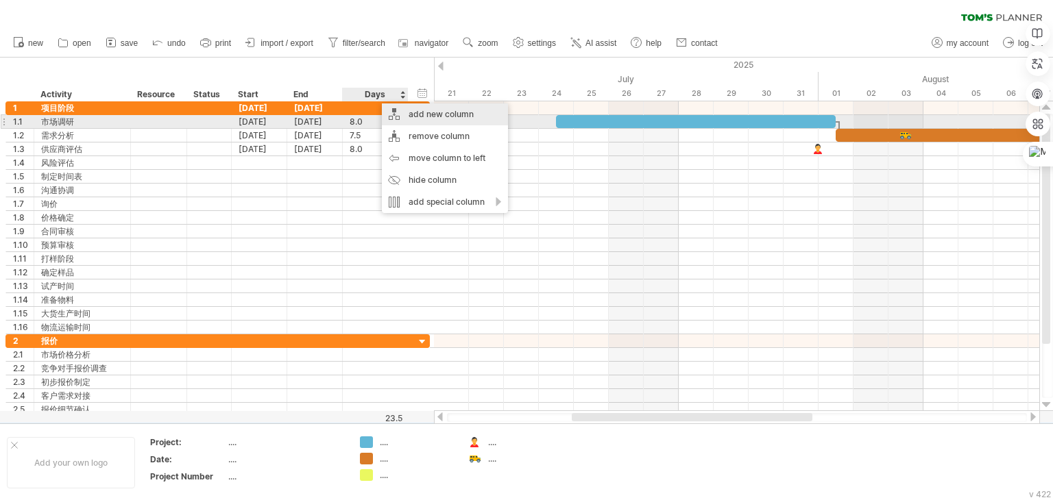
click at [447, 119] on div "add new column" at bounding box center [445, 114] width 126 height 22
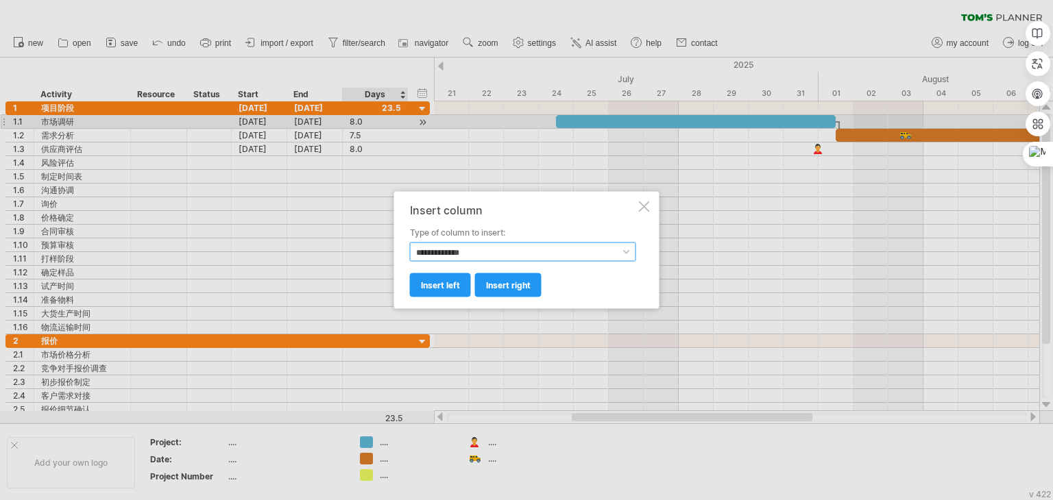
click at [517, 252] on select "**********" at bounding box center [523, 252] width 226 height 19
select select "******"
click at [410, 243] on select "**********" at bounding box center [523, 252] width 226 height 19
click at [504, 282] on span "insert right" at bounding box center [508, 285] width 45 height 10
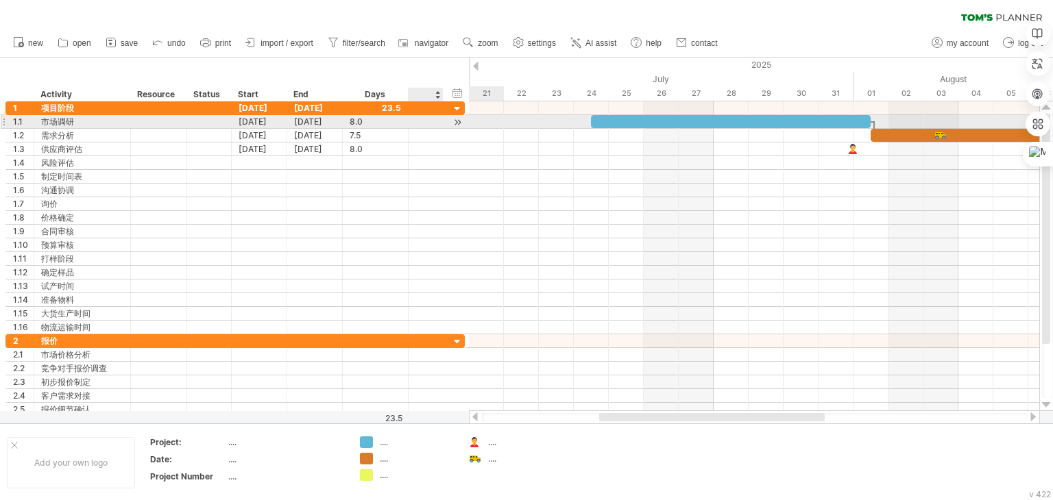
click at [458, 121] on div at bounding box center [457, 122] width 13 height 14
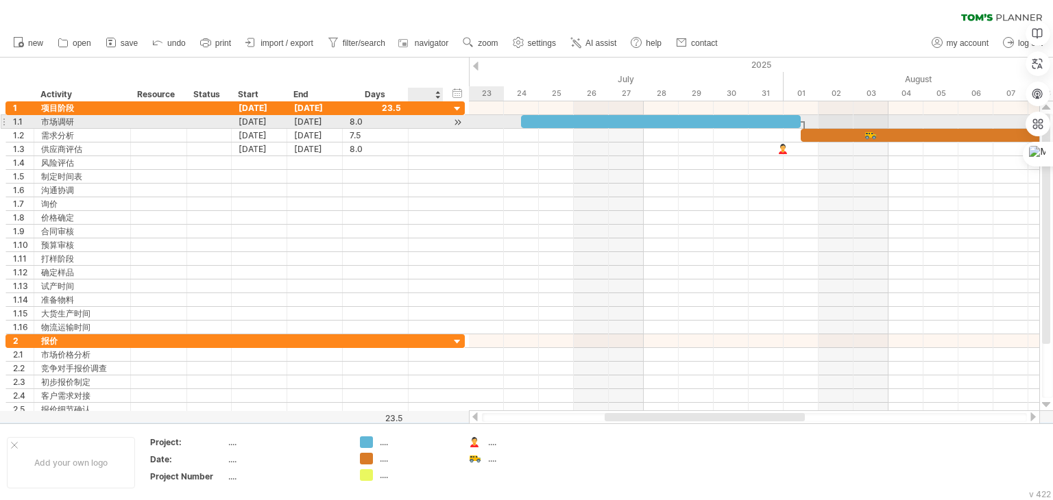
click at [458, 121] on div at bounding box center [457, 122] width 13 height 14
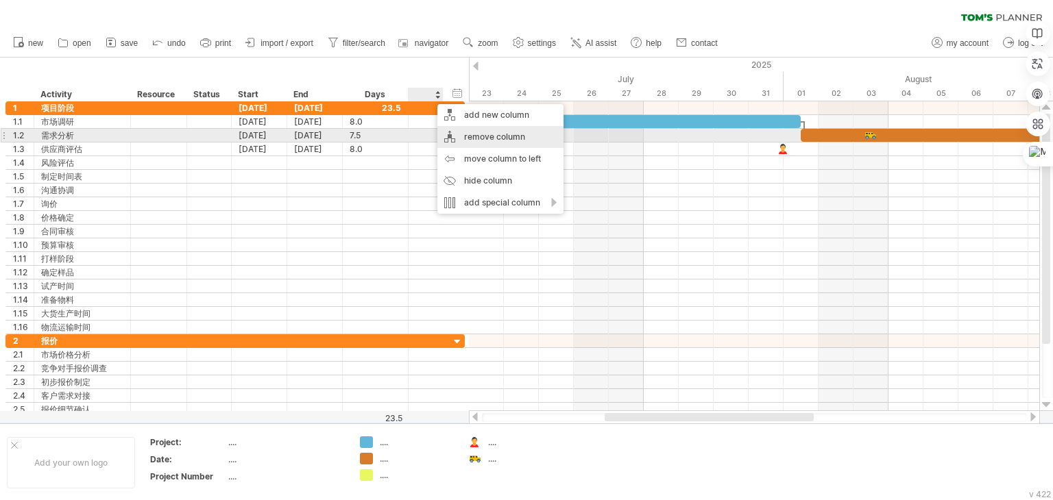
click at [497, 141] on div "remove column" at bounding box center [500, 137] width 126 height 22
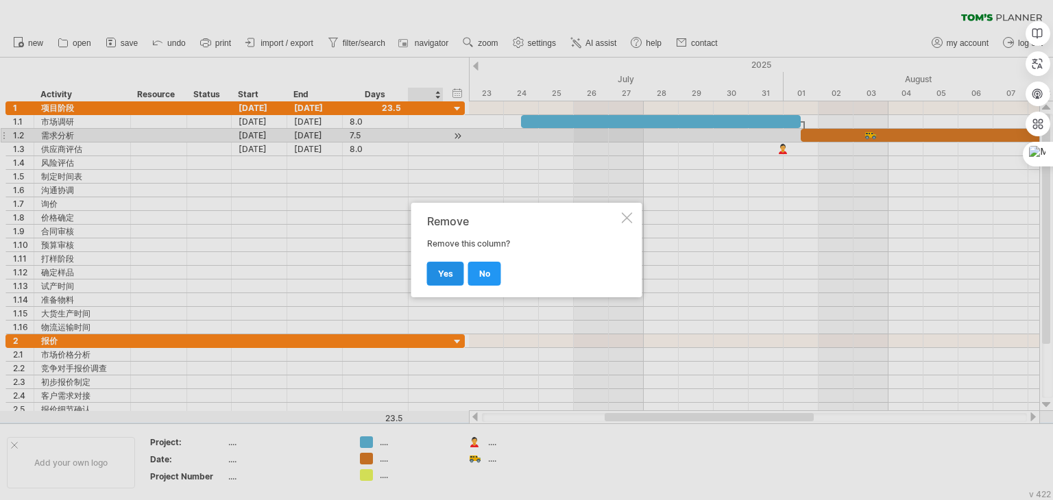
click at [452, 269] on link "yes" at bounding box center [445, 274] width 37 height 24
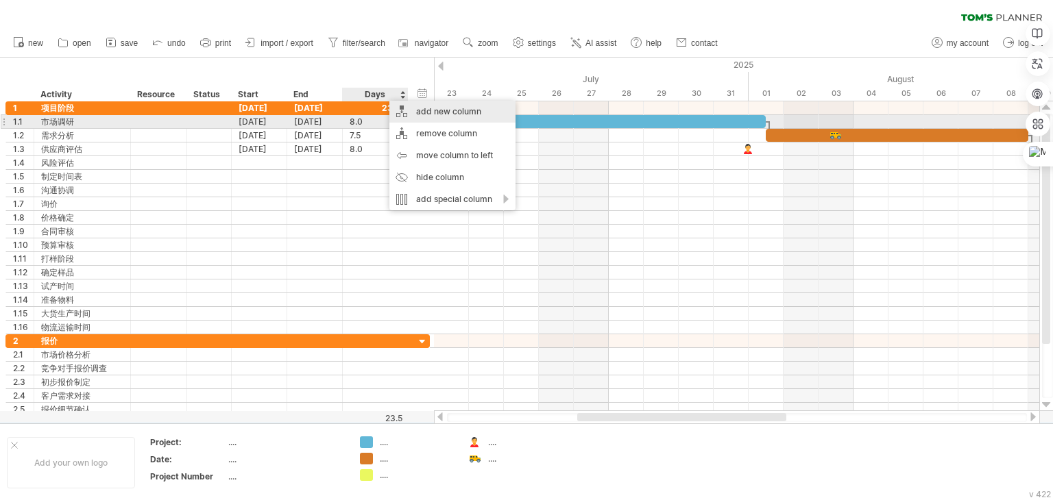
click at [439, 117] on div "add new column" at bounding box center [452, 112] width 126 height 22
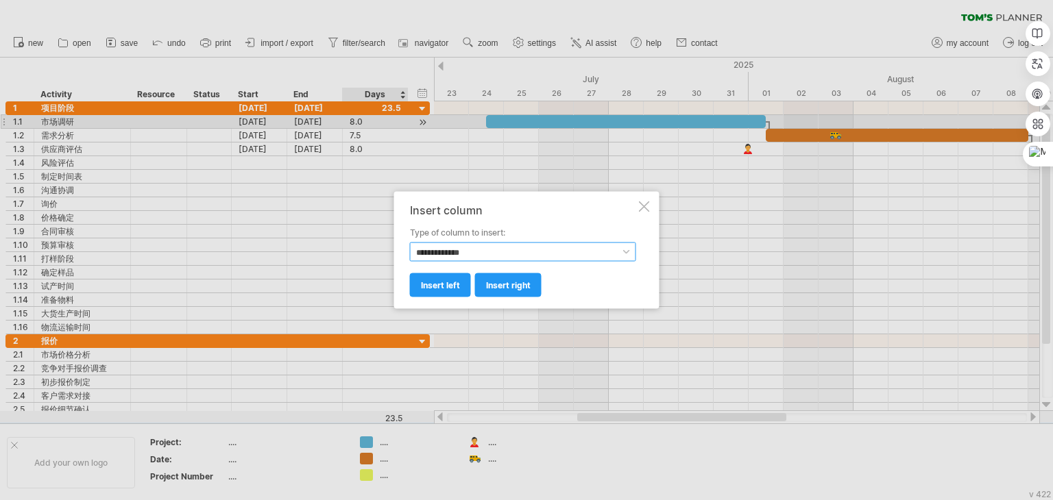
click at [471, 249] on select "**********" at bounding box center [523, 252] width 226 height 19
select select "******"
click at [410, 243] on select "**********" at bounding box center [523, 252] width 226 height 19
click at [435, 283] on span "insert left" at bounding box center [440, 285] width 39 height 10
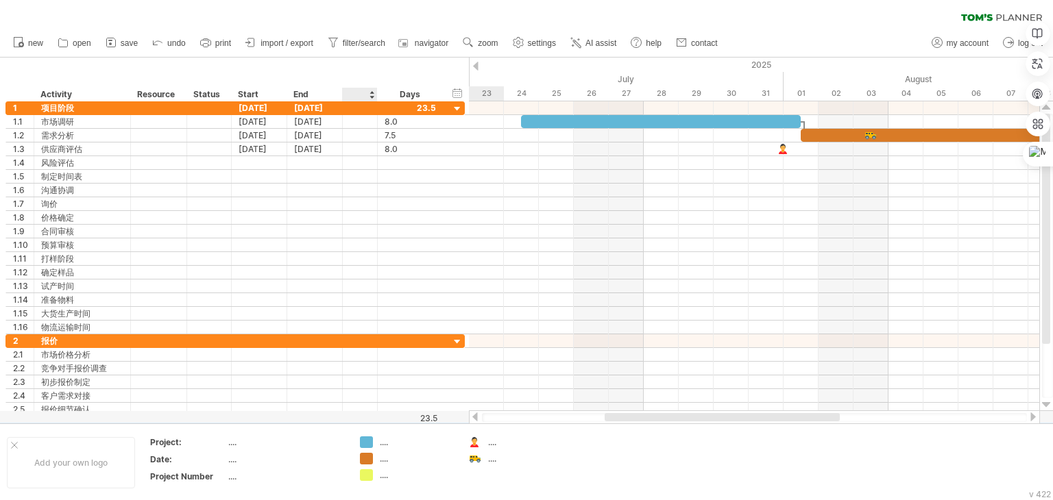
click at [352, 91] on div at bounding box center [359, 95] width 21 height 14
click at [356, 95] on input "text" at bounding box center [359, 95] width 21 height 14
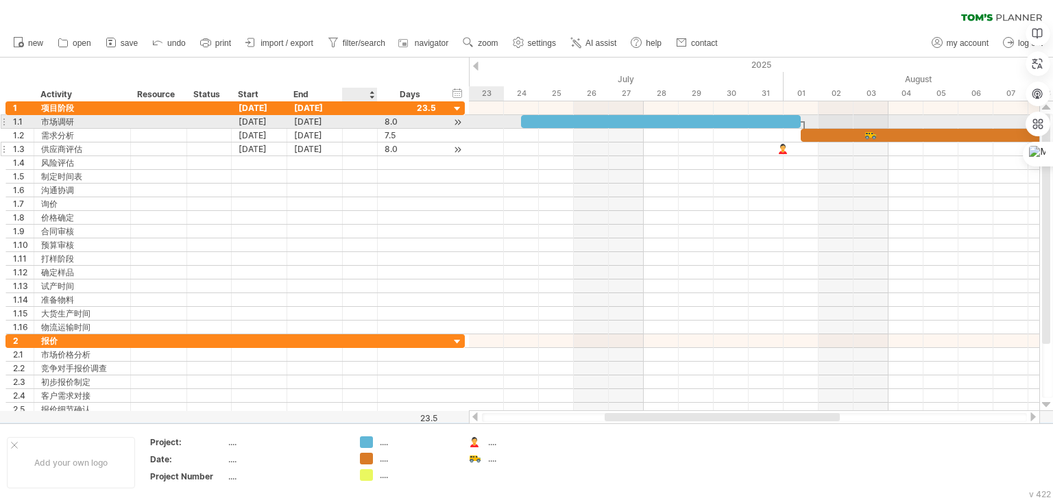
click at [365, 144] on div at bounding box center [360, 149] width 35 height 13
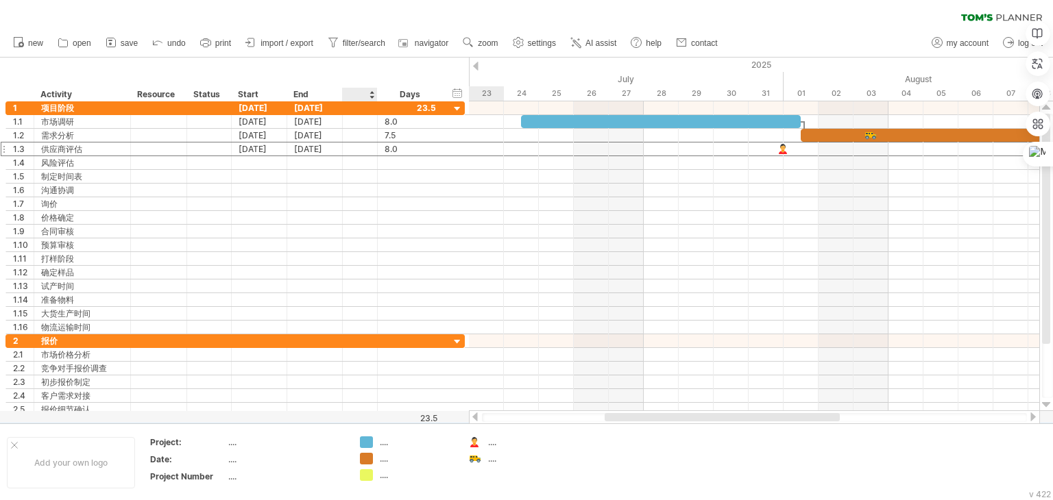
click at [354, 94] on div at bounding box center [359, 95] width 21 height 14
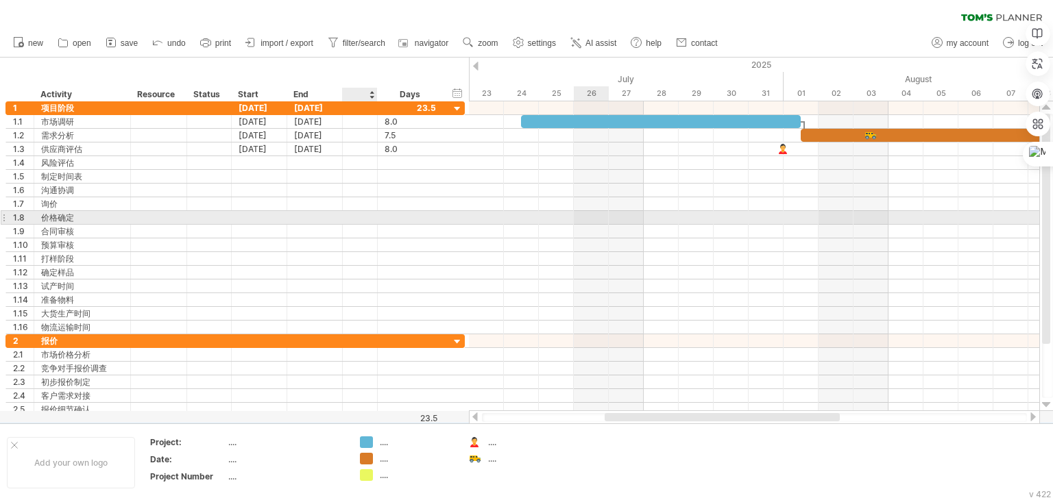
click at [576, 223] on div at bounding box center [754, 218] width 570 height 14
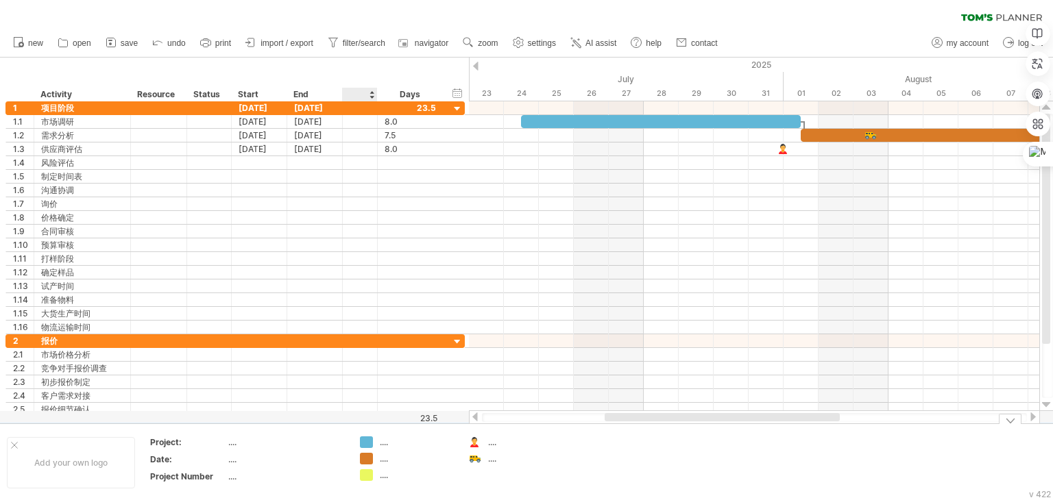
click at [385, 443] on div "...." at bounding box center [417, 443] width 75 height 12
click at [385, 443] on input "text" at bounding box center [414, 443] width 68 height 12
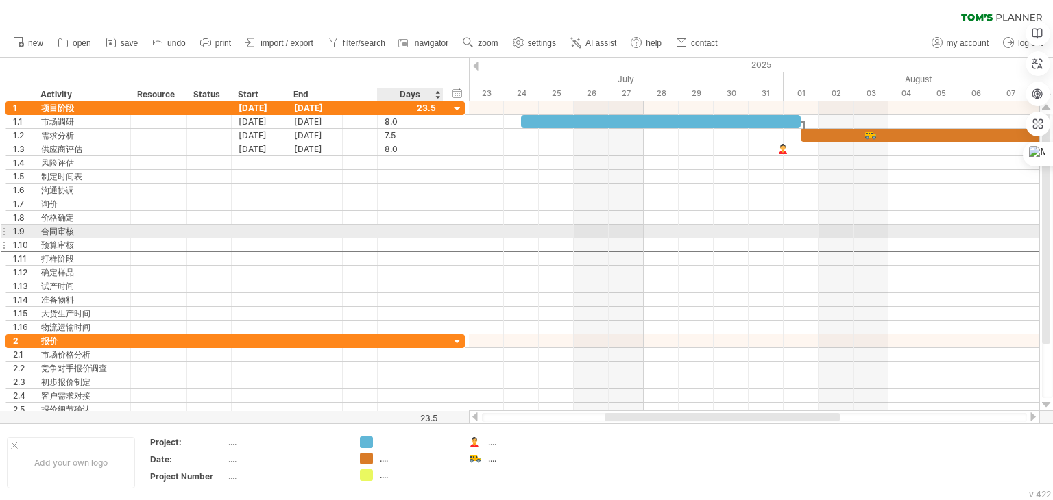
click at [450, 238] on div "1.10 **** 预算审核" at bounding box center [234, 245] width 459 height 14
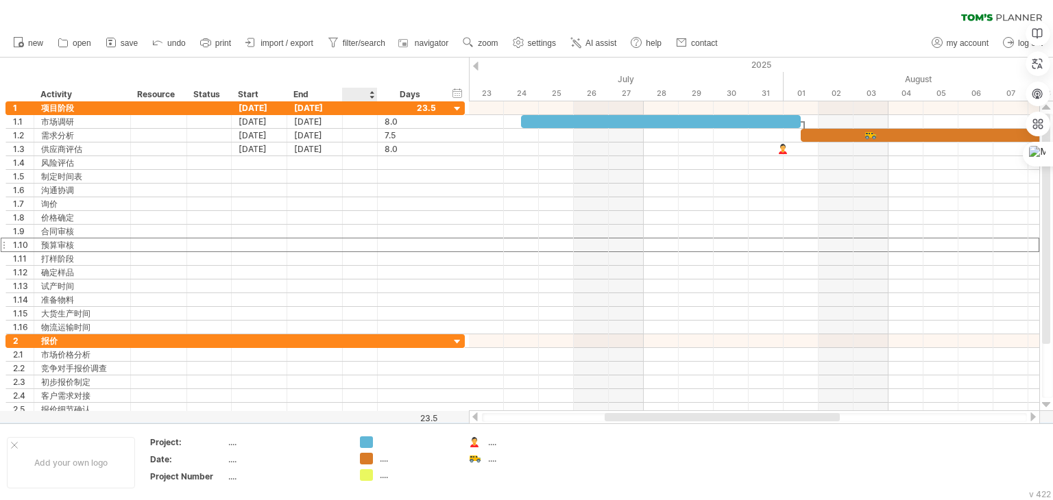
click at [357, 93] on div at bounding box center [359, 95] width 21 height 14
click at [357, 93] on input "text" at bounding box center [359, 95] width 21 height 14
type input "****"
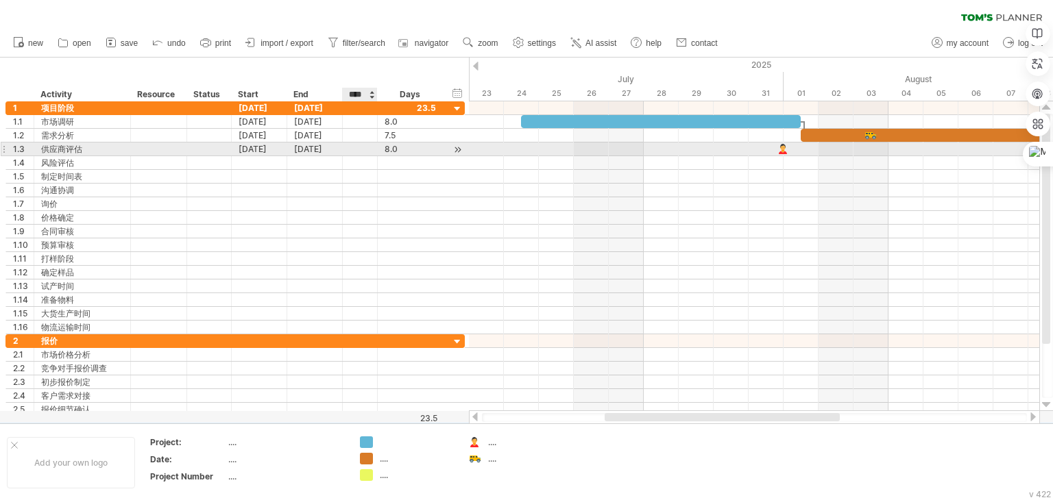
click at [367, 143] on div at bounding box center [360, 149] width 35 height 13
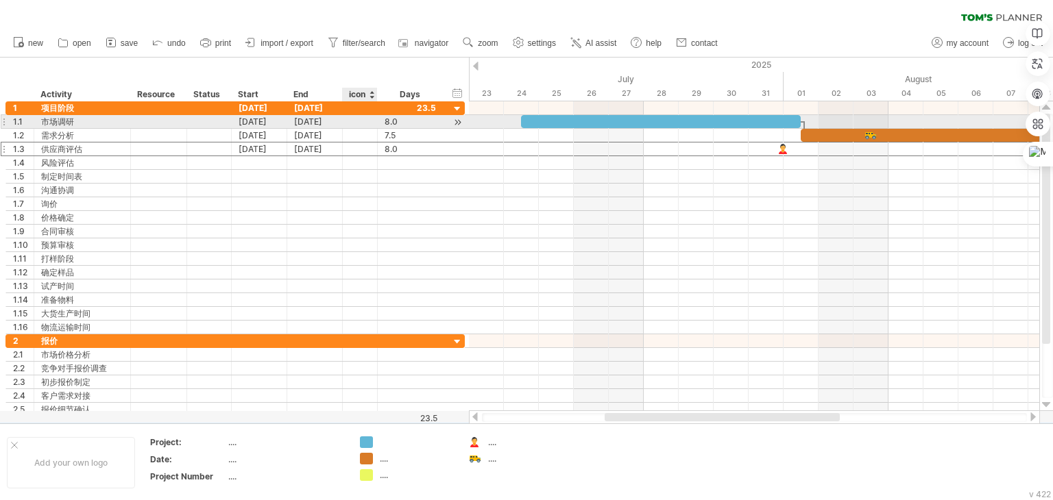
click at [366, 120] on div at bounding box center [360, 121] width 35 height 13
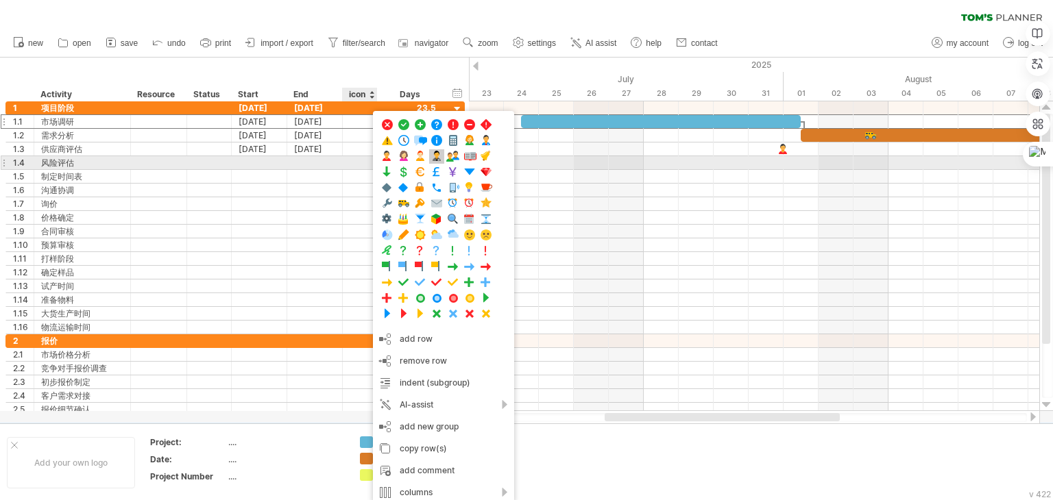
click at [432, 158] on span at bounding box center [437, 156] width 14 height 13
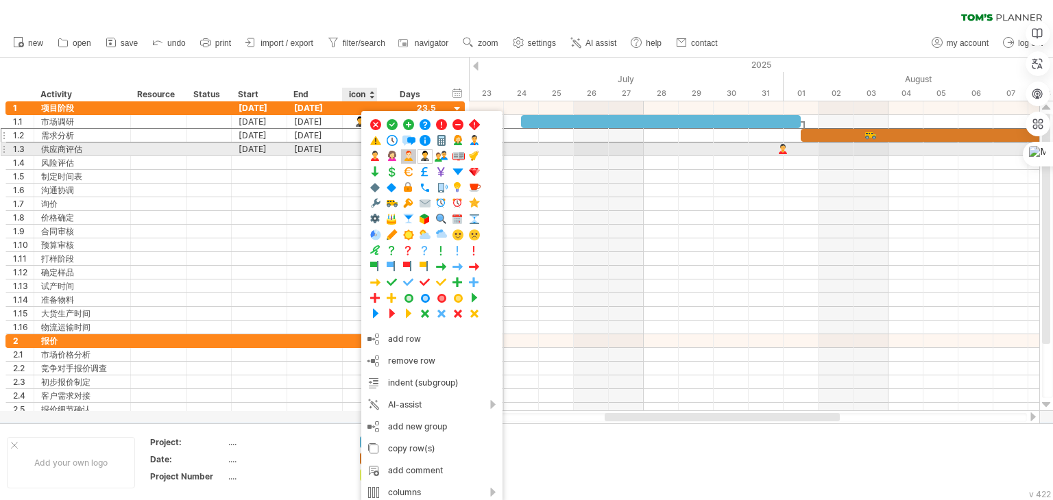
click at [408, 155] on span at bounding box center [409, 156] width 14 height 13
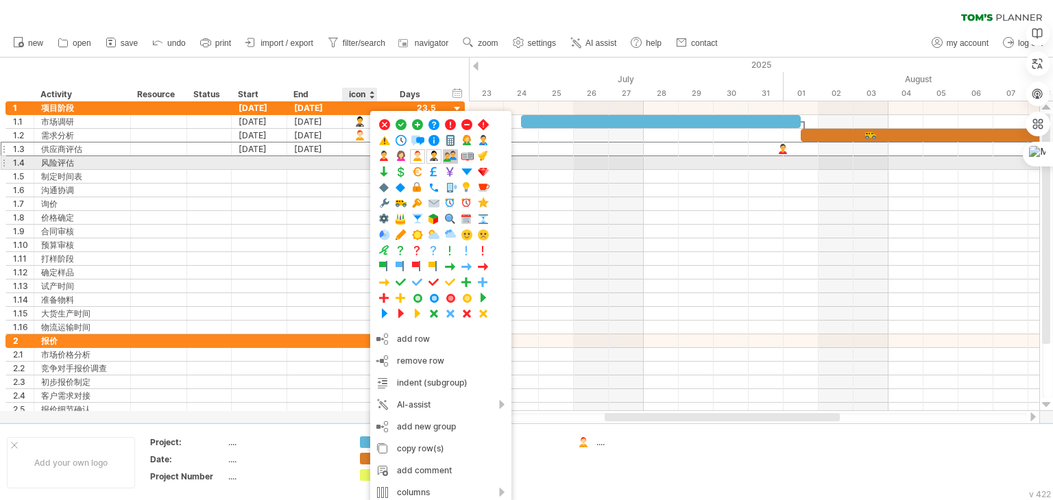
click at [448, 159] on span at bounding box center [450, 156] width 14 height 13
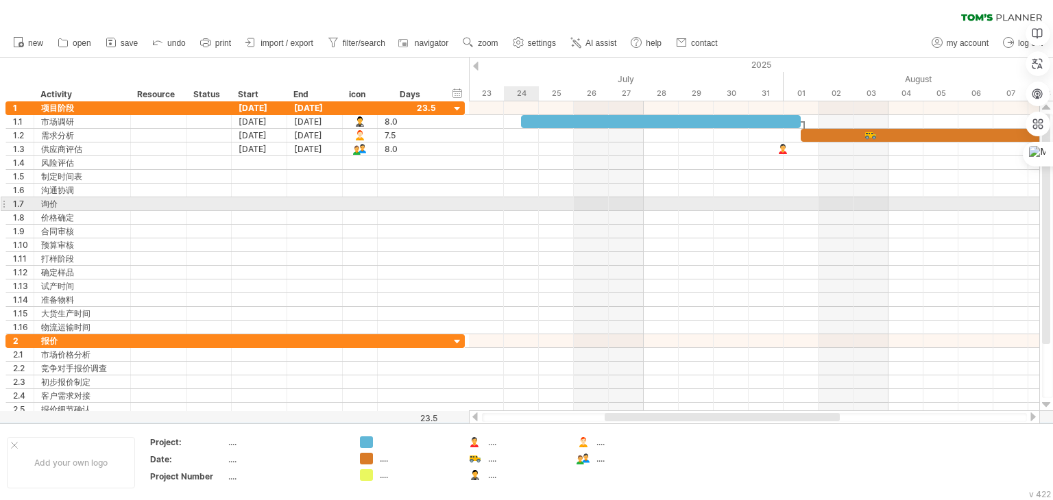
click at [526, 201] on div at bounding box center [754, 204] width 570 height 14
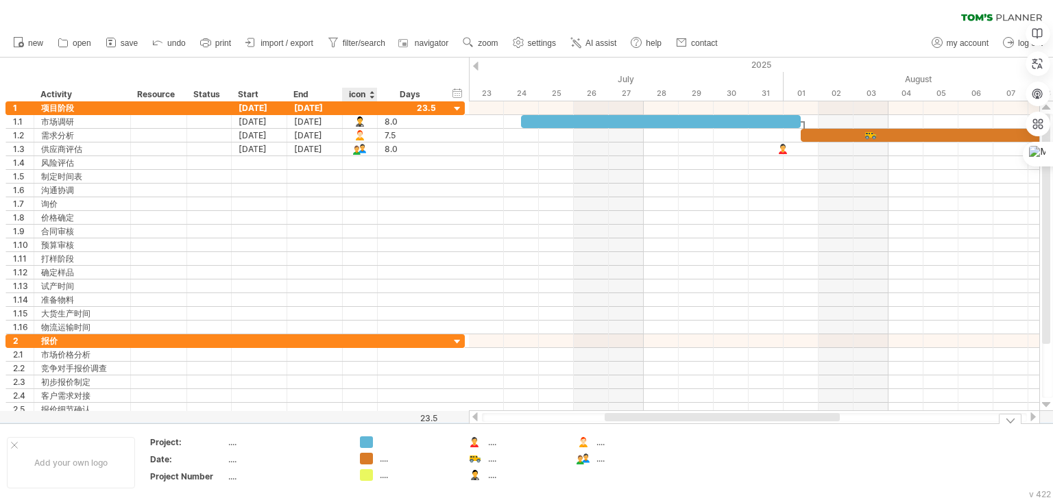
click at [378, 444] on div at bounding box center [407, 443] width 95 height 12
click at [385, 441] on div at bounding box center [417, 443] width 75 height 12
type input "*"
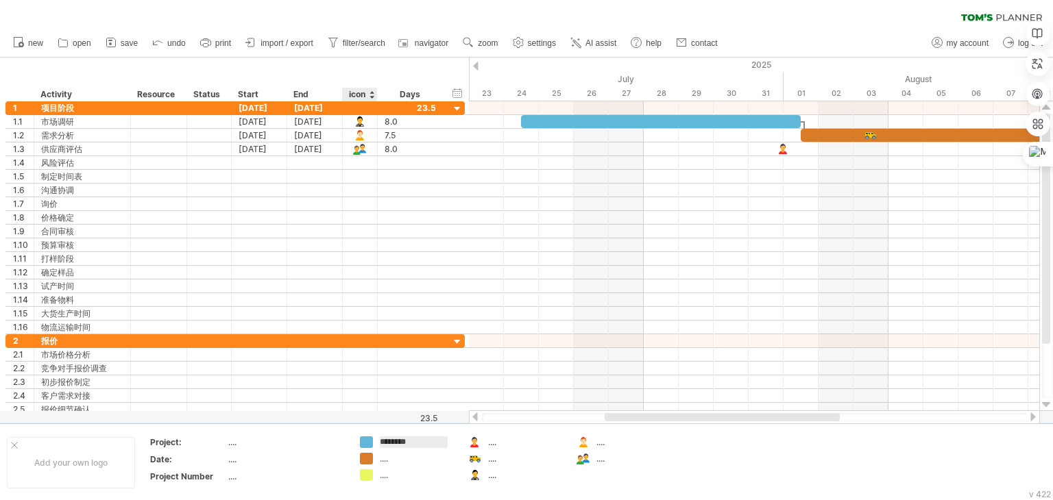
type input "**"
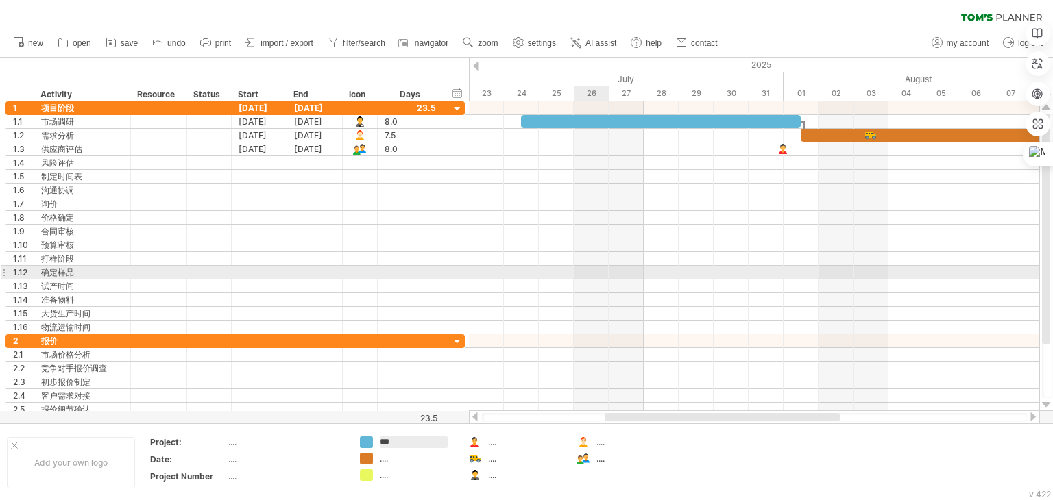
click at [629, 263] on div at bounding box center [754, 259] width 570 height 14
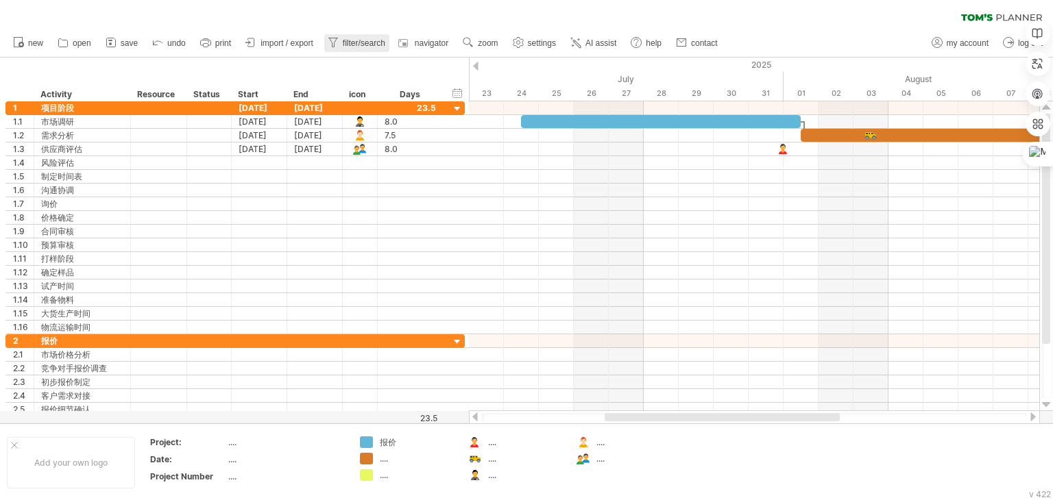
click at [369, 42] on span "filter/search" at bounding box center [364, 43] width 42 height 10
type input "**********"
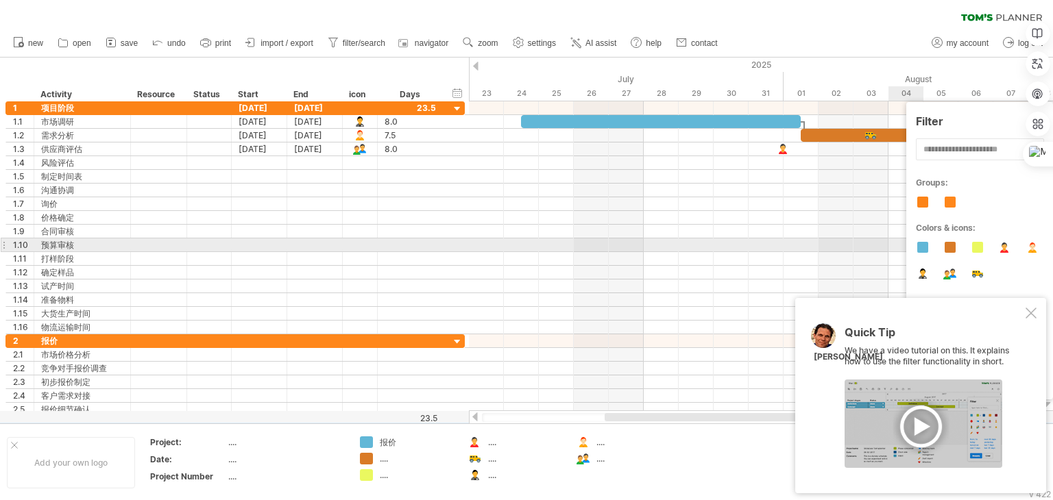
click at [926, 247] on div at bounding box center [922, 247] width 11 height 11
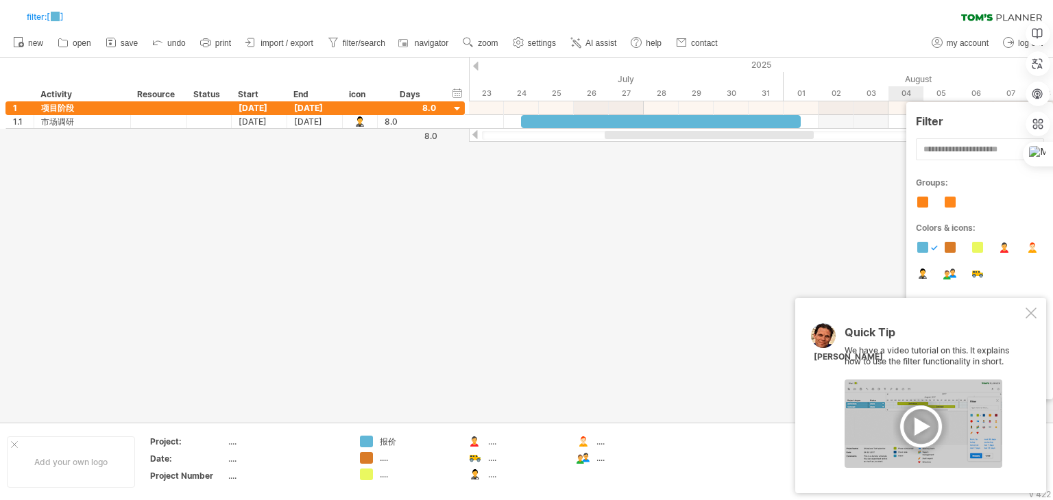
click at [926, 247] on div at bounding box center [922, 247] width 11 height 11
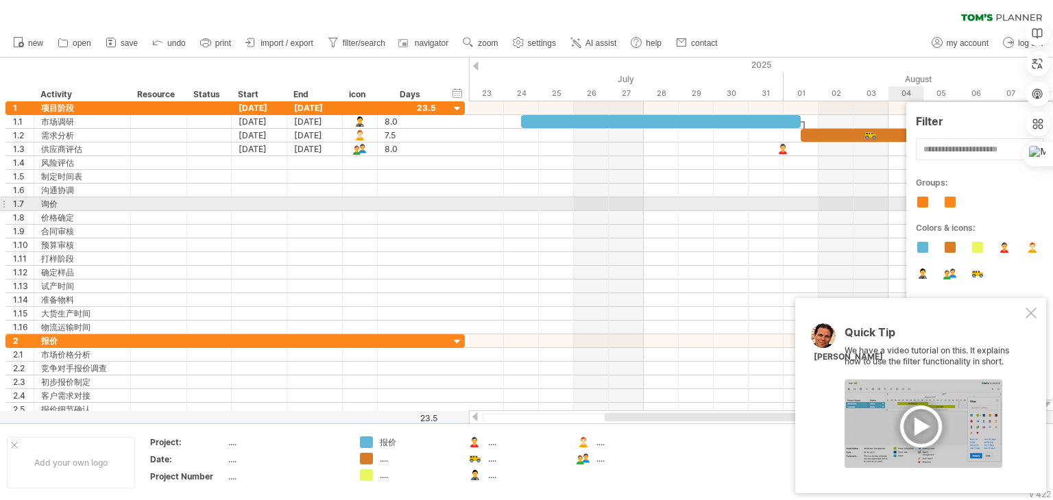
click at [918, 204] on div at bounding box center [922, 202] width 11 height 11
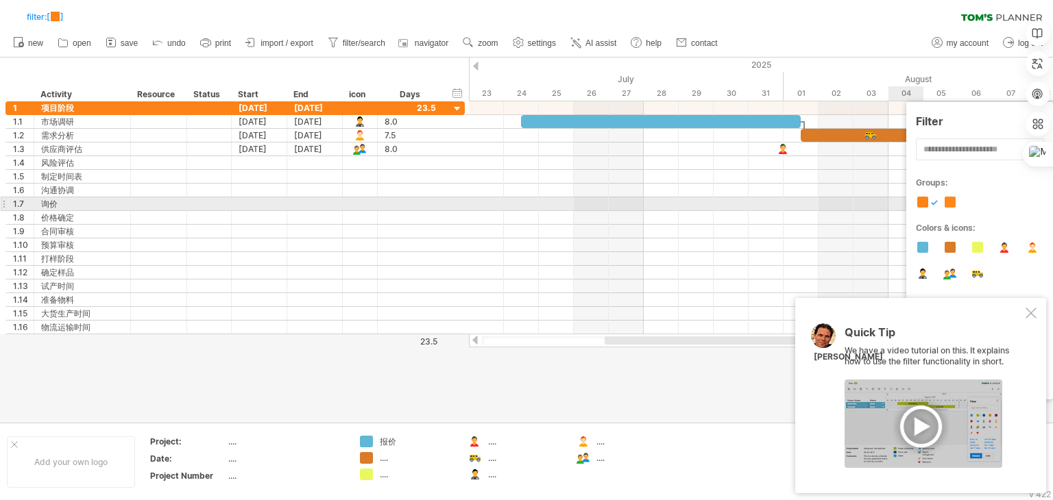
click at [918, 204] on div at bounding box center [922, 202] width 11 height 11
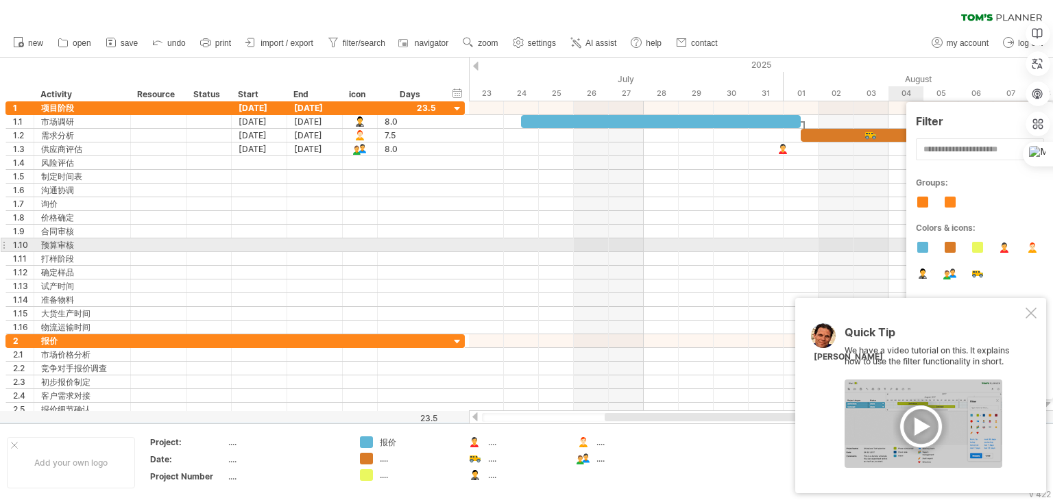
click at [973, 245] on div at bounding box center [977, 247] width 11 height 11
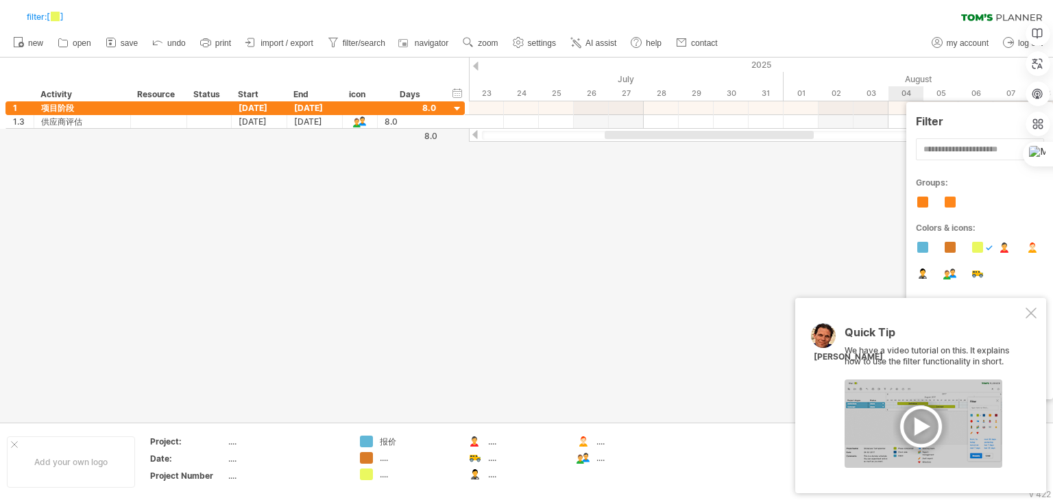
click at [973, 245] on div at bounding box center [977, 247] width 11 height 11
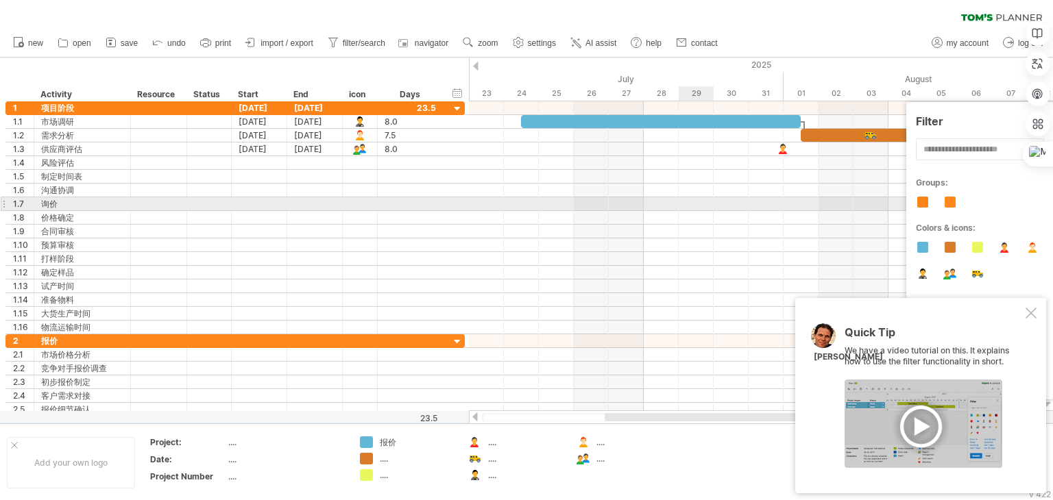
click at [685, 198] on div at bounding box center [754, 204] width 570 height 14
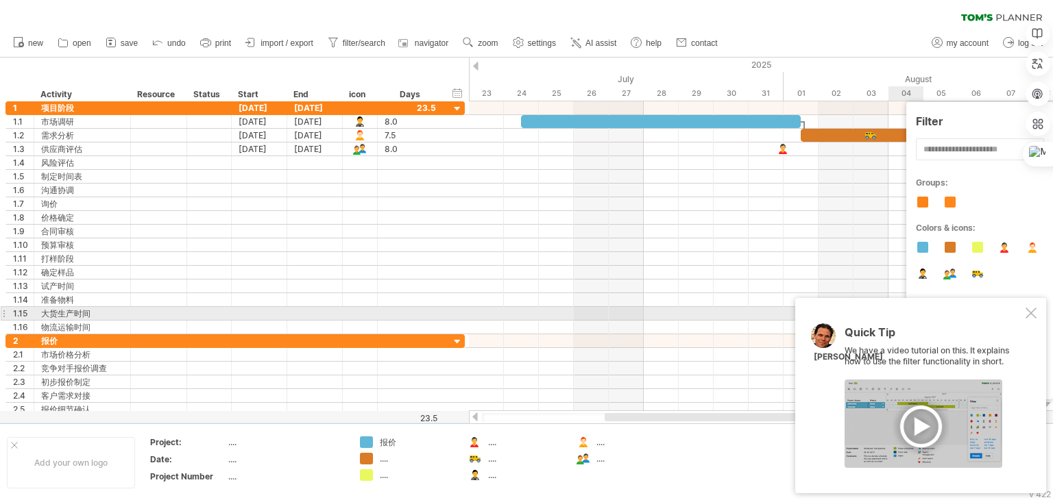
click at [1032, 311] on div at bounding box center [1030, 313] width 11 height 11
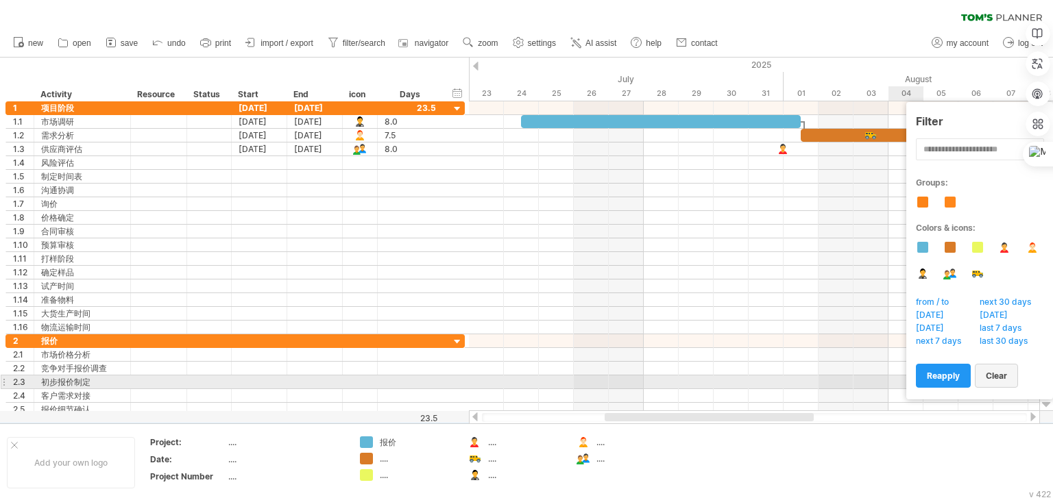
click at [999, 381] on link "clear" at bounding box center [996, 376] width 43 height 24
click at [943, 376] on span "reapply" at bounding box center [943, 376] width 33 height 10
click at [996, 376] on span "clear" at bounding box center [996, 376] width 21 height 10
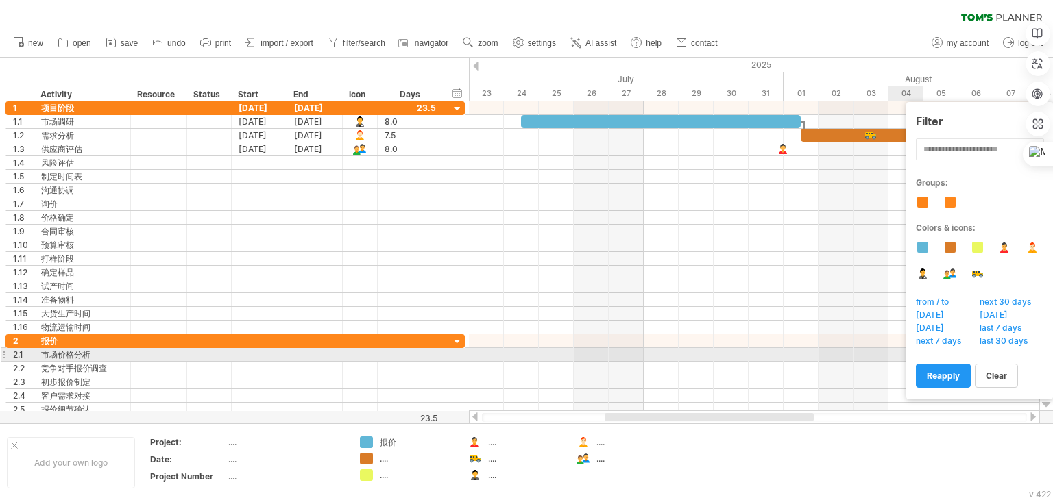
click at [687, 266] on div at bounding box center [754, 273] width 570 height 14
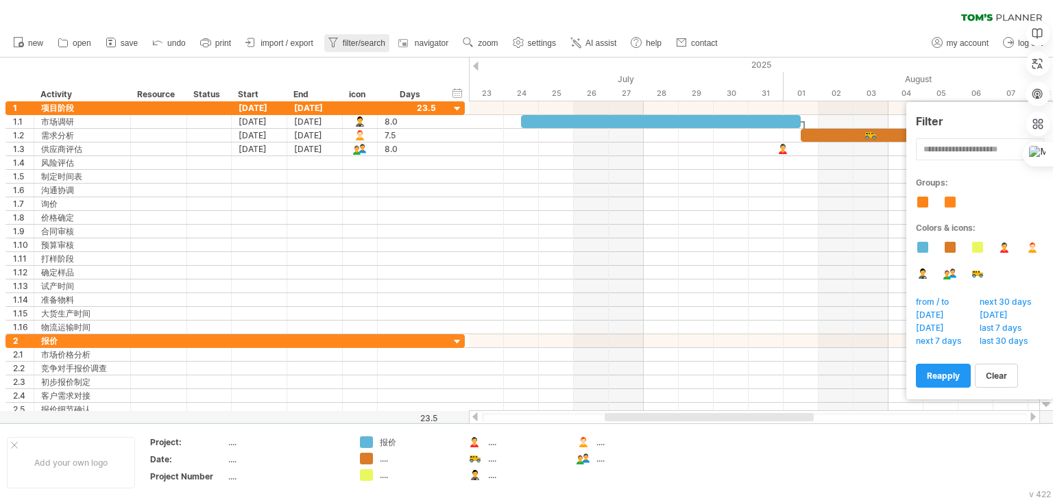
click at [340, 44] on icon at bounding box center [333, 43] width 14 height 14
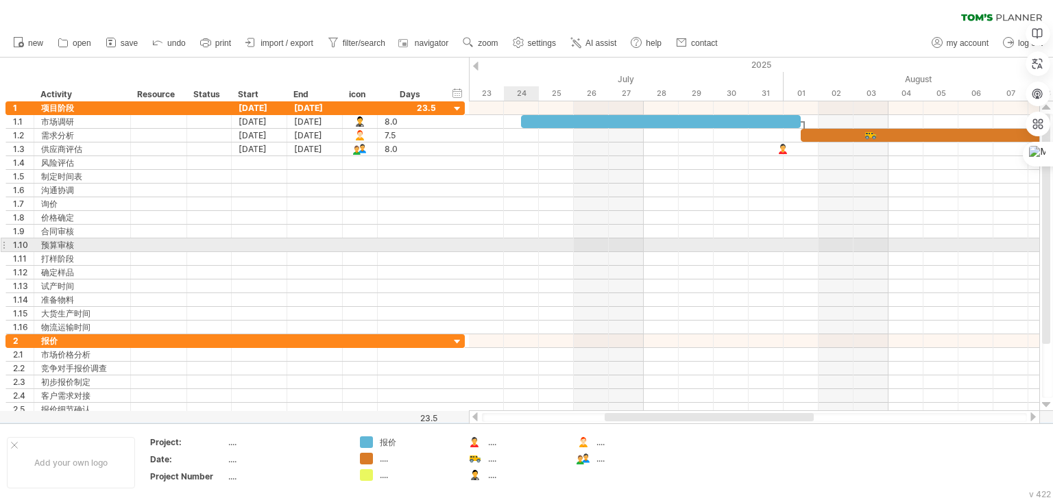
click at [527, 243] on div at bounding box center [754, 246] width 570 height 14
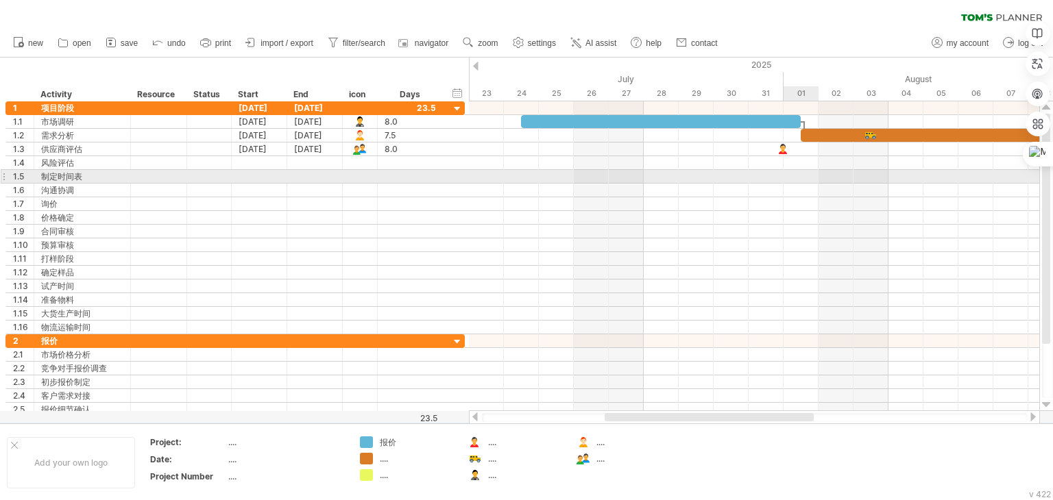
click at [808, 176] on div at bounding box center [754, 177] width 570 height 14
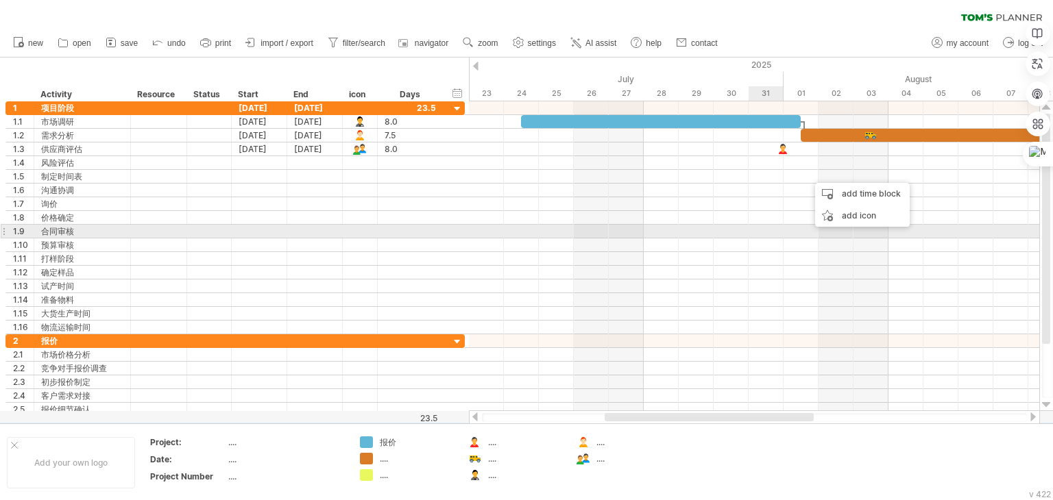
click at [766, 229] on div at bounding box center [754, 232] width 570 height 14
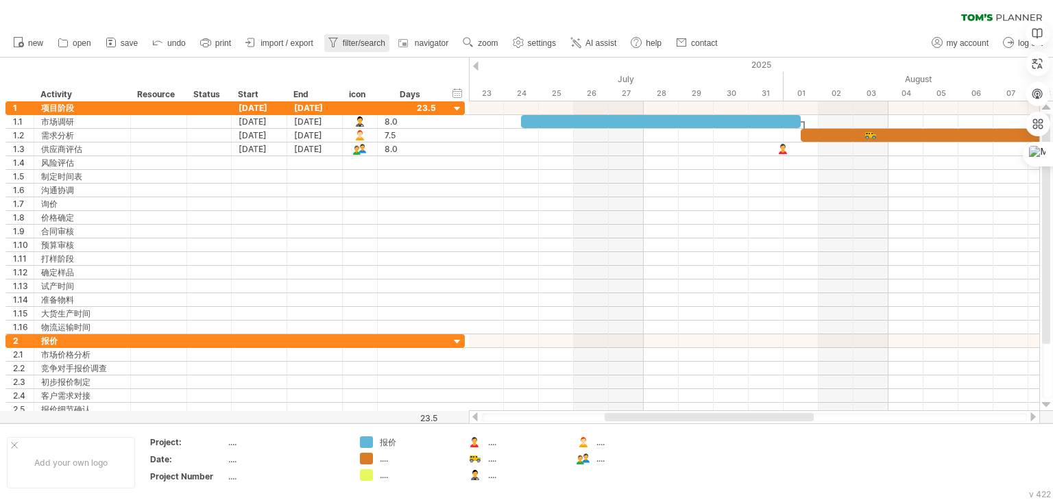
click at [379, 45] on span "filter/search" at bounding box center [364, 43] width 42 height 10
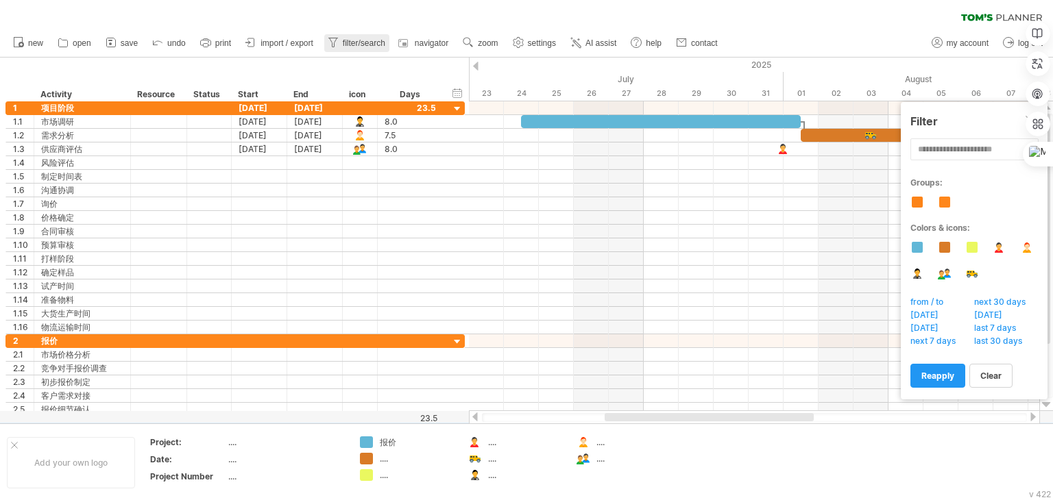
click at [379, 45] on span "filter/search" at bounding box center [364, 43] width 42 height 10
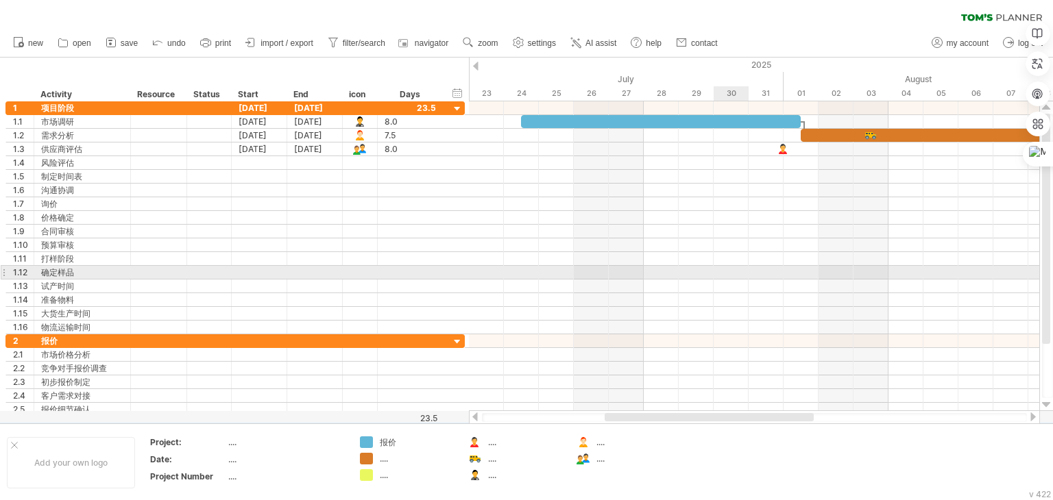
click at [719, 274] on div at bounding box center [754, 273] width 570 height 14
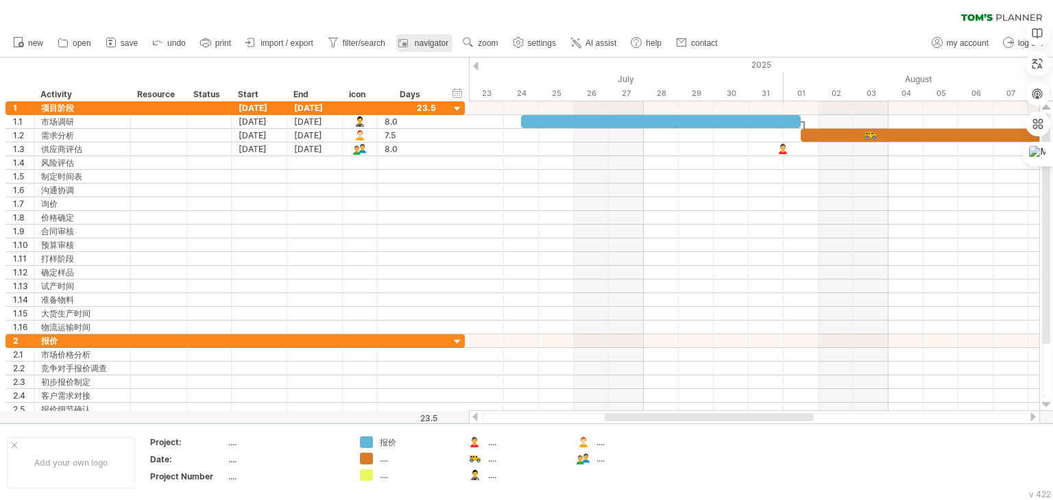
click at [448, 42] on span "navigator" at bounding box center [432, 43] width 34 height 10
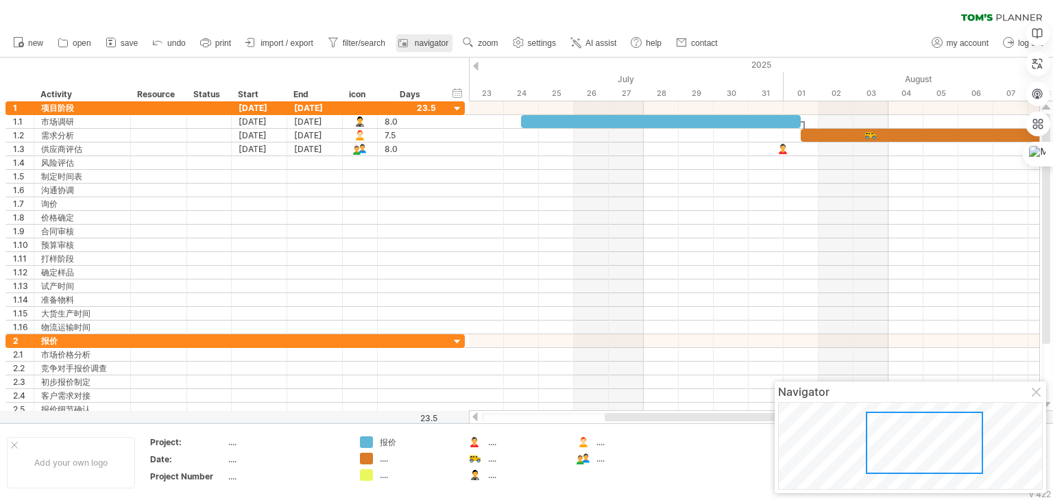
click at [448, 42] on span "navigator" at bounding box center [432, 43] width 34 height 10
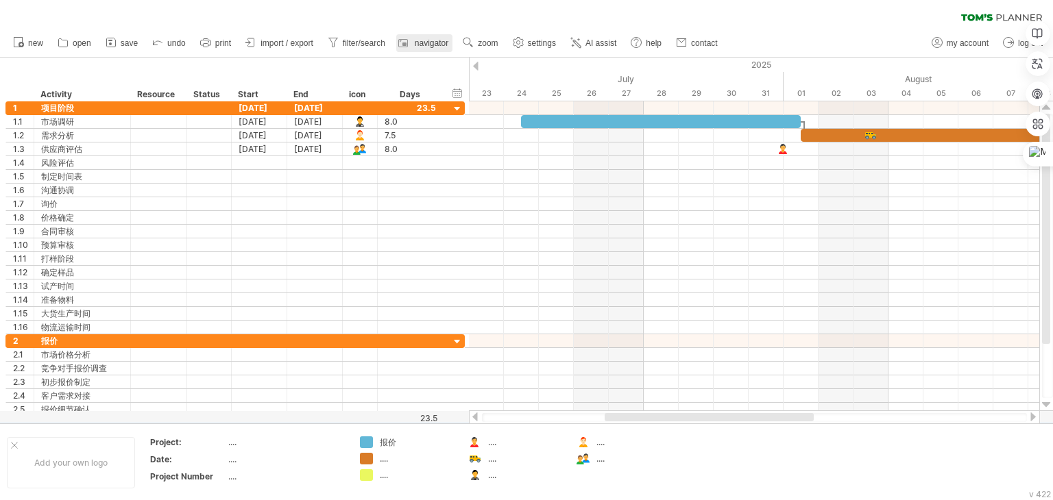
click at [448, 42] on span "navigator" at bounding box center [432, 43] width 34 height 10
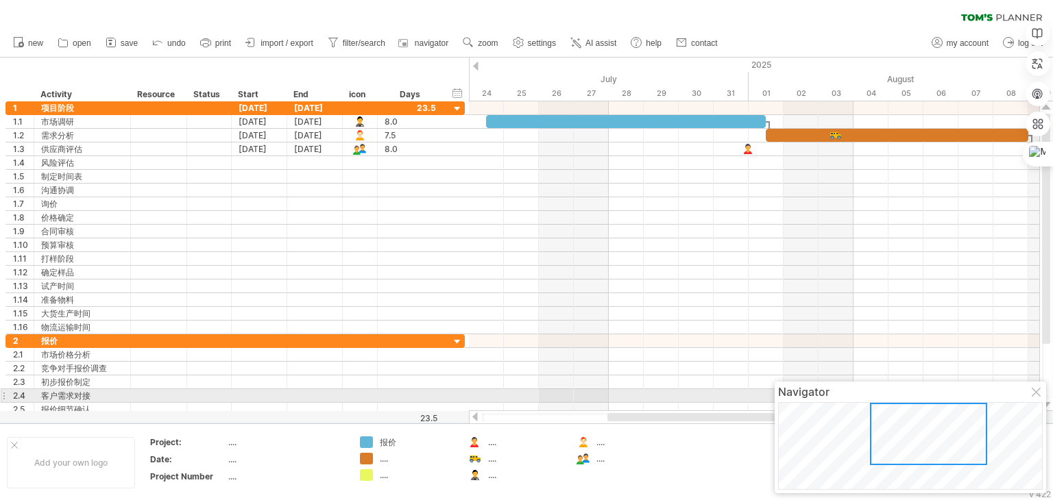
drag, startPoint x: 936, startPoint y: 422, endPoint x: 990, endPoint y: 400, distance: 58.2
click at [981, 401] on div "Navigator" at bounding box center [909, 438] width 271 height 112
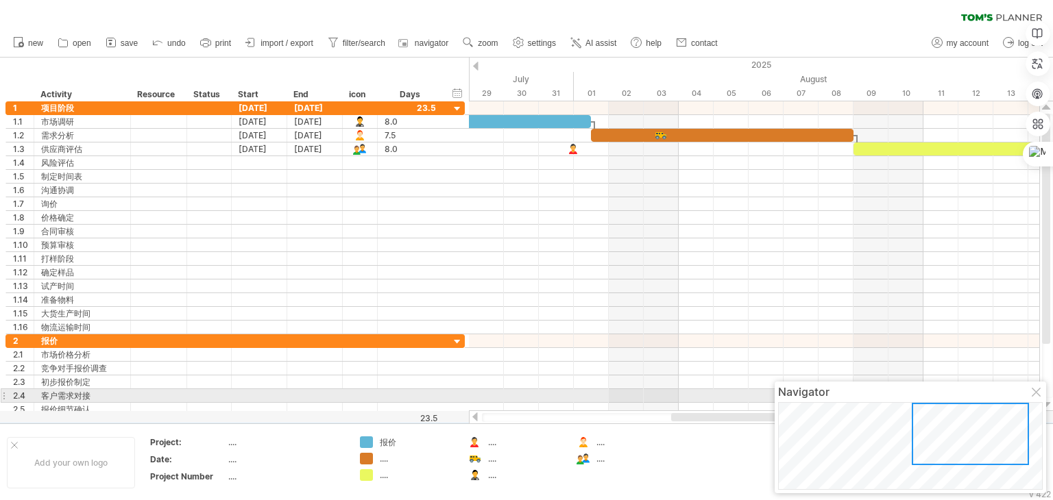
click at [1034, 392] on div at bounding box center [1037, 393] width 11 height 11
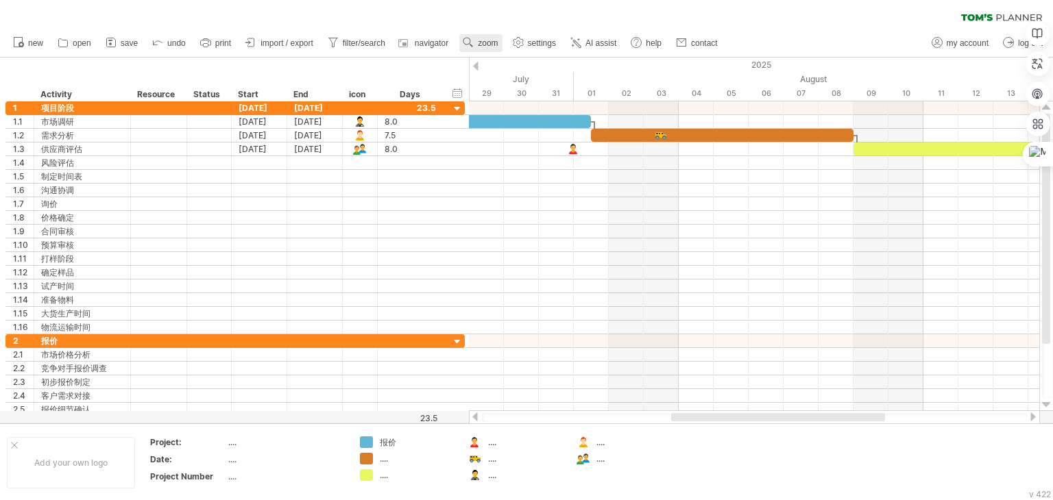
click at [475, 39] on use at bounding box center [468, 43] width 14 height 14
click at [524, 51] on div "Month" at bounding box center [538, 57] width 76 height 22
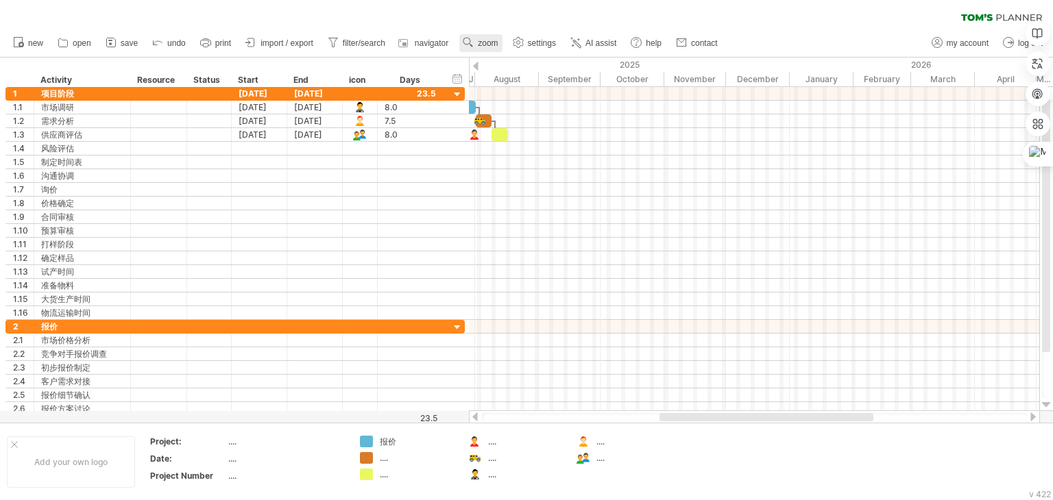
click at [498, 41] on span "zoom" at bounding box center [488, 43] width 20 height 10
click at [520, 79] on div "Week" at bounding box center [547, 81] width 76 height 22
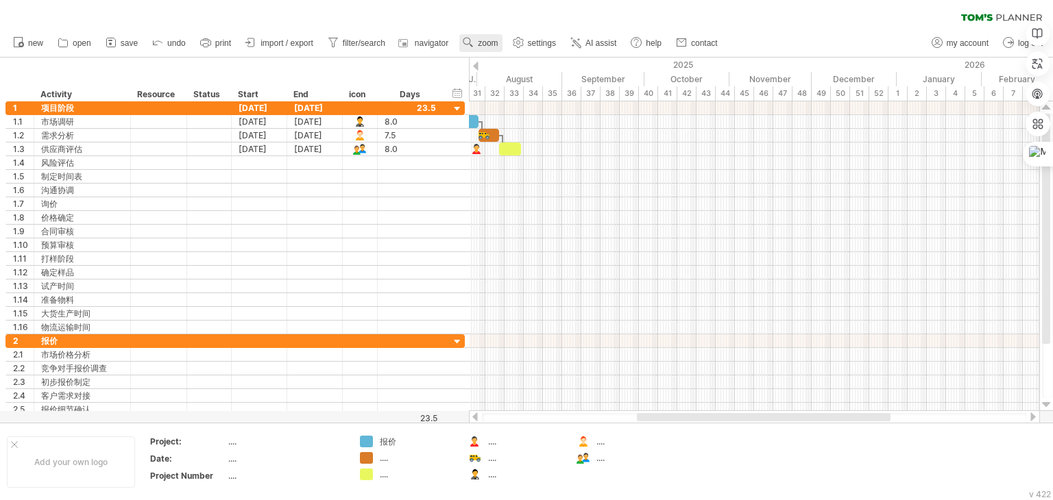
click at [498, 46] on span "zoom" at bounding box center [488, 43] width 20 height 10
click at [540, 107] on div "Day" at bounding box center [555, 108] width 76 height 22
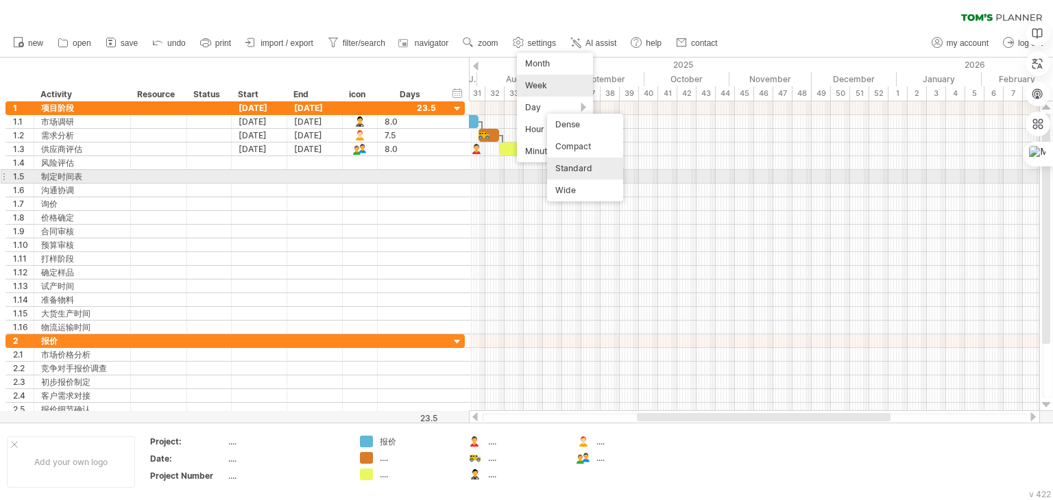
click at [598, 172] on div "Standard" at bounding box center [585, 169] width 76 height 22
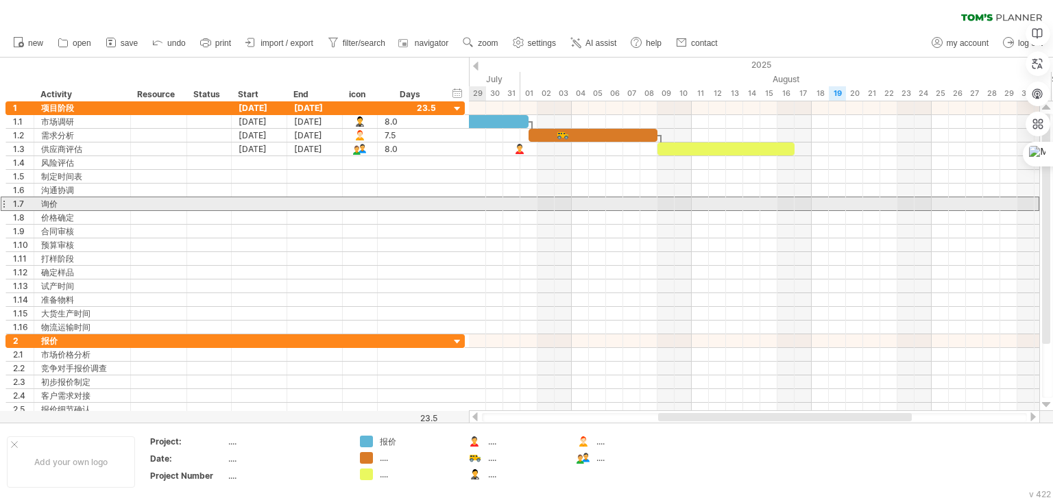
click at [458, 209] on div "1.7 ** 询价" at bounding box center [234, 204] width 459 height 14
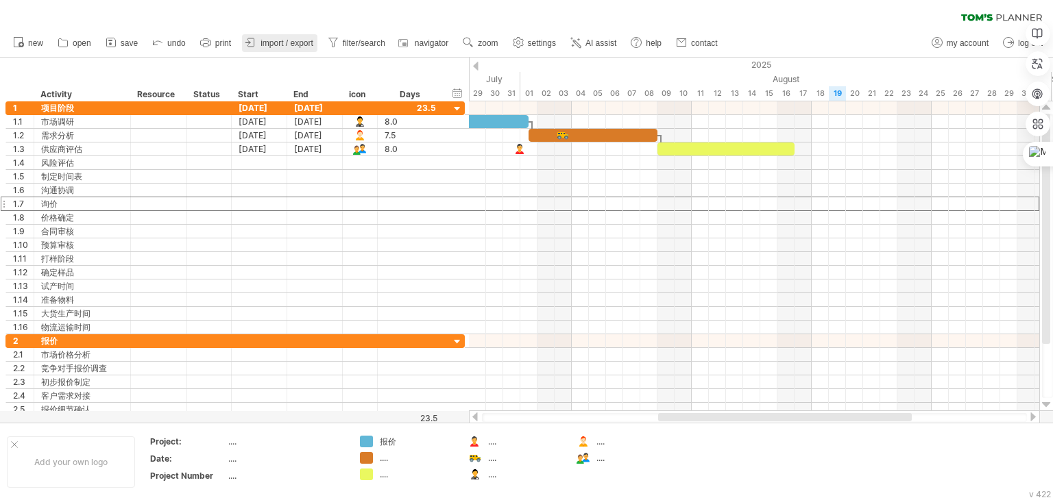
click at [276, 47] on span "import / export" at bounding box center [286, 43] width 53 height 10
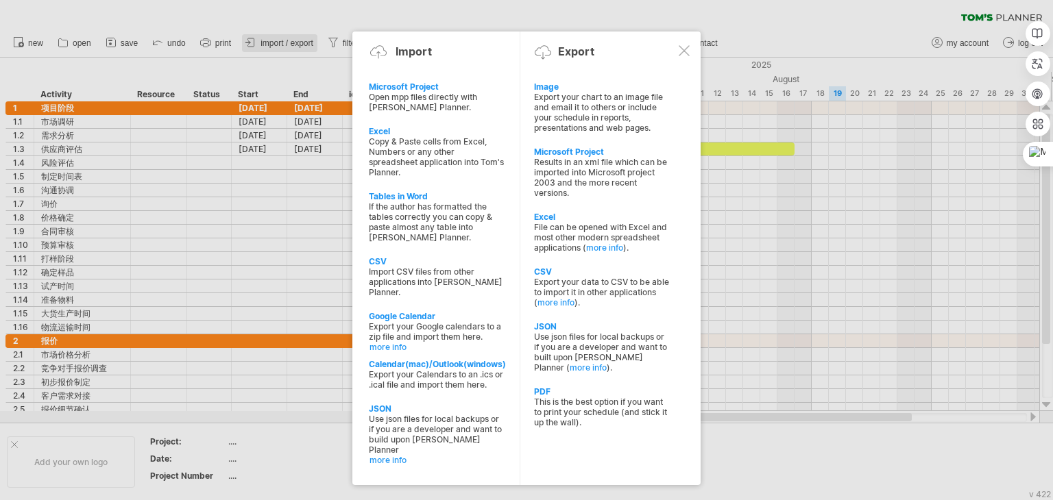
click at [276, 47] on div at bounding box center [526, 250] width 1053 height 500
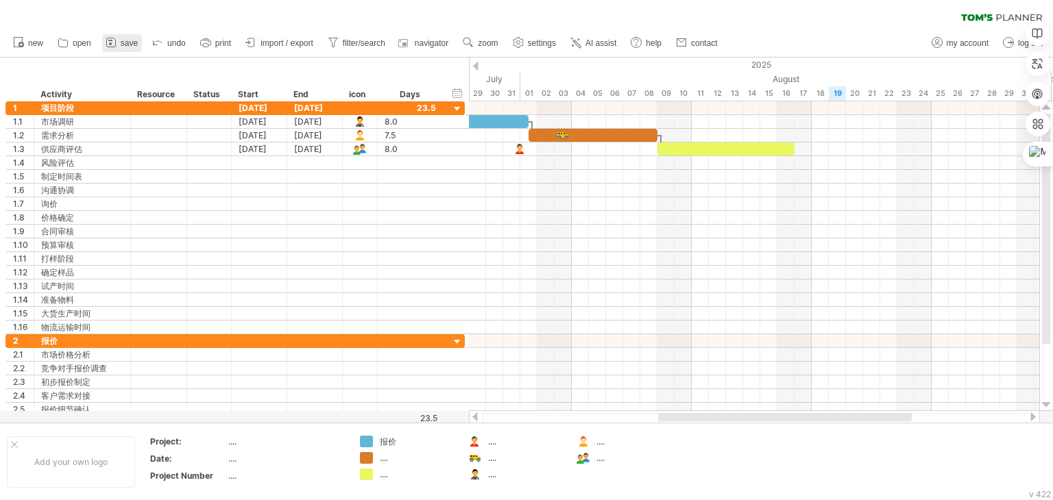
click at [115, 41] on icon at bounding box center [111, 43] width 14 height 14
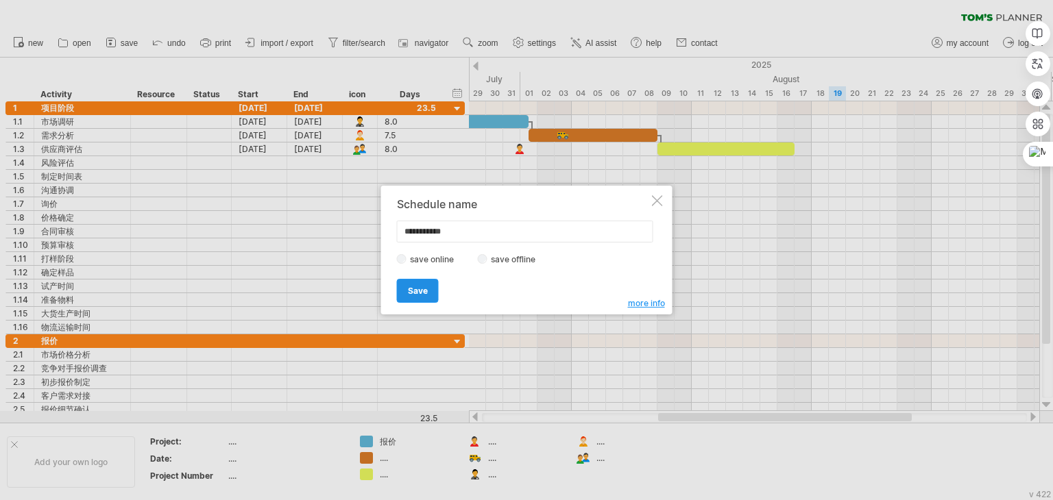
click at [422, 289] on span "Save" at bounding box center [418, 291] width 20 height 10
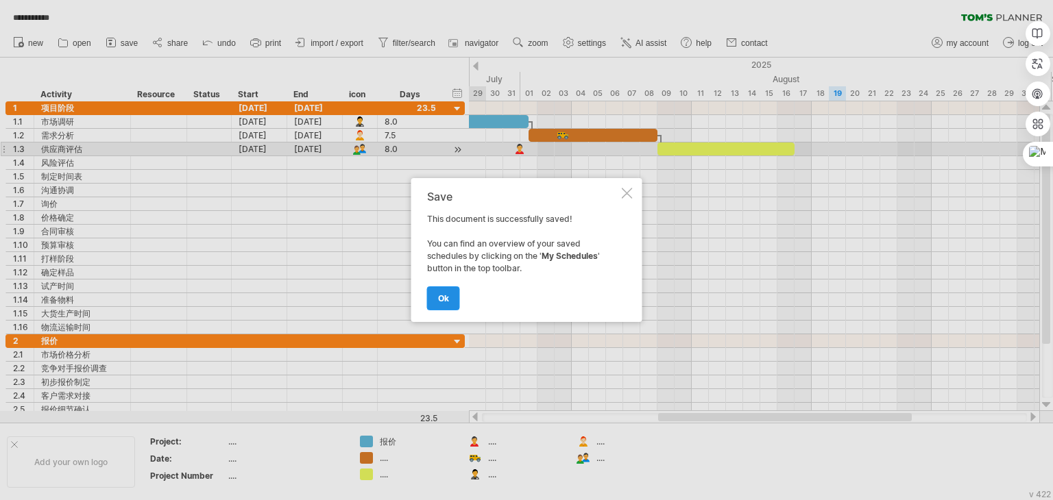
click at [443, 297] on span "ok" at bounding box center [443, 298] width 11 height 10
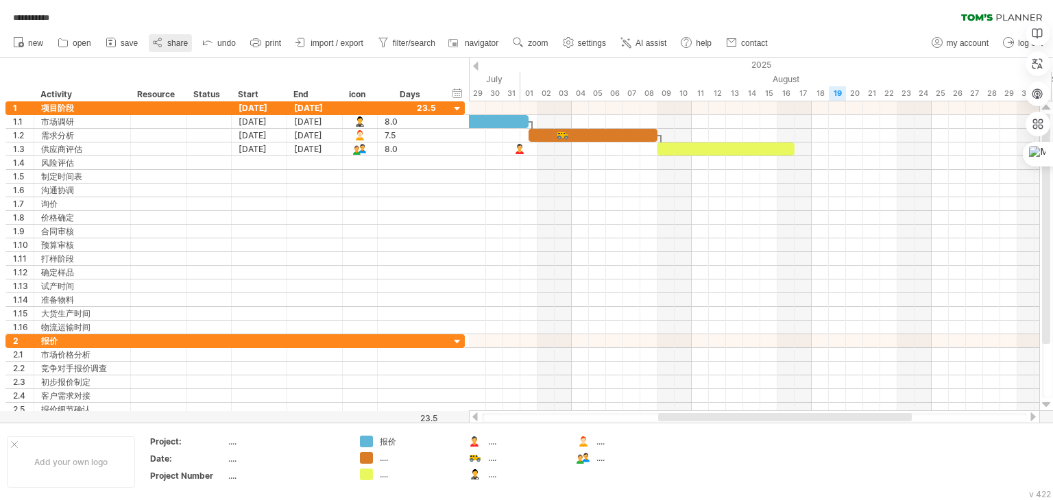
click at [164, 40] on icon at bounding box center [158, 43] width 14 height 14
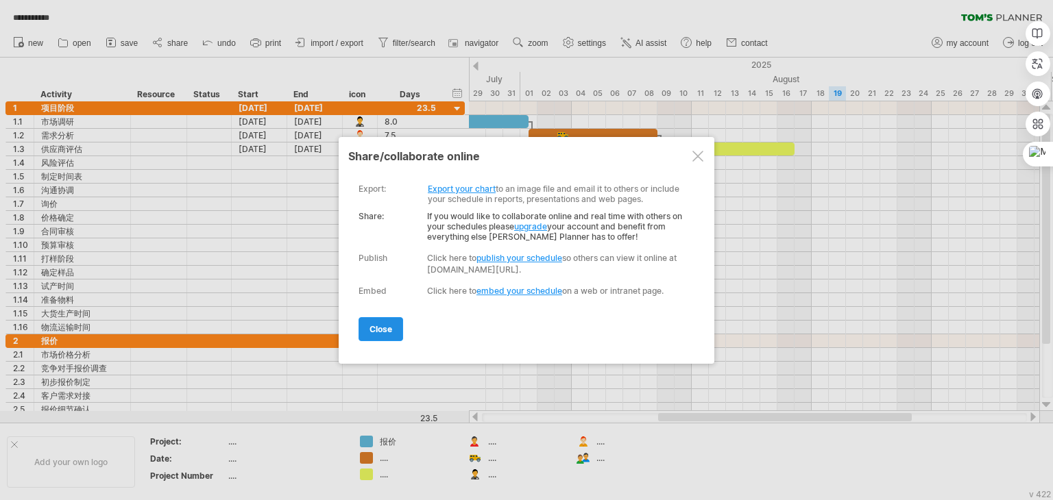
click at [378, 327] on span "close" at bounding box center [380, 329] width 23 height 10
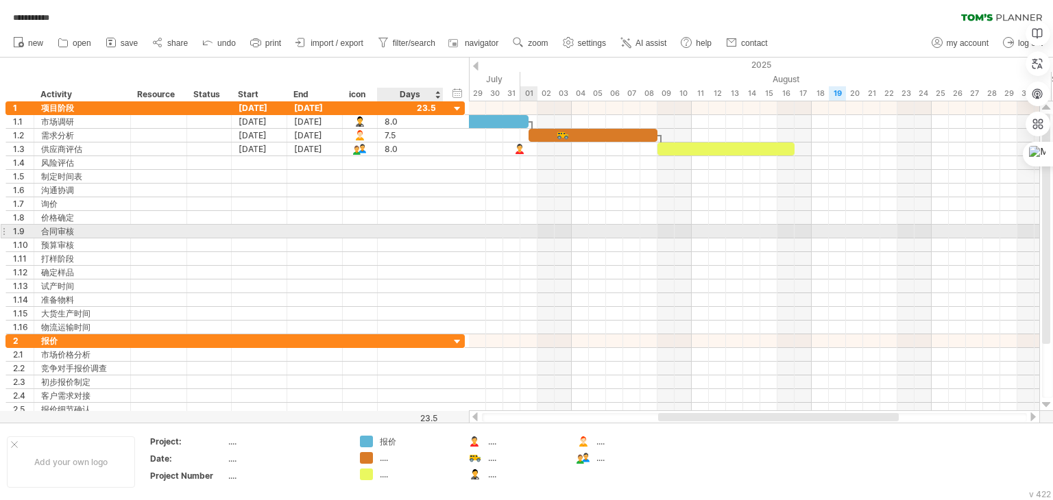
click at [441, 231] on div at bounding box center [441, 232] width 7 height 14
